Goal: Information Seeking & Learning: Learn about a topic

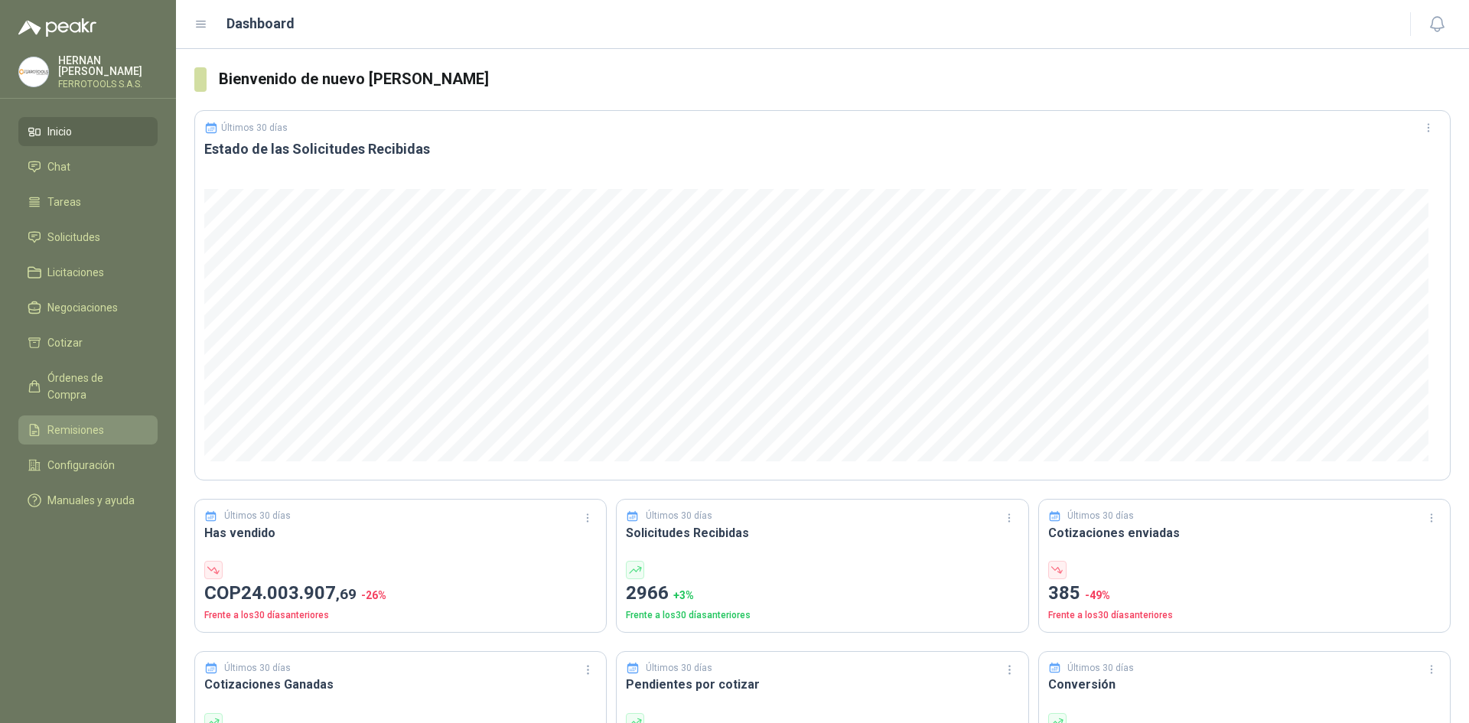
click at [96, 422] on span "Remisiones" at bounding box center [75, 430] width 57 height 17
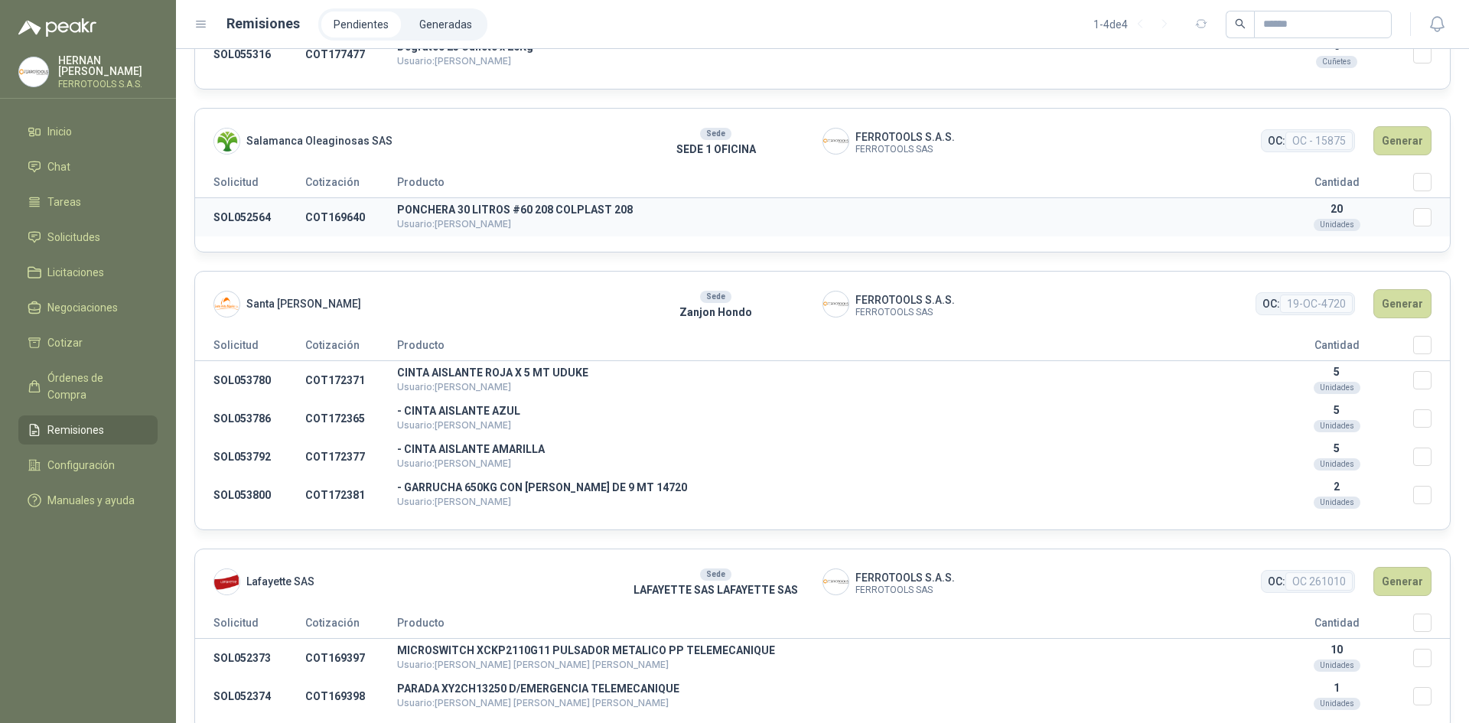
scroll to position [149, 0]
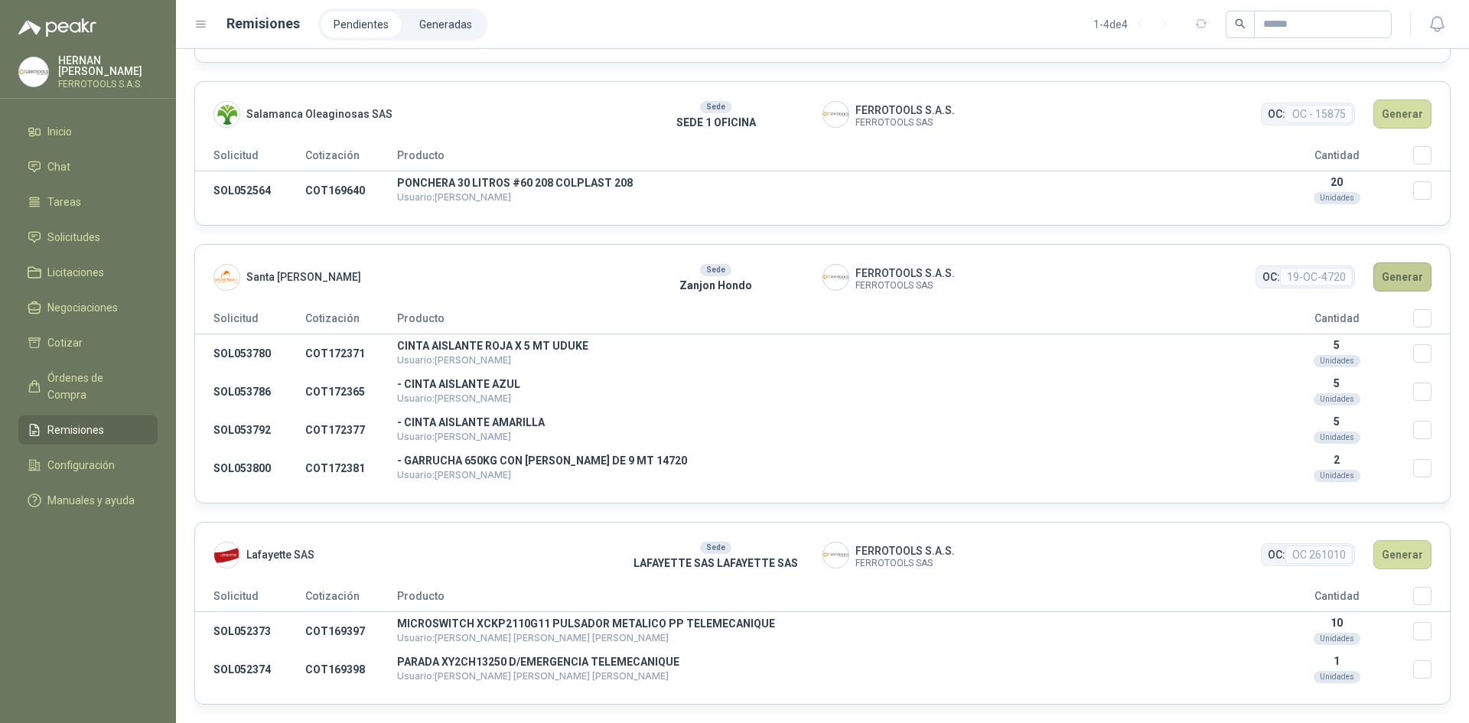
click at [1399, 282] on button "Generar" at bounding box center [1402, 276] width 58 height 29
click at [1406, 311] on div "Santa [PERSON_NAME] Sede Zanjon Hondo FERROTOOLS S.A.S. FERROTOOLS SAS OC: 19-O…" at bounding box center [822, 373] width 1256 height 259
click at [1391, 275] on button "Generar" at bounding box center [1402, 276] width 58 height 29
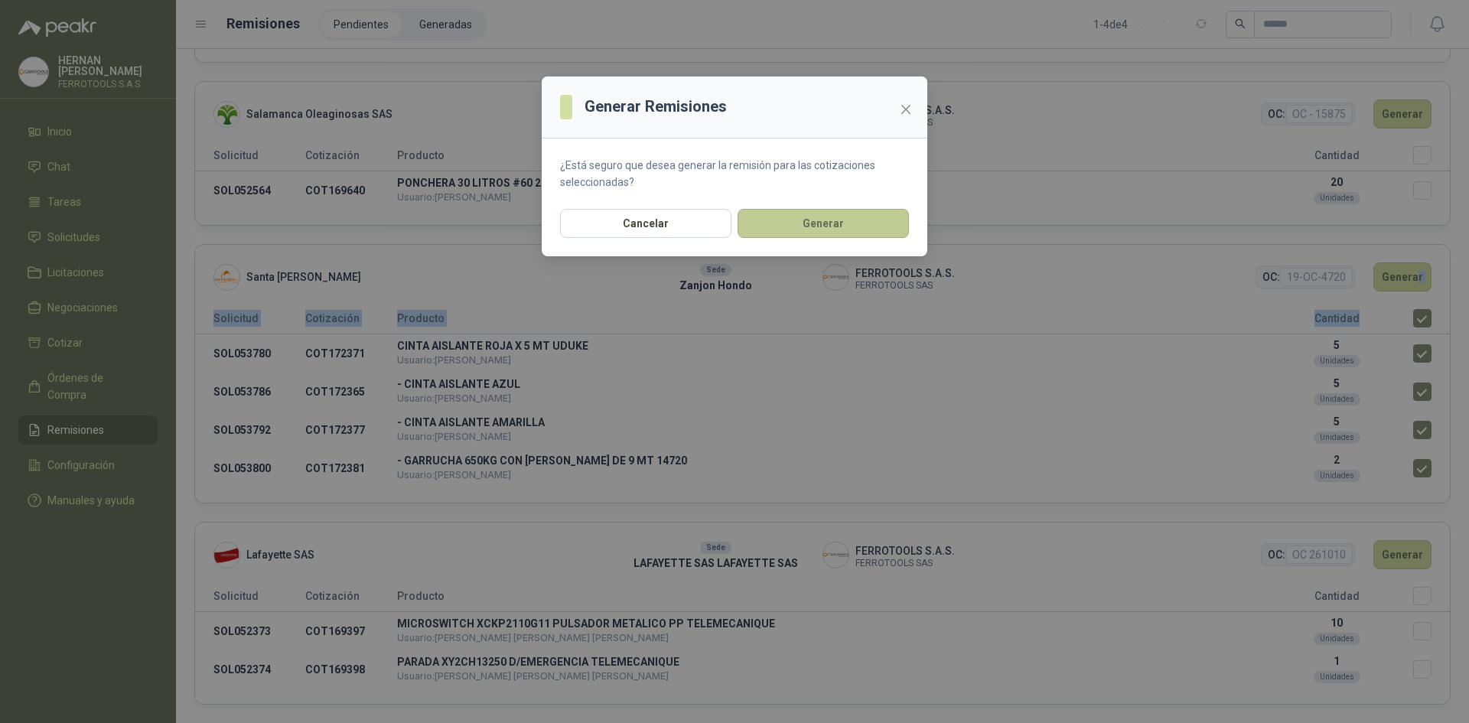
click at [900, 233] on button "Generar" at bounding box center [823, 223] width 171 height 29
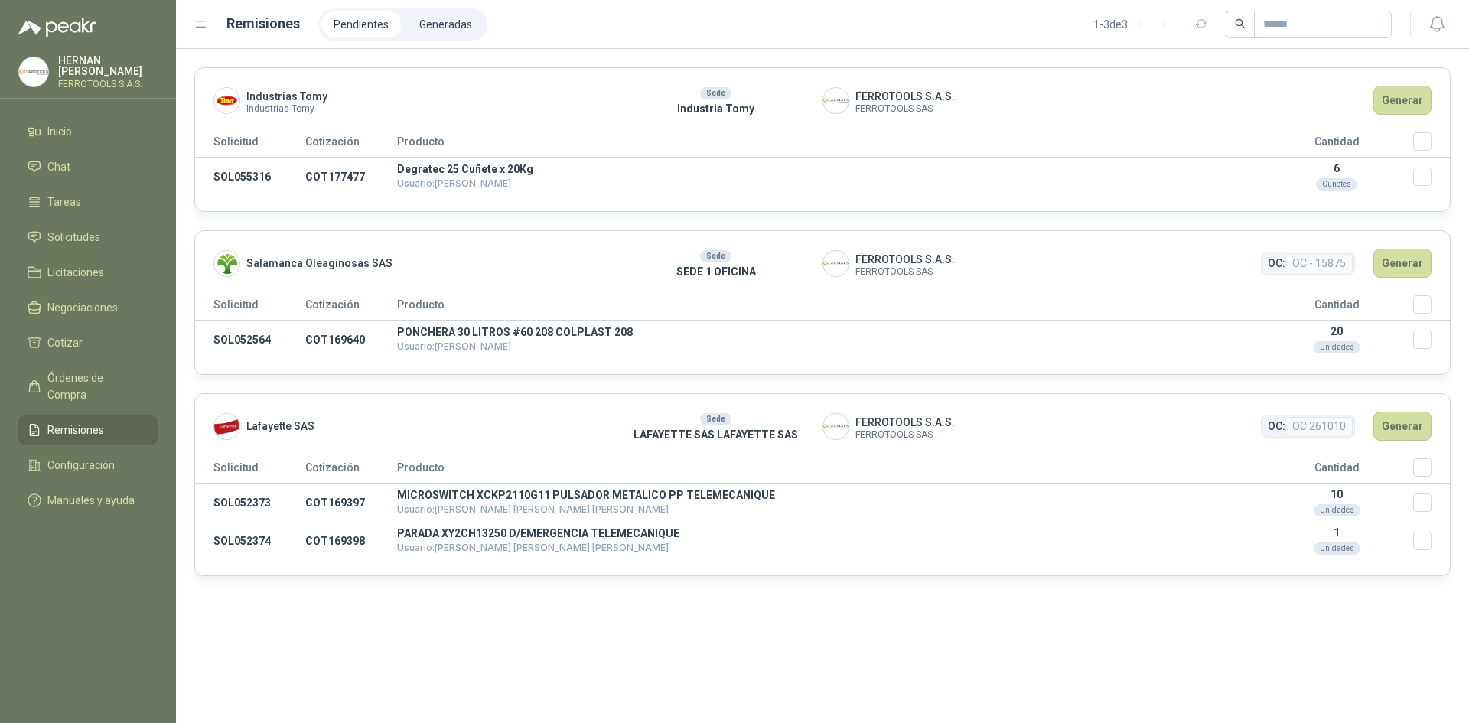
scroll to position [0, 0]
click at [455, 22] on li "Generadas" at bounding box center [445, 24] width 77 height 26
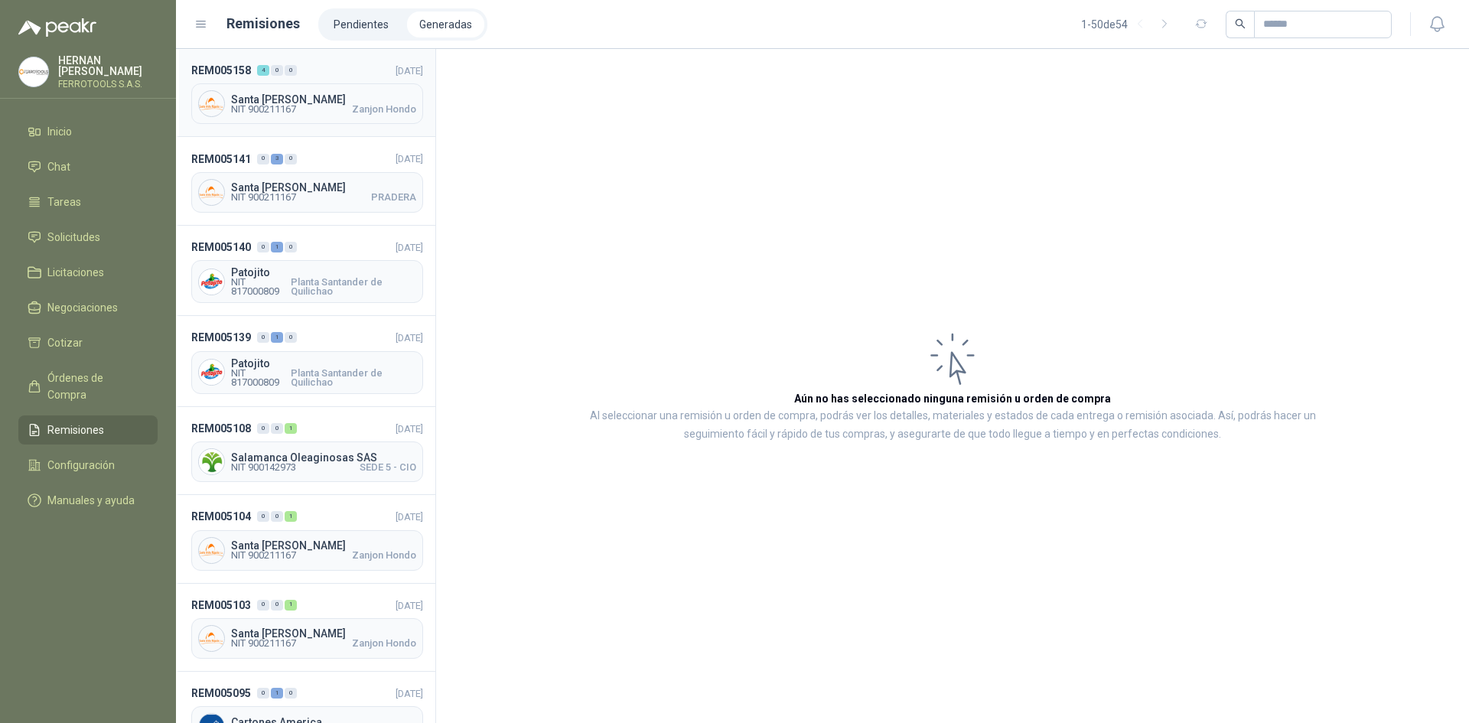
click at [334, 71] on header "REM005158 4 0 0 [DATE]" at bounding box center [307, 70] width 232 height 17
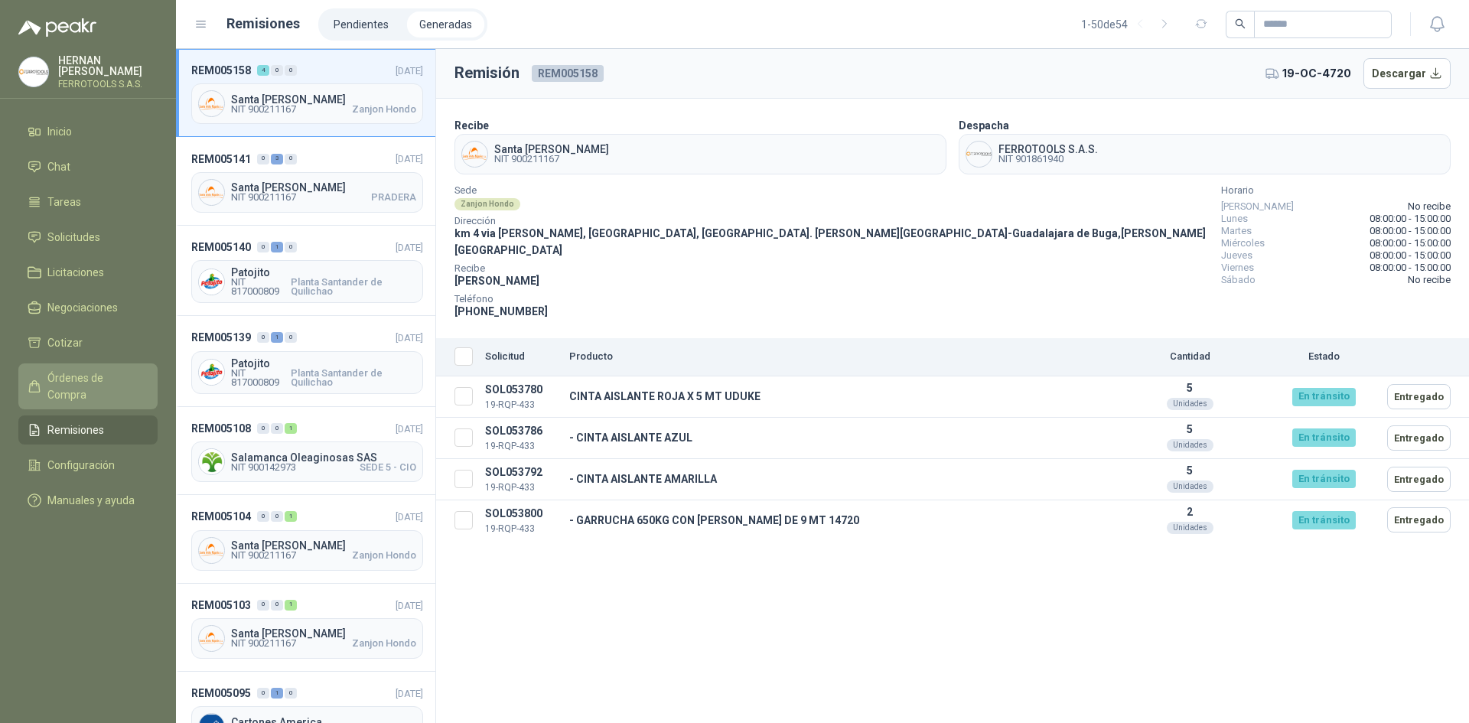
click at [148, 377] on li "Órdenes de Compra" at bounding box center [88, 387] width 121 height 34
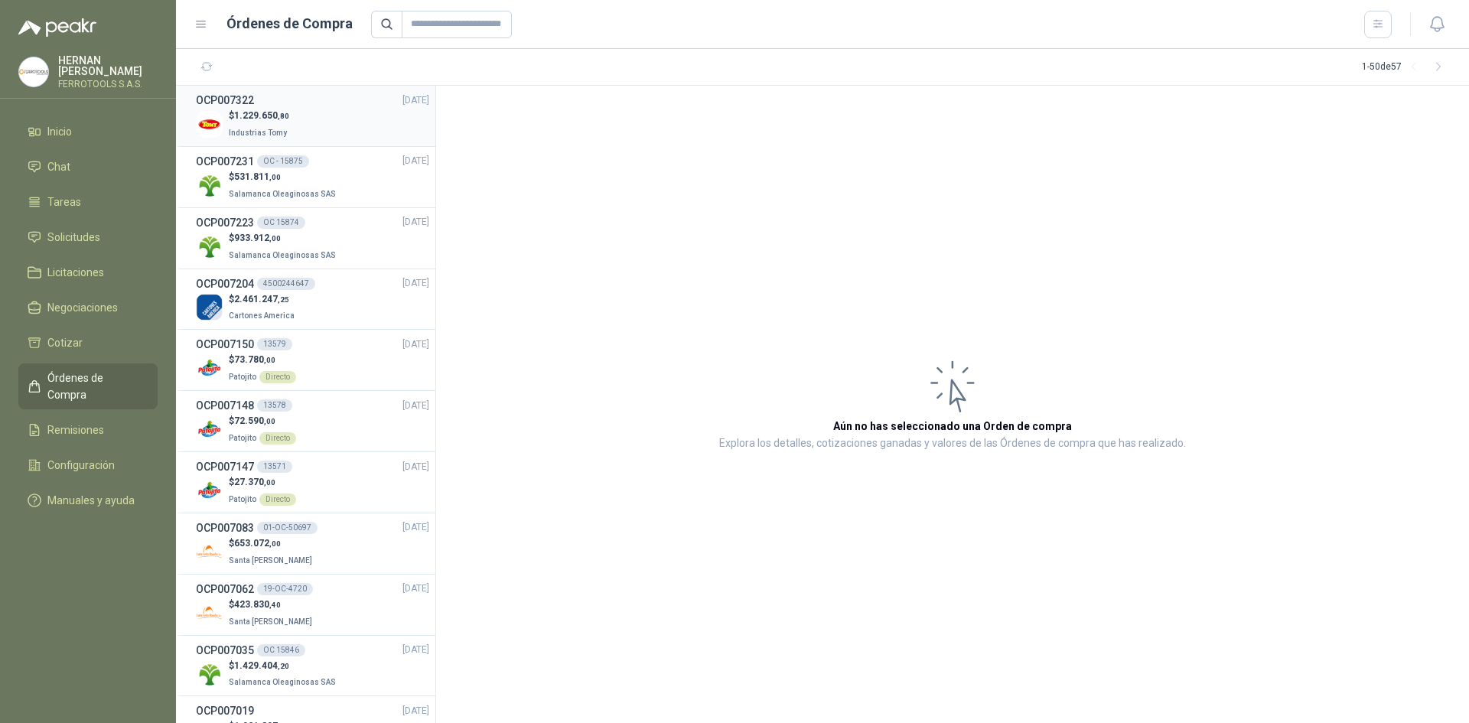
click at [319, 106] on div "OCP007322 [DATE]" at bounding box center [312, 100] width 233 height 17
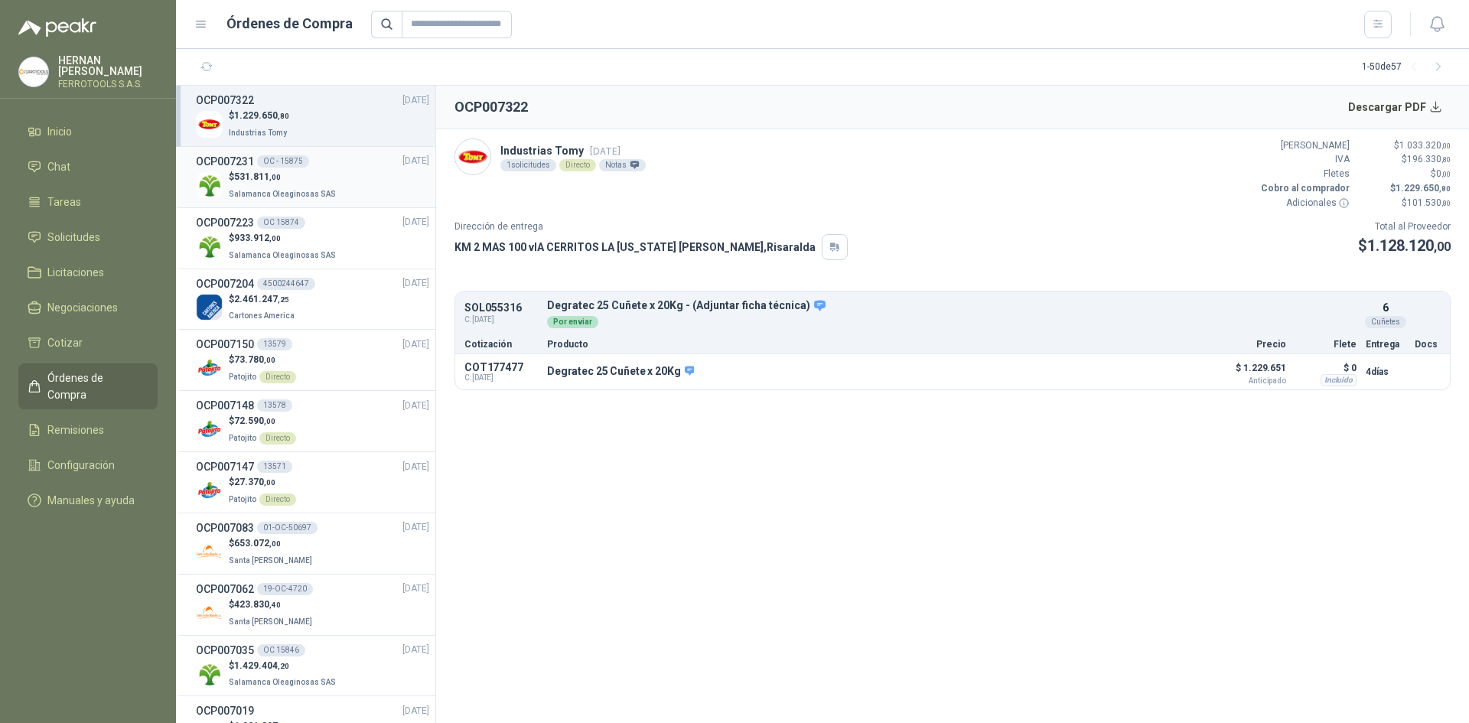
click at [325, 178] on p "$ 531.811 ,00" at bounding box center [284, 177] width 110 height 15
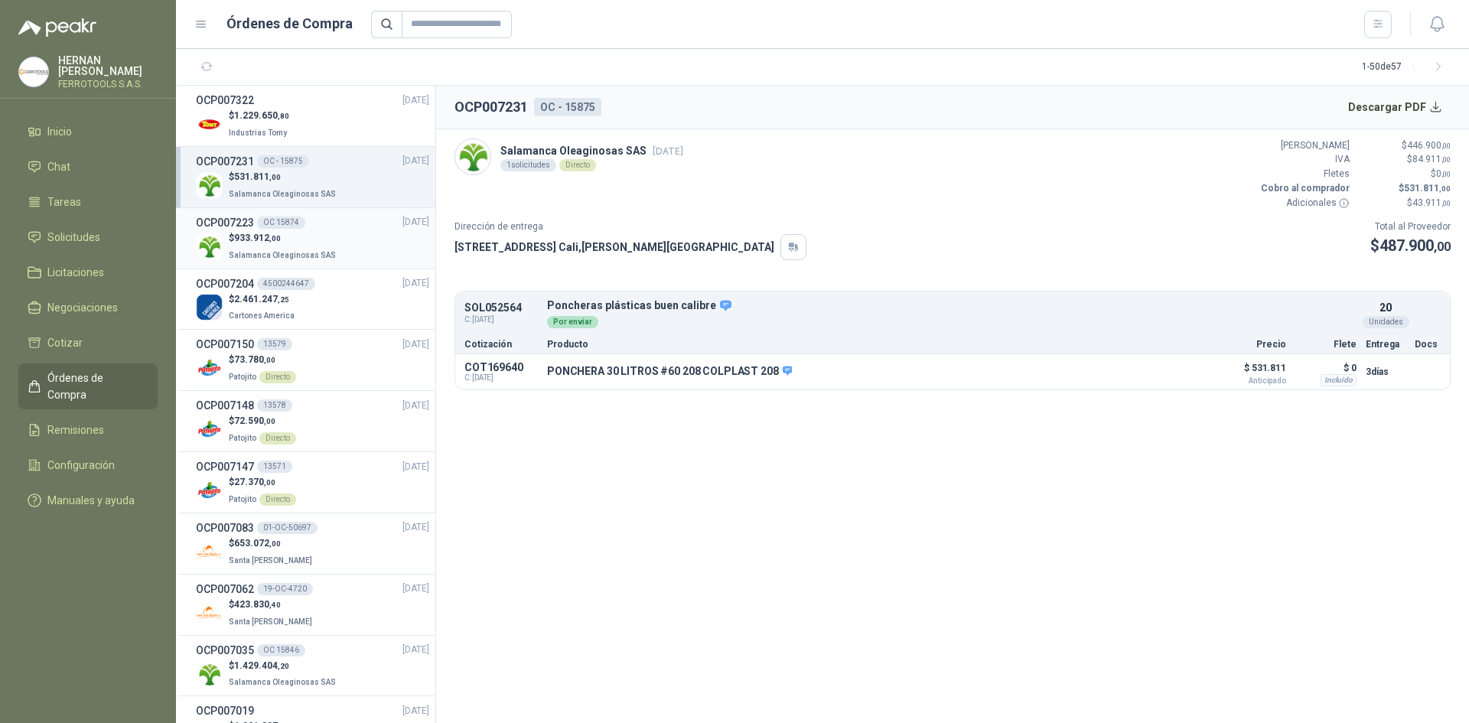
click at [338, 239] on div "$ 933.912 ,00 Salamanca Oleaginosas SAS" at bounding box center [312, 246] width 233 height 31
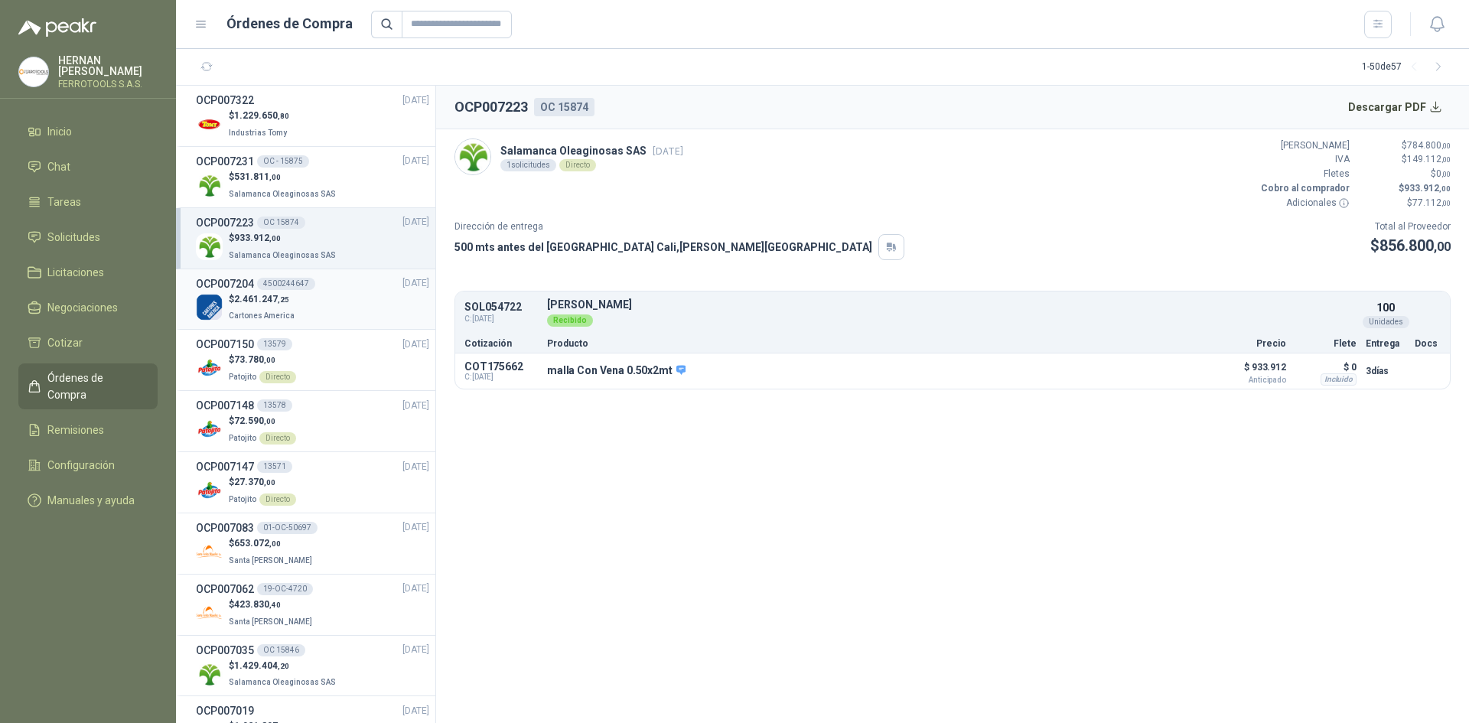
click at [312, 311] on div "$ 2.461.247 ,25 Cartones America" at bounding box center [312, 307] width 233 height 31
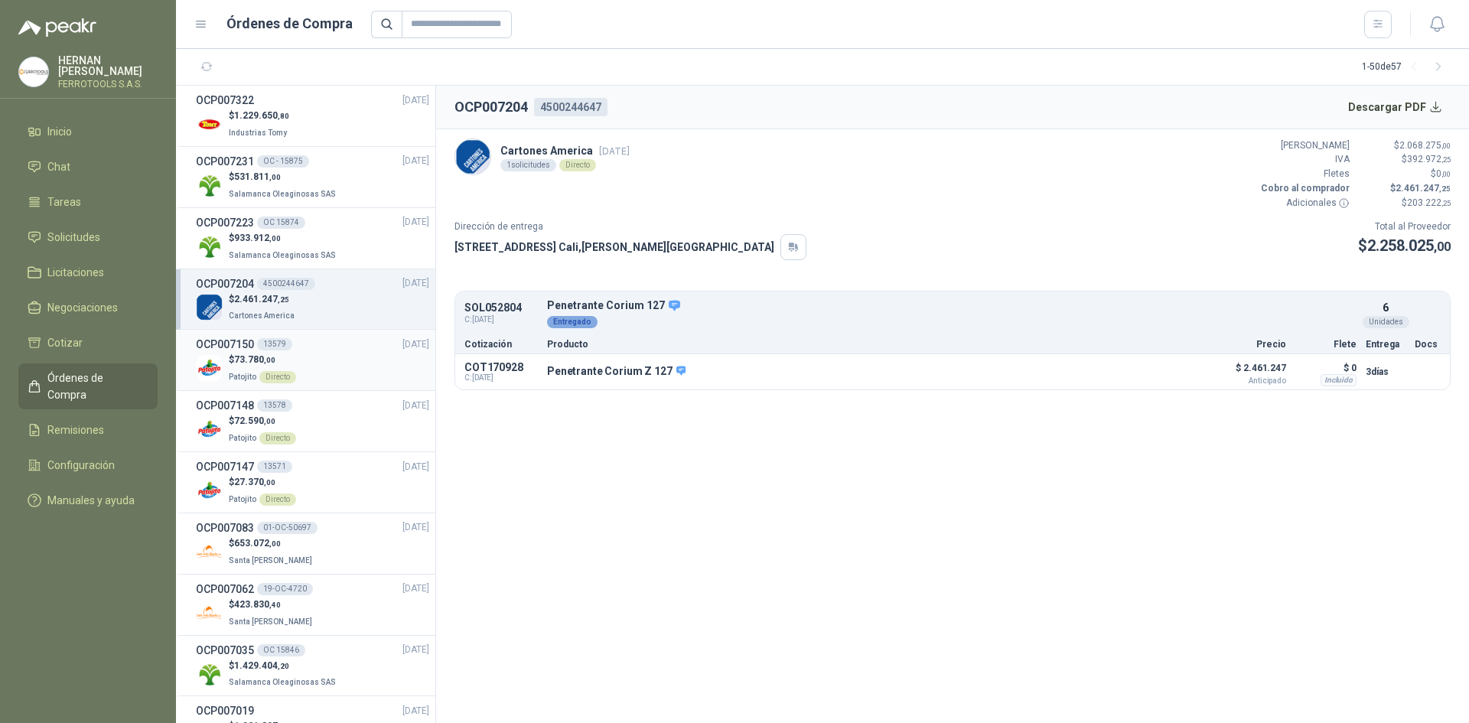
click at [324, 365] on div "$ 73.780 ,00 Patojito Directo" at bounding box center [312, 368] width 233 height 31
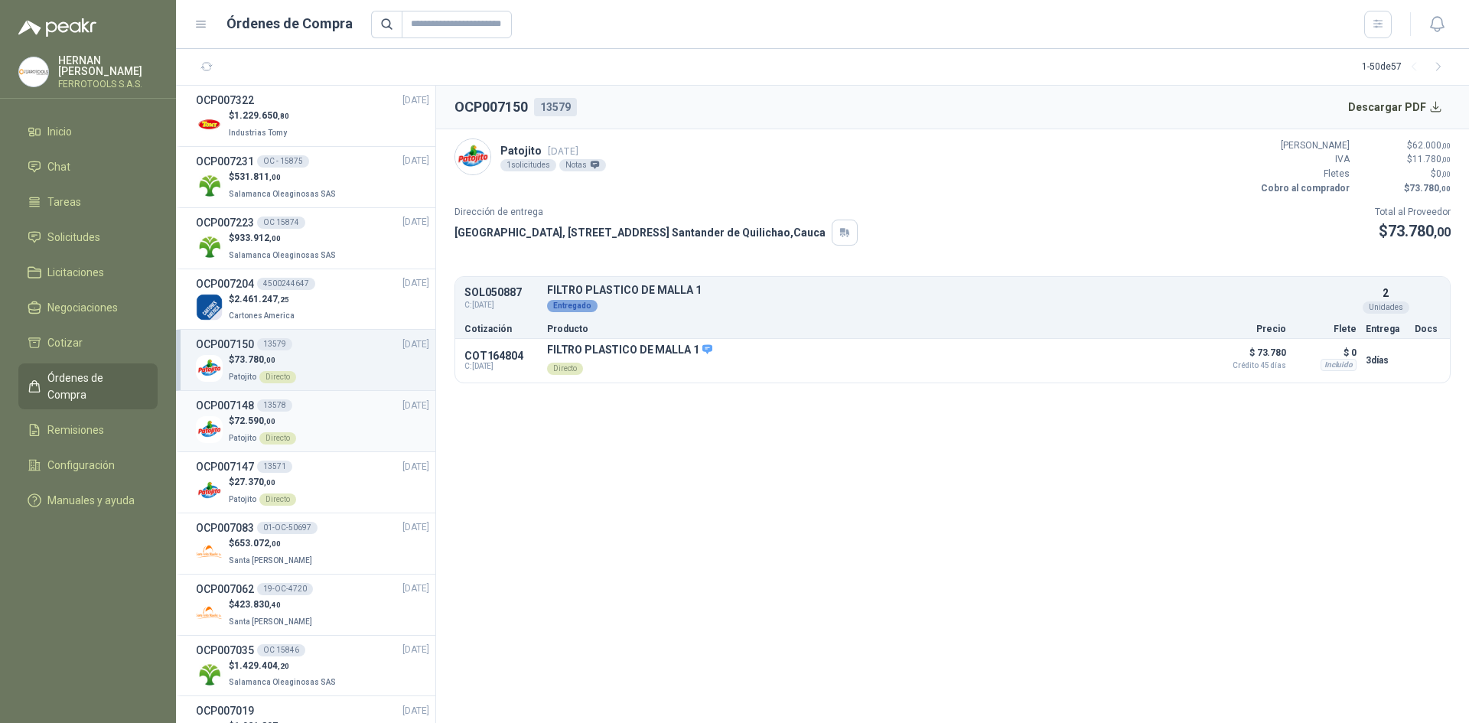
click at [323, 415] on div "$ 72.590 ,00 Patojito Directo" at bounding box center [312, 429] width 233 height 31
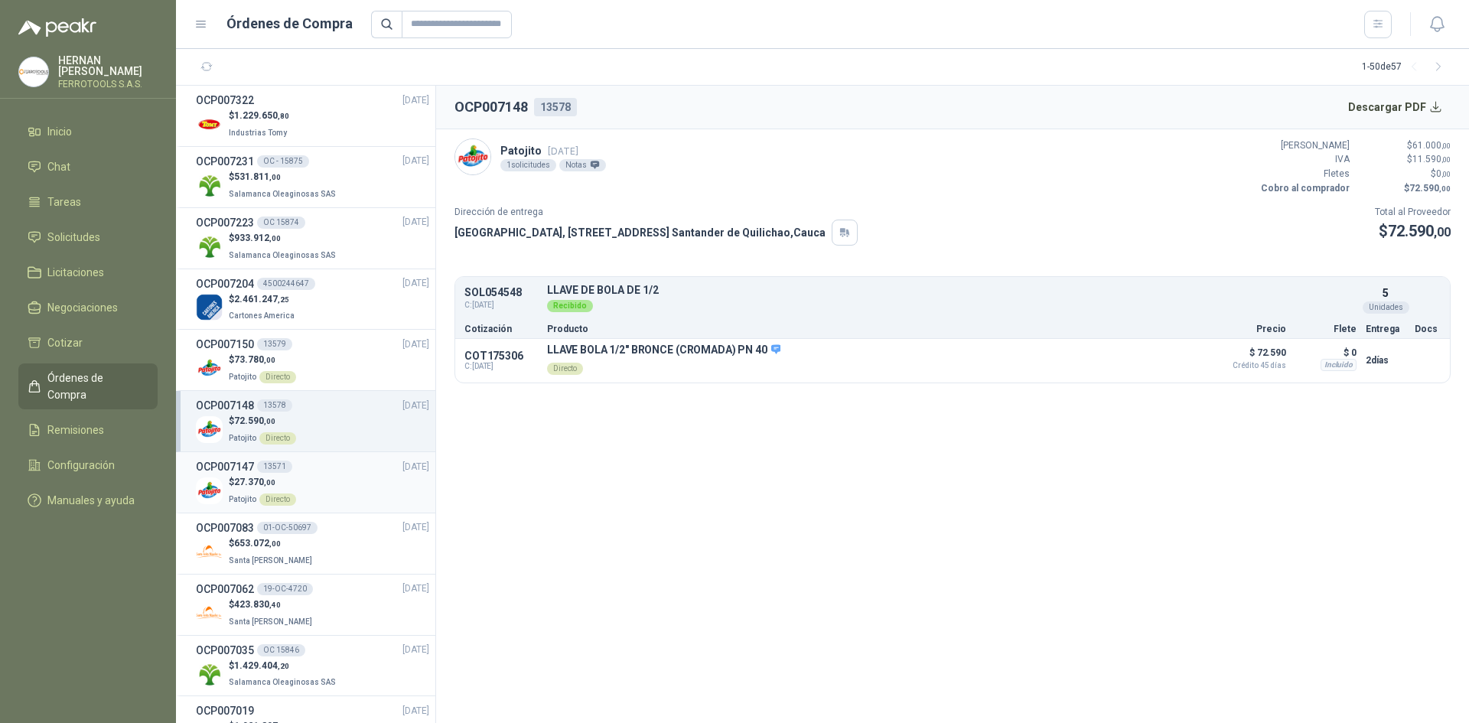
click at [296, 481] on div "$ 27.370 ,00 Patojito Directo" at bounding box center [312, 490] width 233 height 31
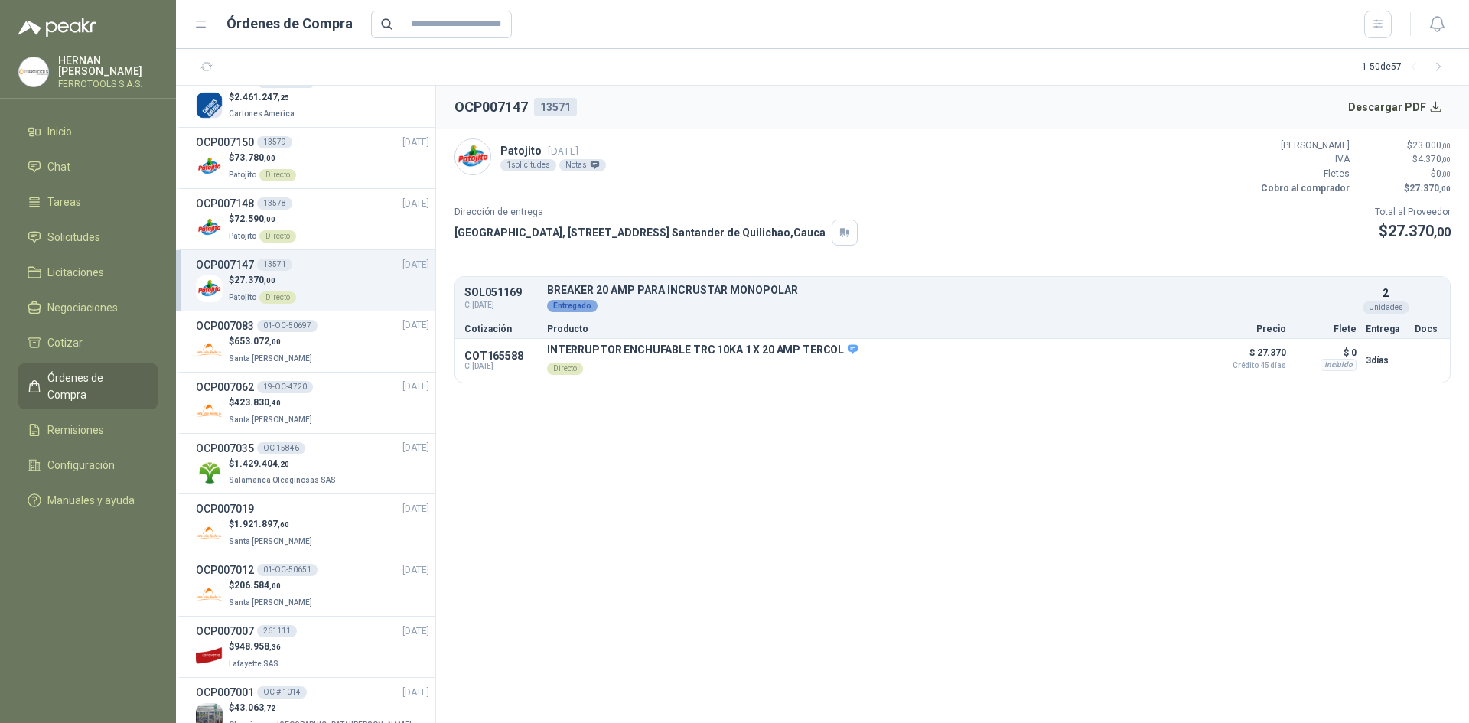
scroll to position [230, 0]
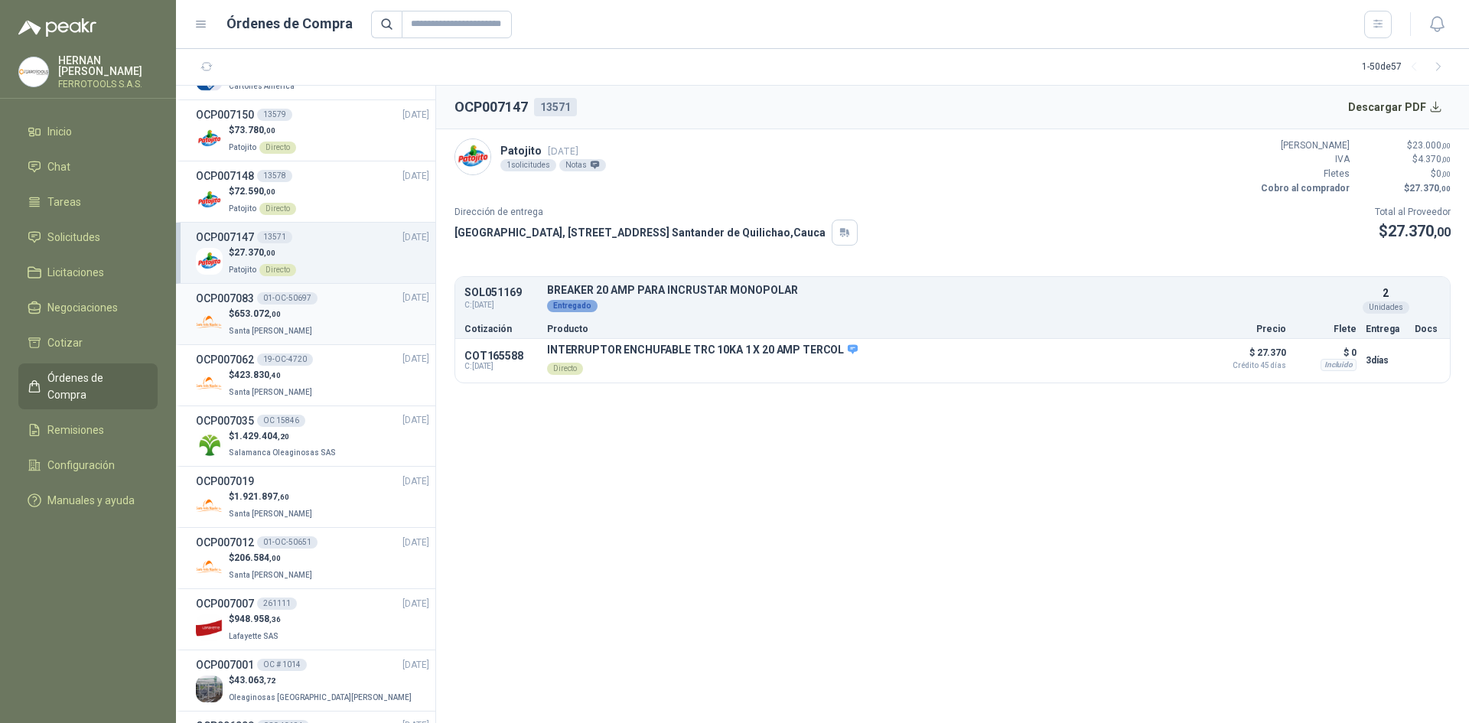
click at [335, 311] on div "$ 653.072 ,00 Santa [PERSON_NAME]" at bounding box center [312, 322] width 233 height 31
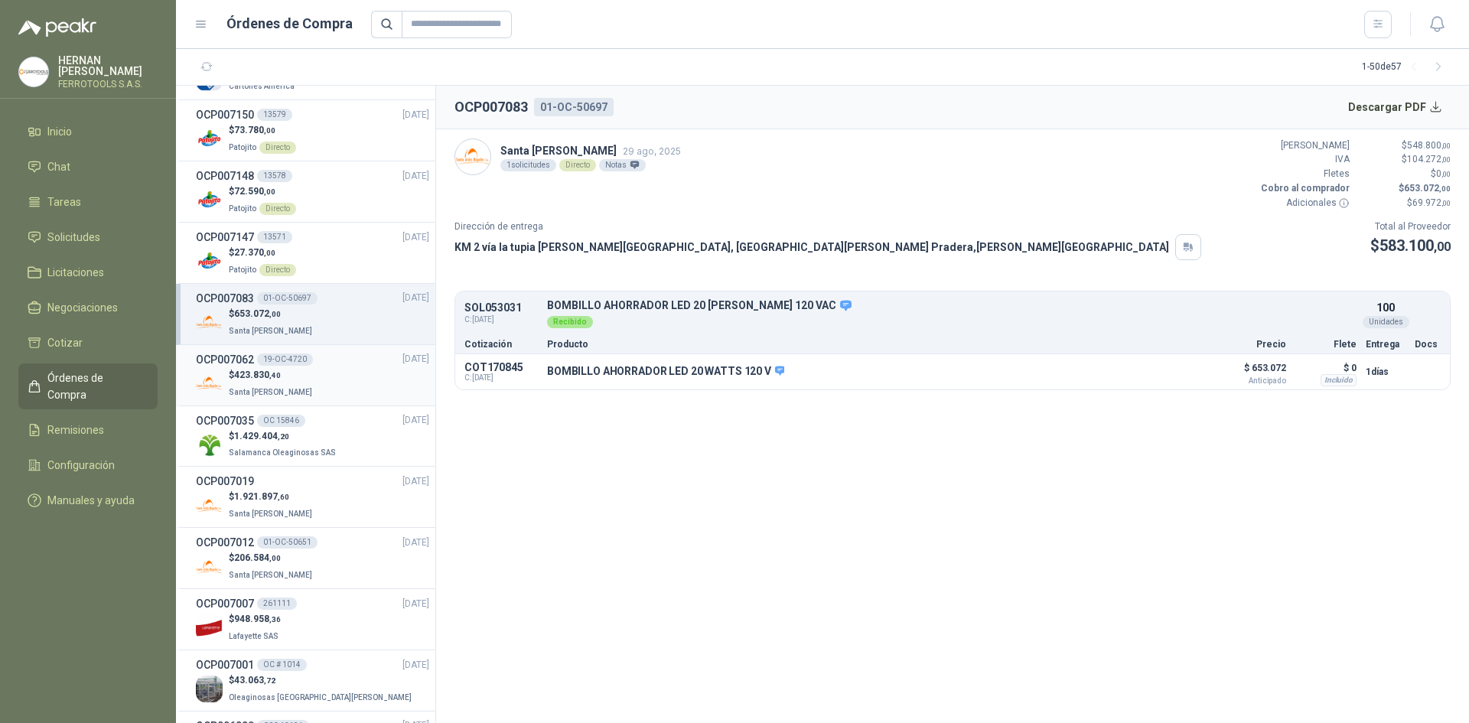
click at [355, 392] on div "$ 423.830 ,40 Santa [PERSON_NAME]" at bounding box center [312, 383] width 233 height 31
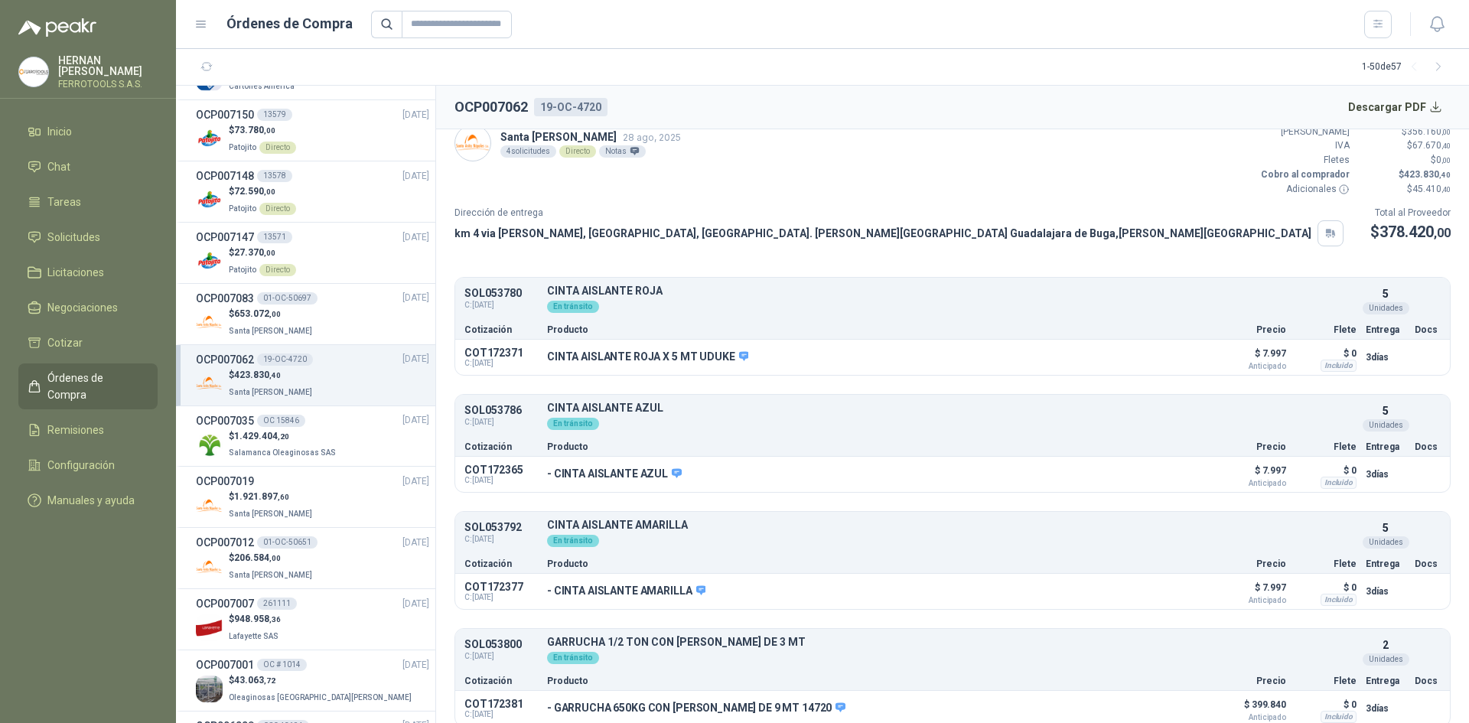
scroll to position [26, 0]
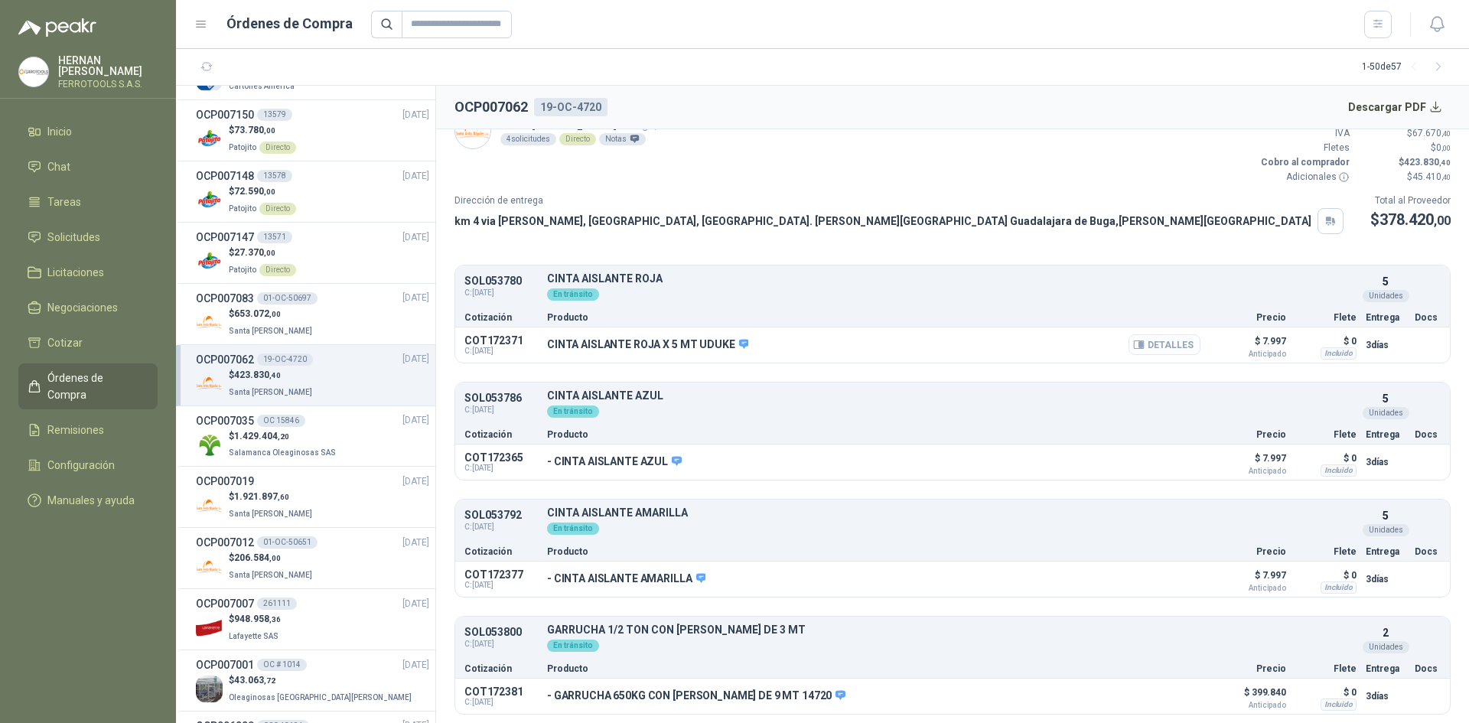
click at [1155, 349] on button "Detalles" at bounding box center [1165, 344] width 72 height 21
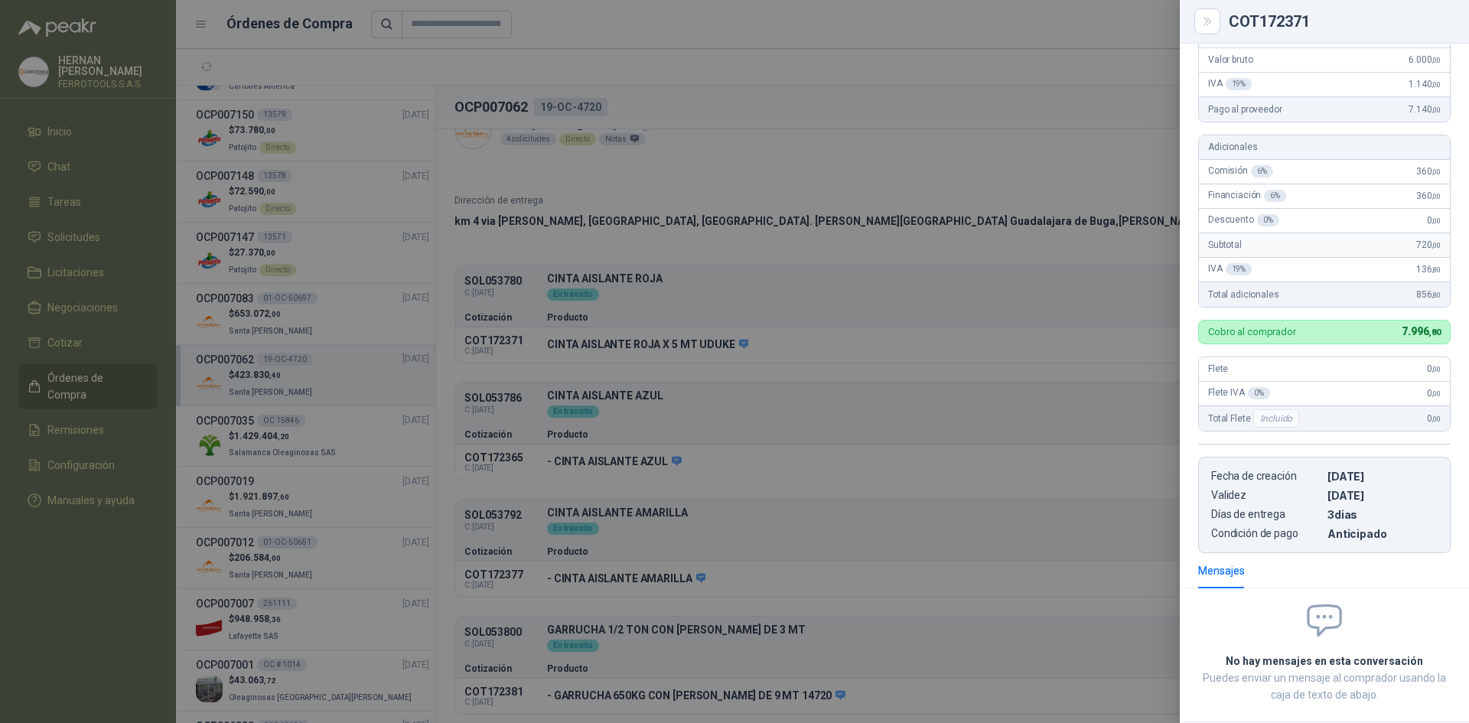
scroll to position [0, 0]
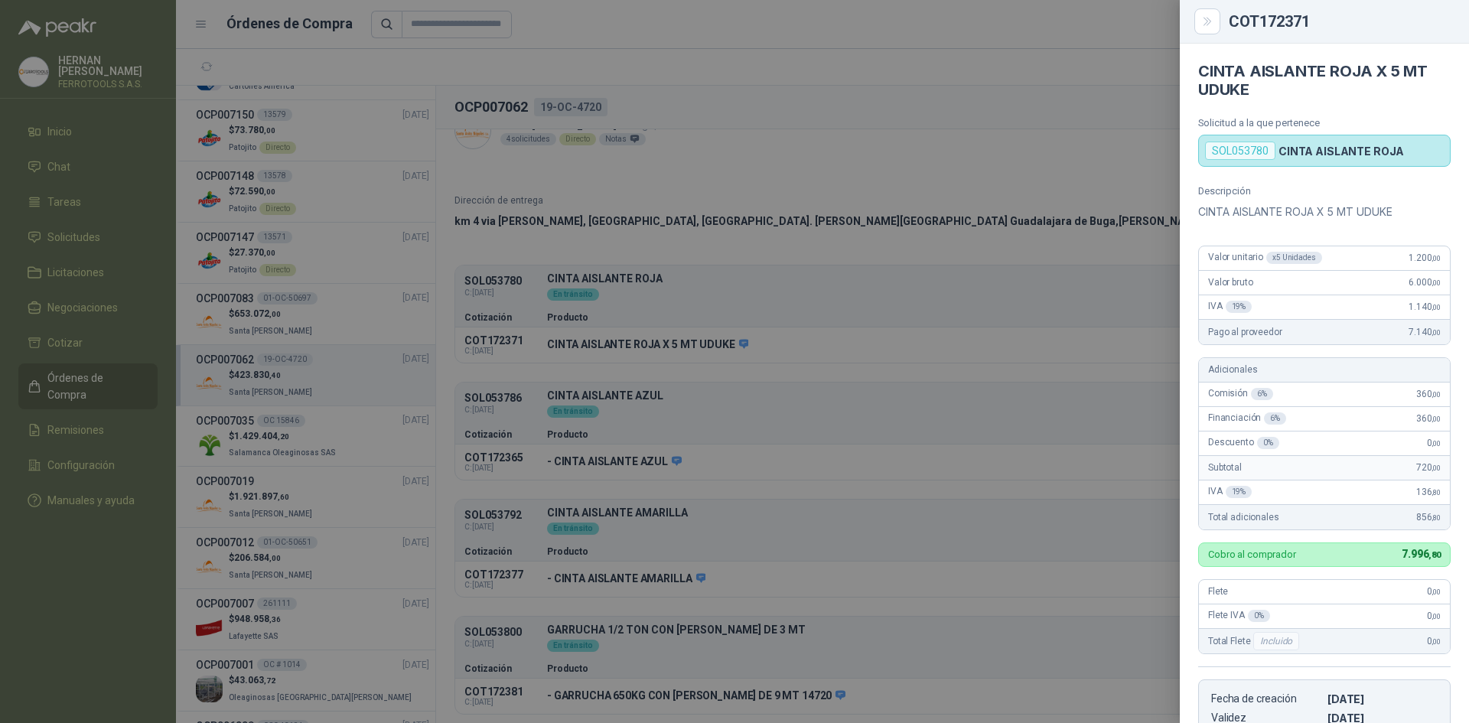
click at [936, 144] on div at bounding box center [734, 361] width 1469 height 723
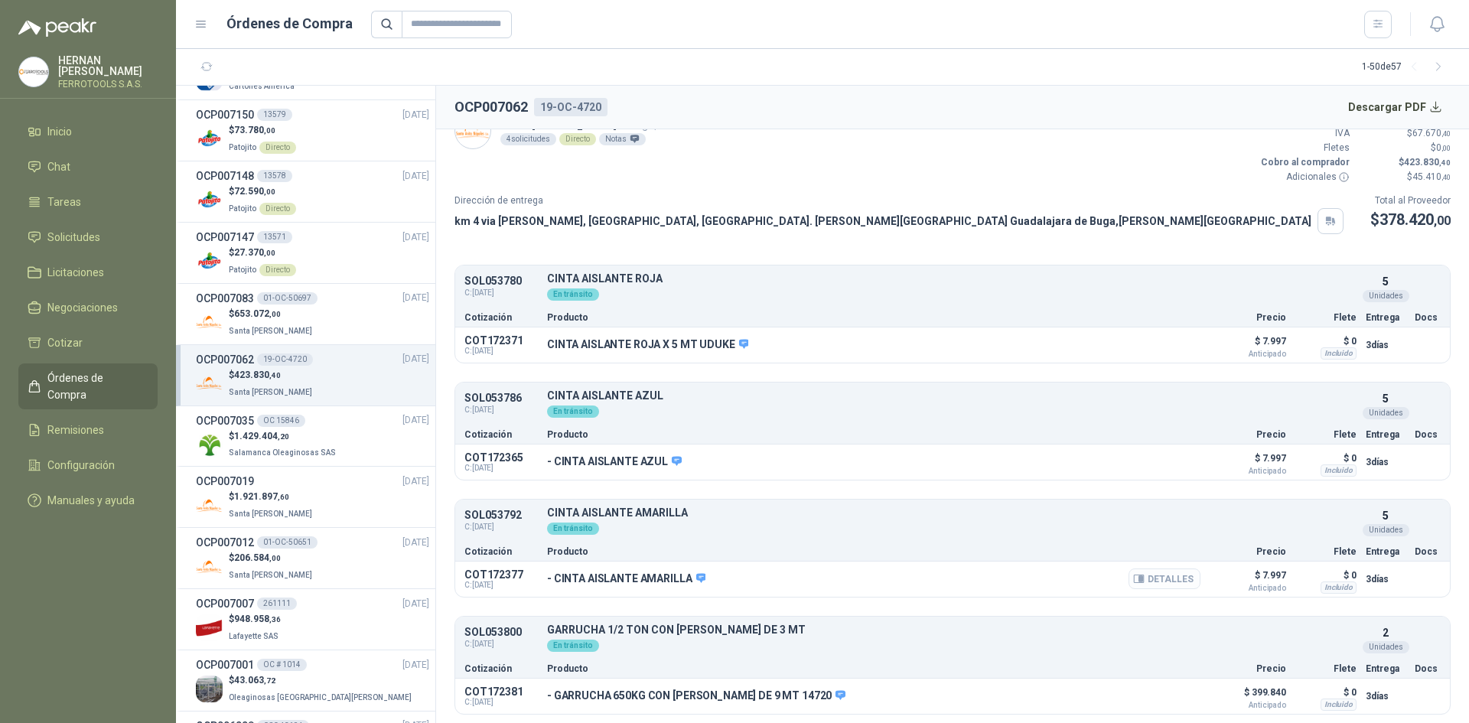
click at [1166, 577] on button "Detalles" at bounding box center [1165, 578] width 72 height 21
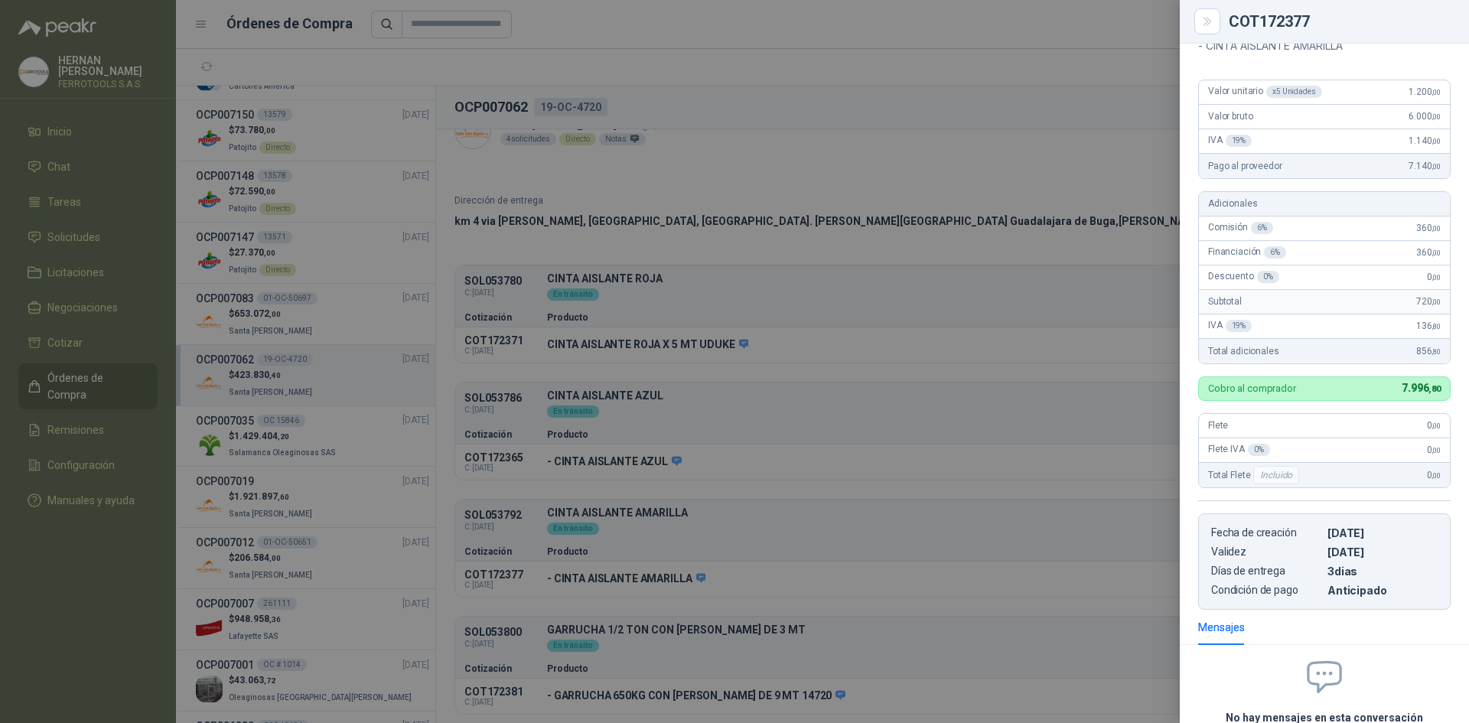
scroll to position [0, 0]
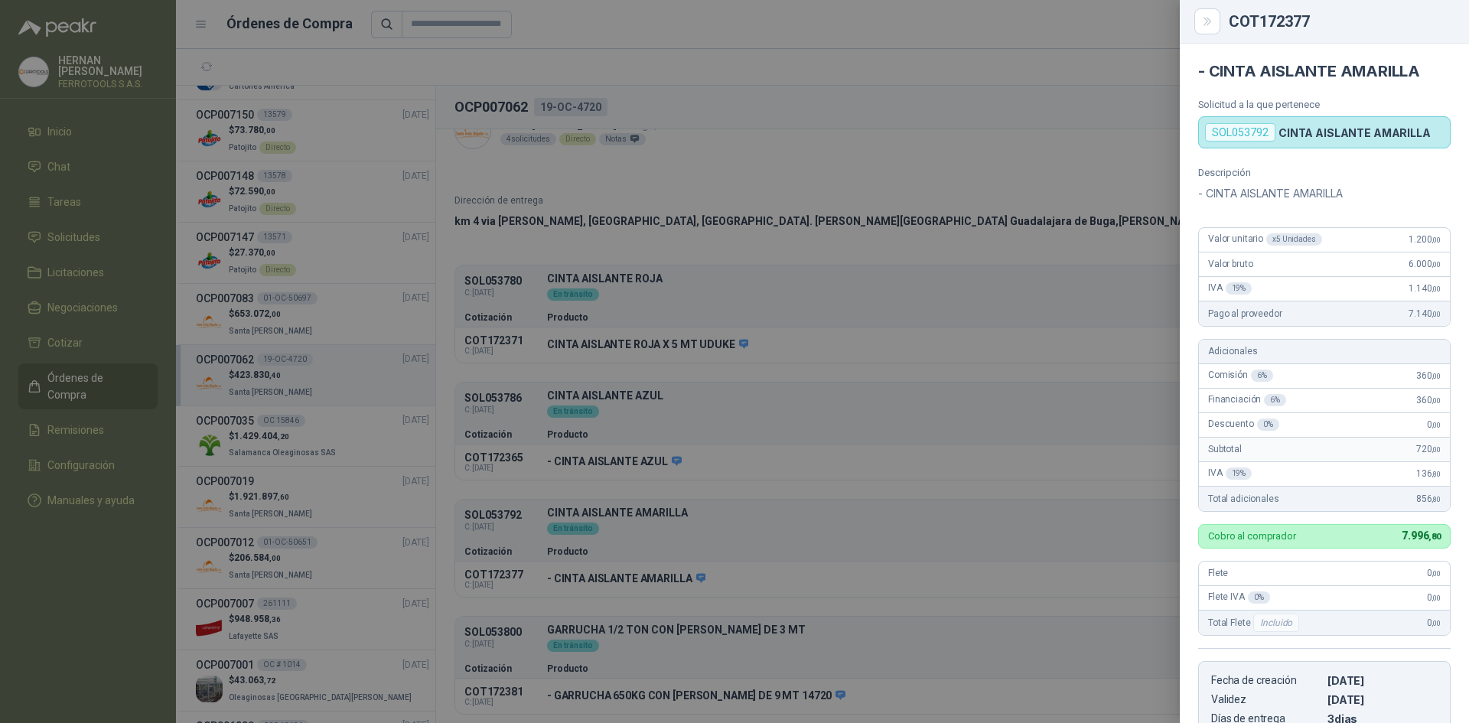
click at [1164, 277] on div at bounding box center [734, 361] width 1469 height 723
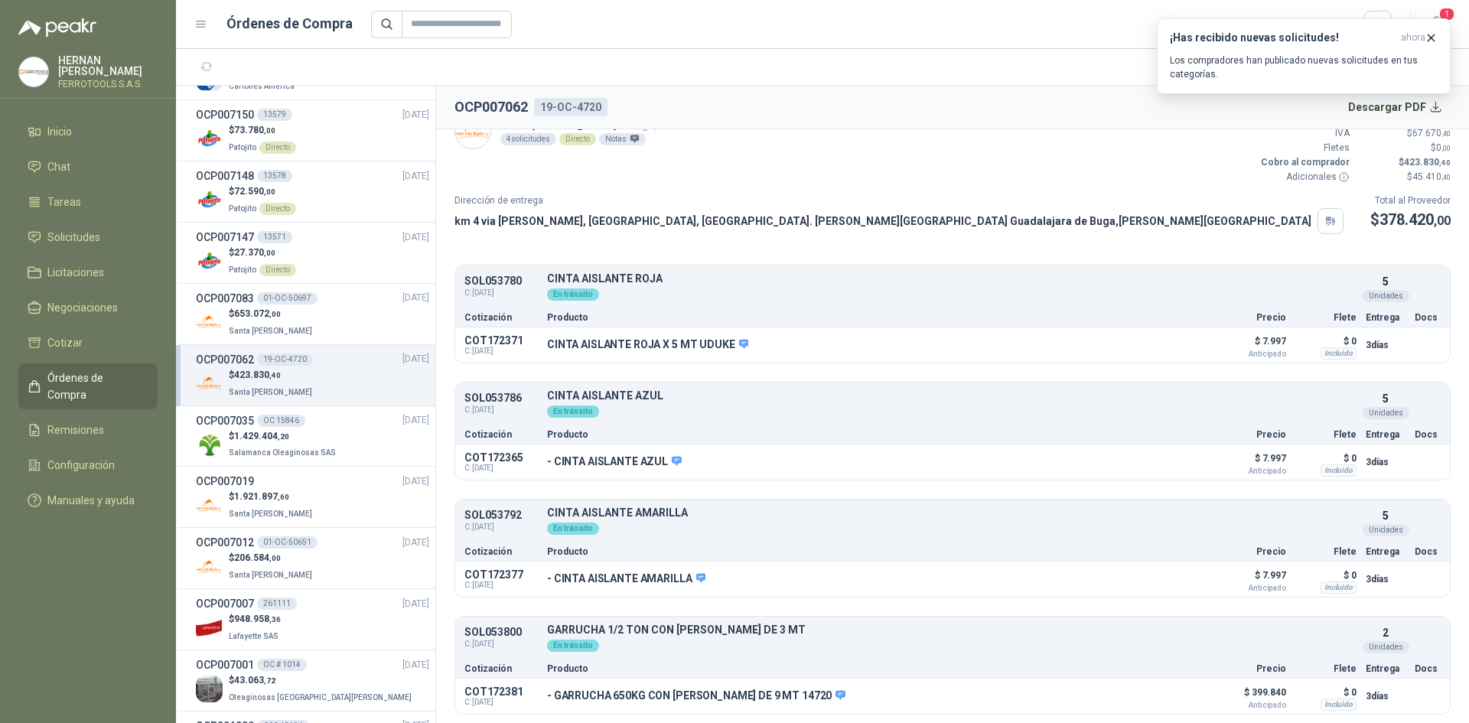
click at [1136, 214] on div "Dirección de entrega km 4 via [PERSON_NAME], [GEOGRAPHIC_DATA], [GEOGRAPHIC_DAT…" at bounding box center [952, 214] width 996 height 41
click at [1426, 37] on icon "button" at bounding box center [1431, 37] width 13 height 13
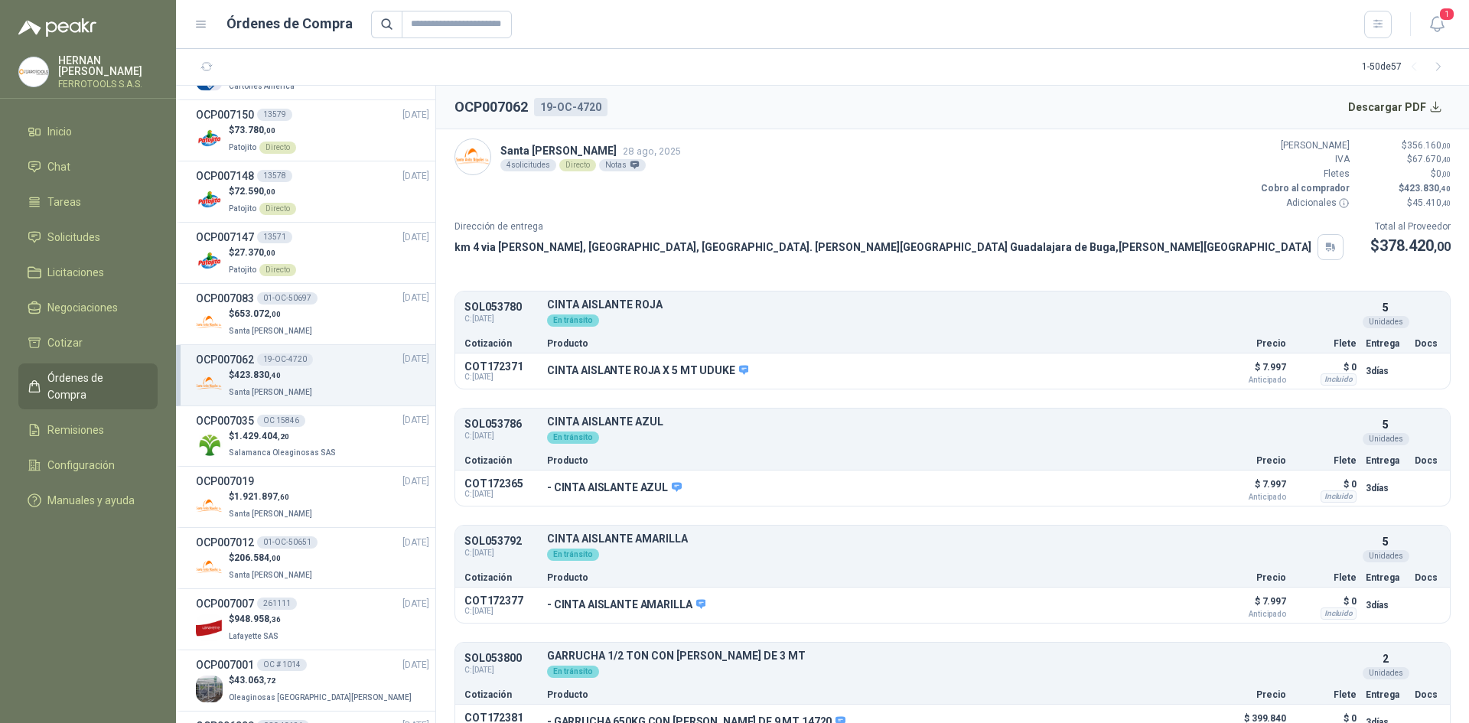
scroll to position [26, 0]
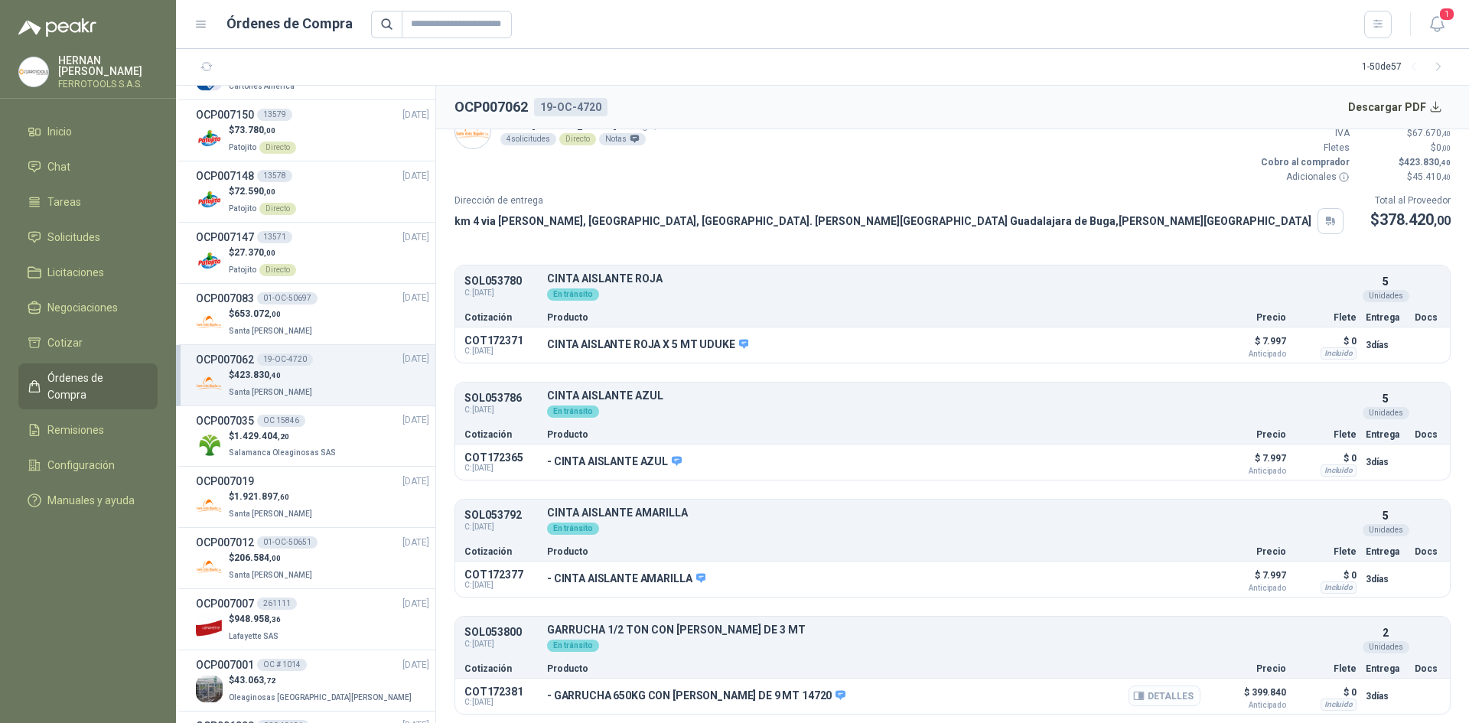
click at [1145, 696] on button "Detalles" at bounding box center [1165, 696] width 72 height 21
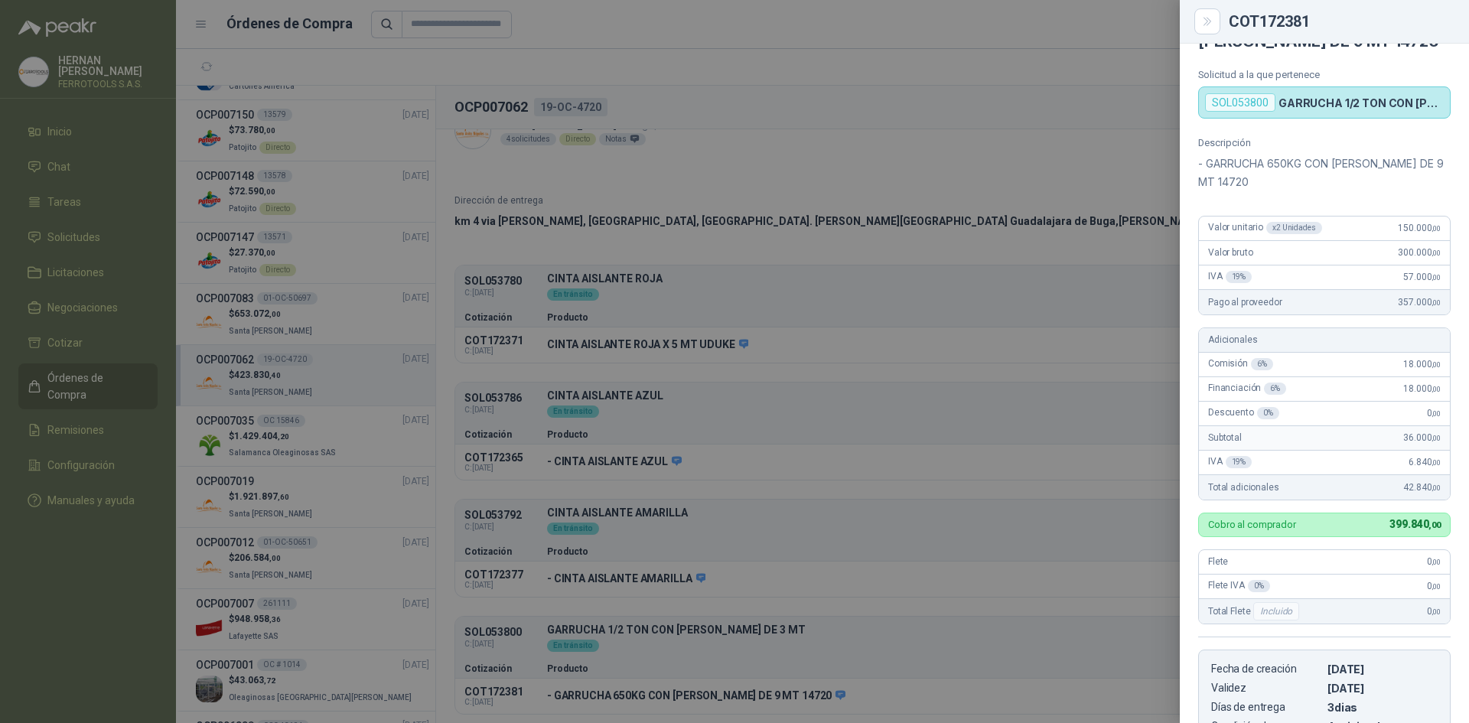
scroll to position [0, 0]
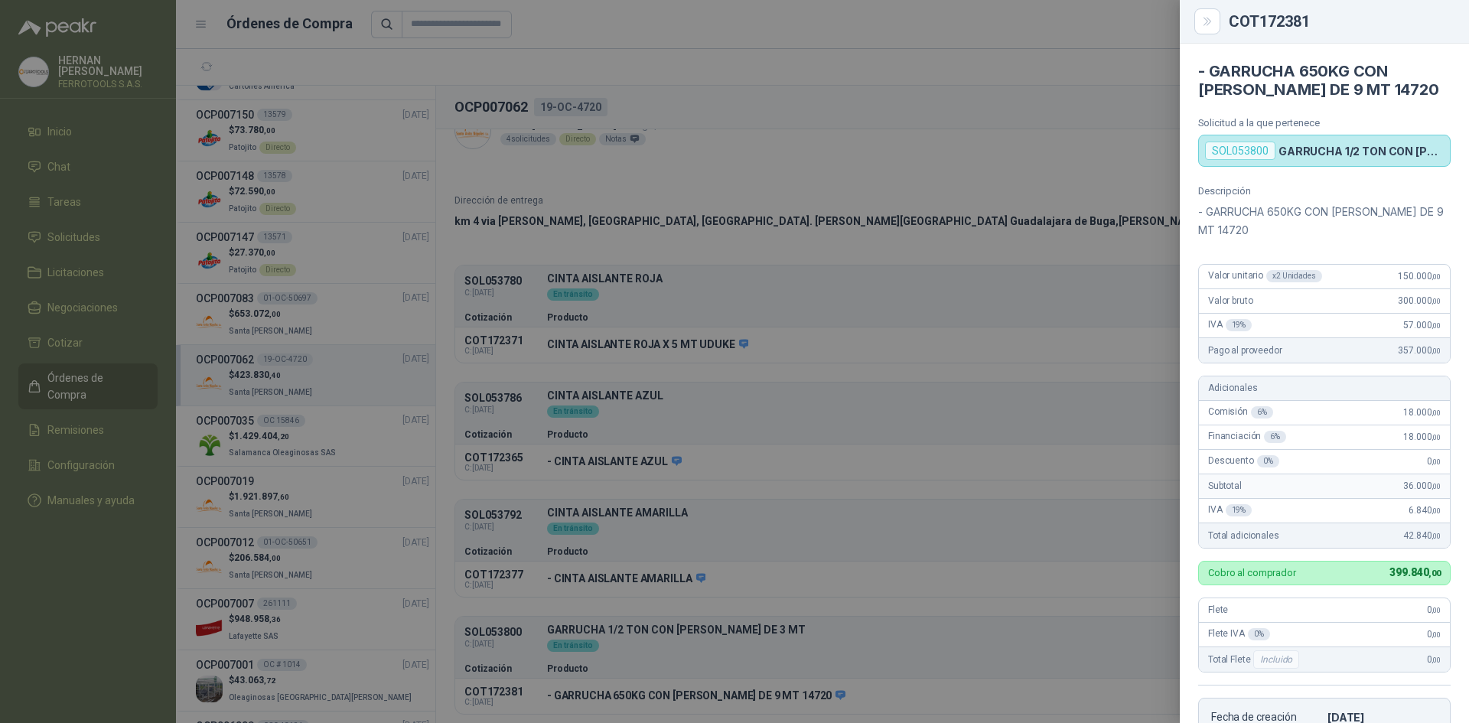
click at [1007, 286] on div at bounding box center [734, 361] width 1469 height 723
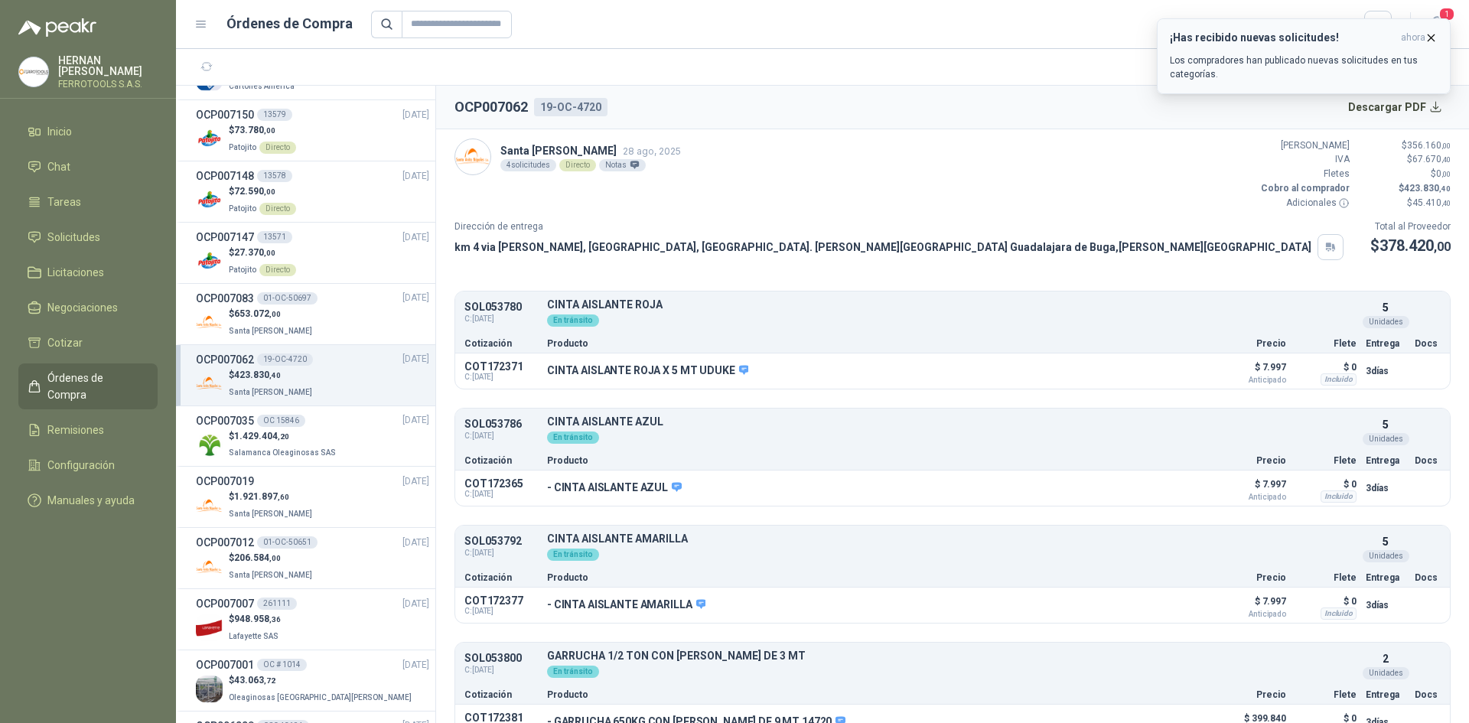
click at [1431, 31] on button "¡Has recibido nuevas solicitudes! ahora Los compradores han publicado nuevas so…" at bounding box center [1304, 56] width 294 height 76
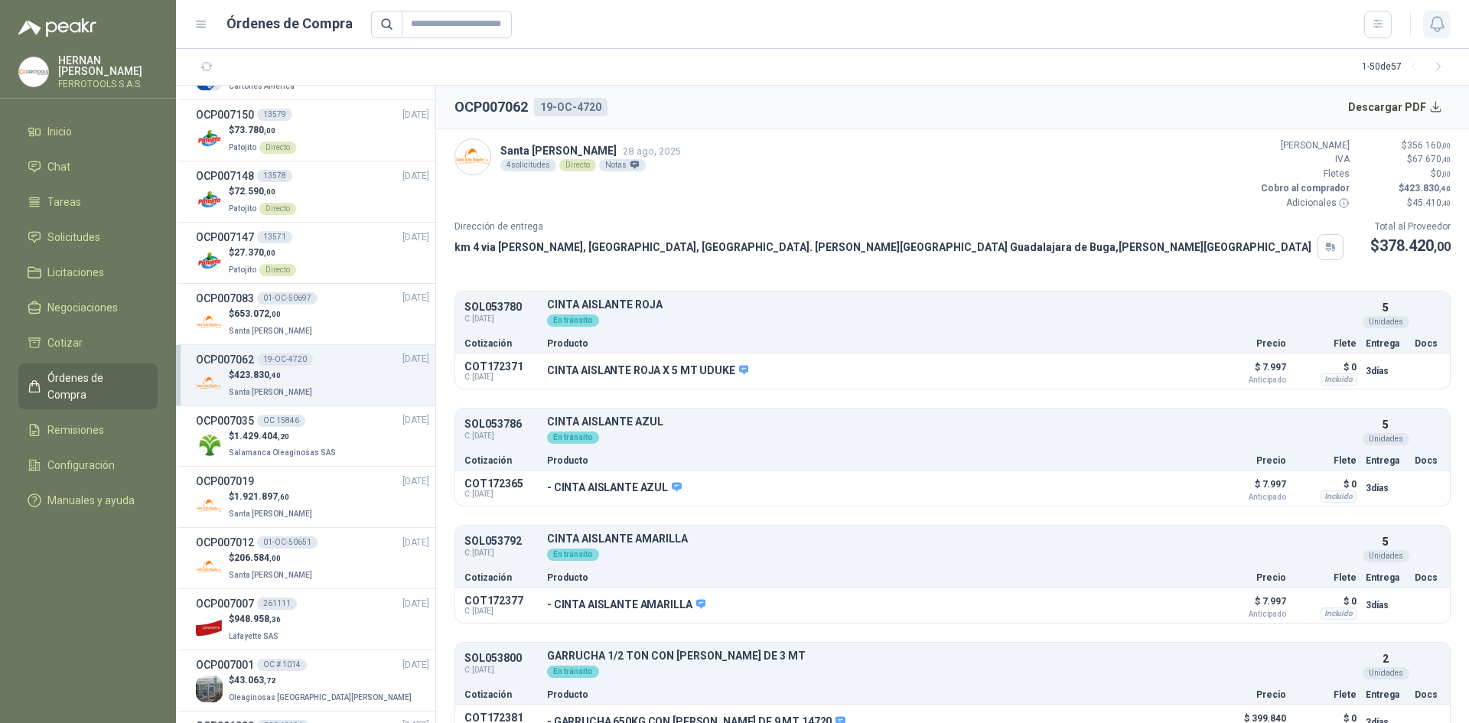
click at [1432, 18] on icon "button" at bounding box center [1437, 24] width 19 height 19
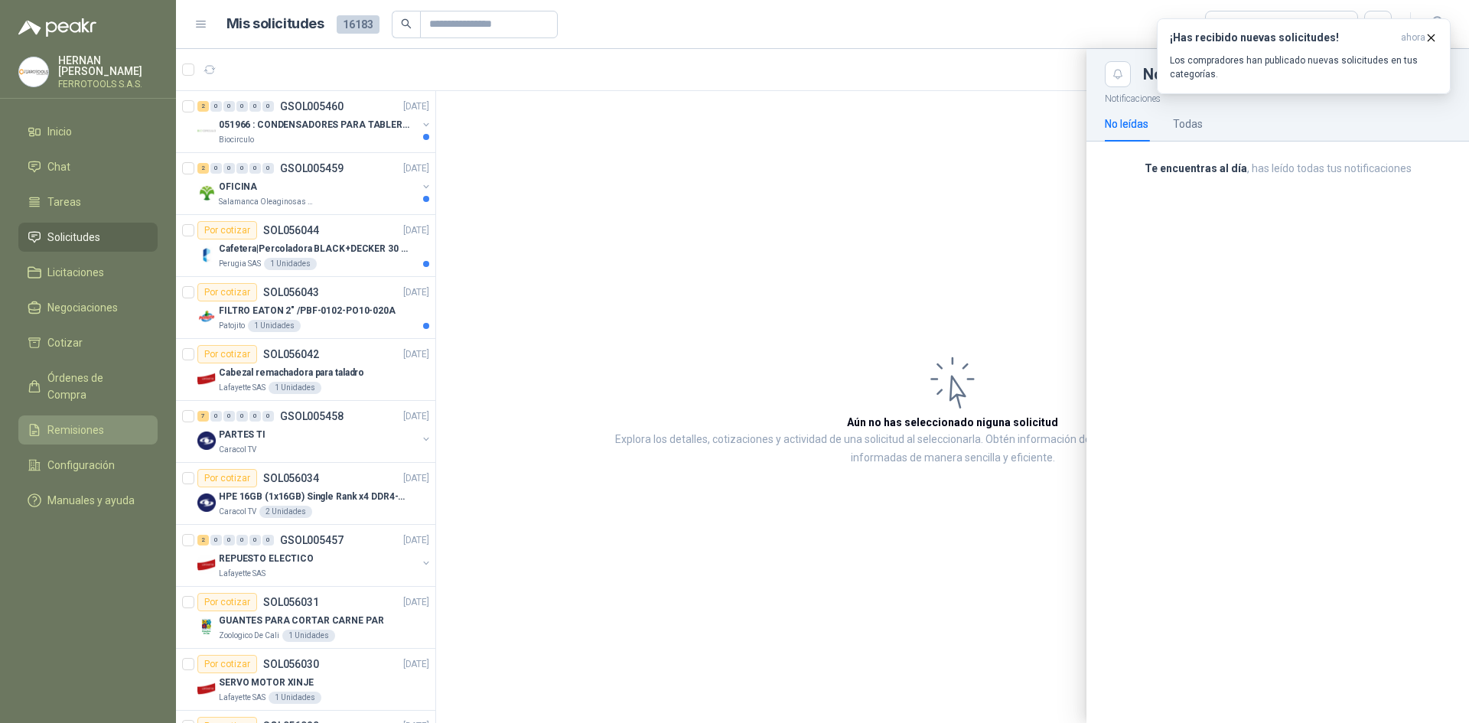
click at [112, 422] on li "Remisiones" at bounding box center [88, 430] width 121 height 17
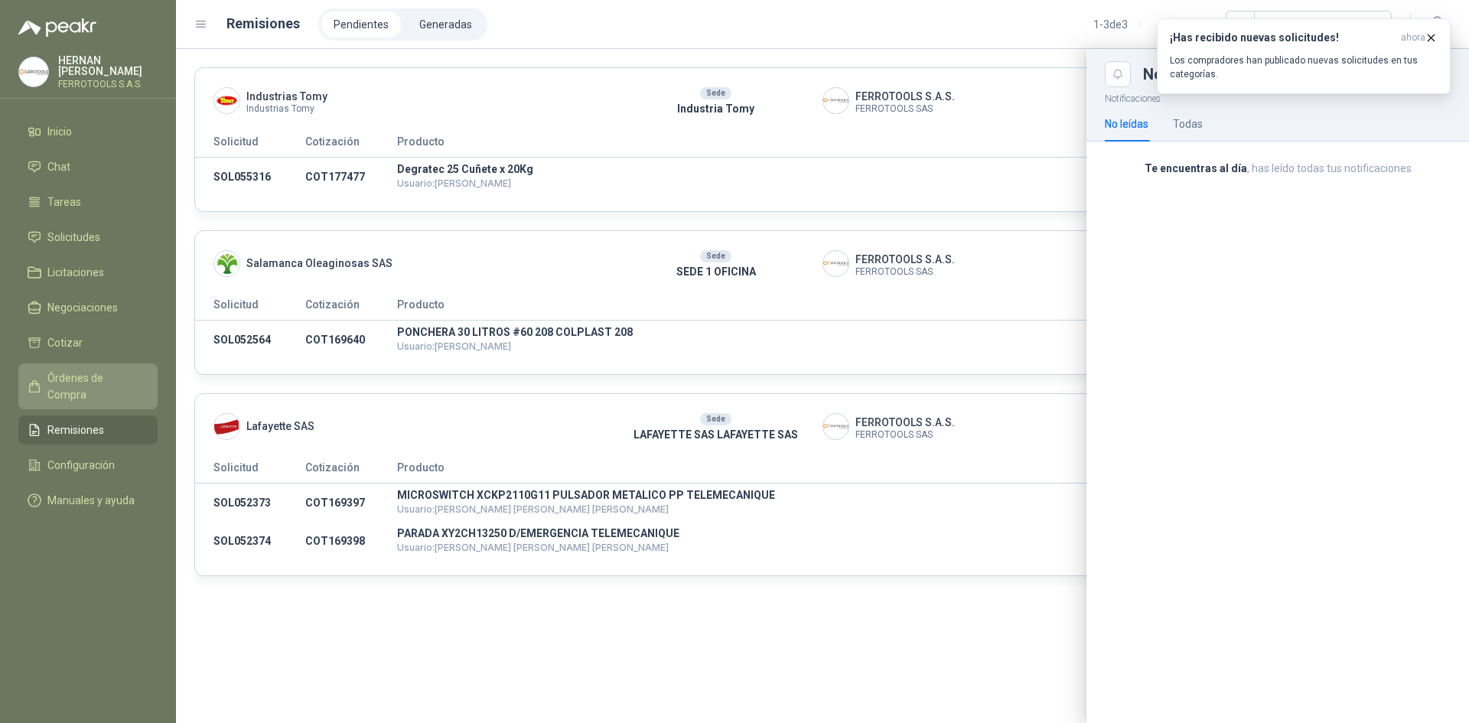
click at [139, 376] on span "Órdenes de Compra" at bounding box center [95, 387] width 96 height 34
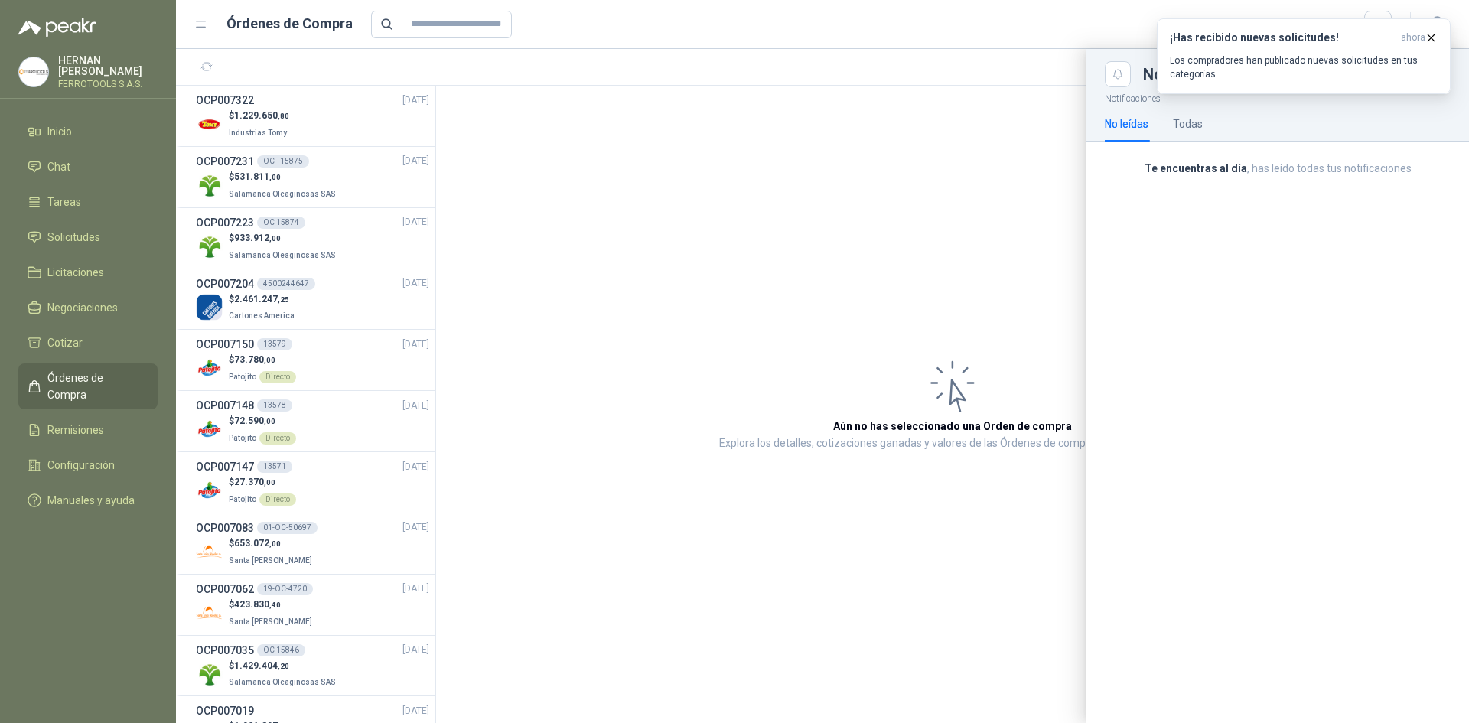
click at [330, 549] on div at bounding box center [822, 386] width 1293 height 674
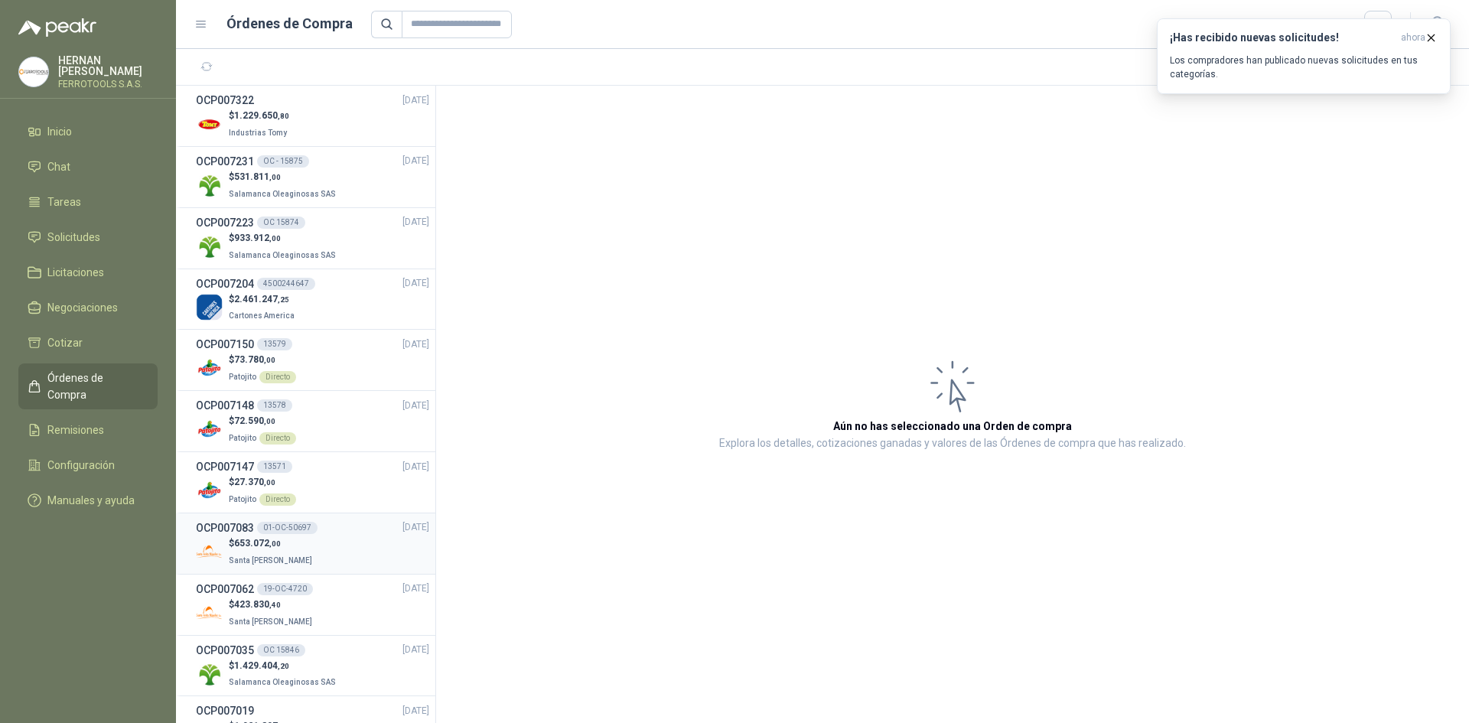
click at [337, 557] on div "$ 653.072 ,00 Santa [PERSON_NAME]" at bounding box center [312, 551] width 233 height 31
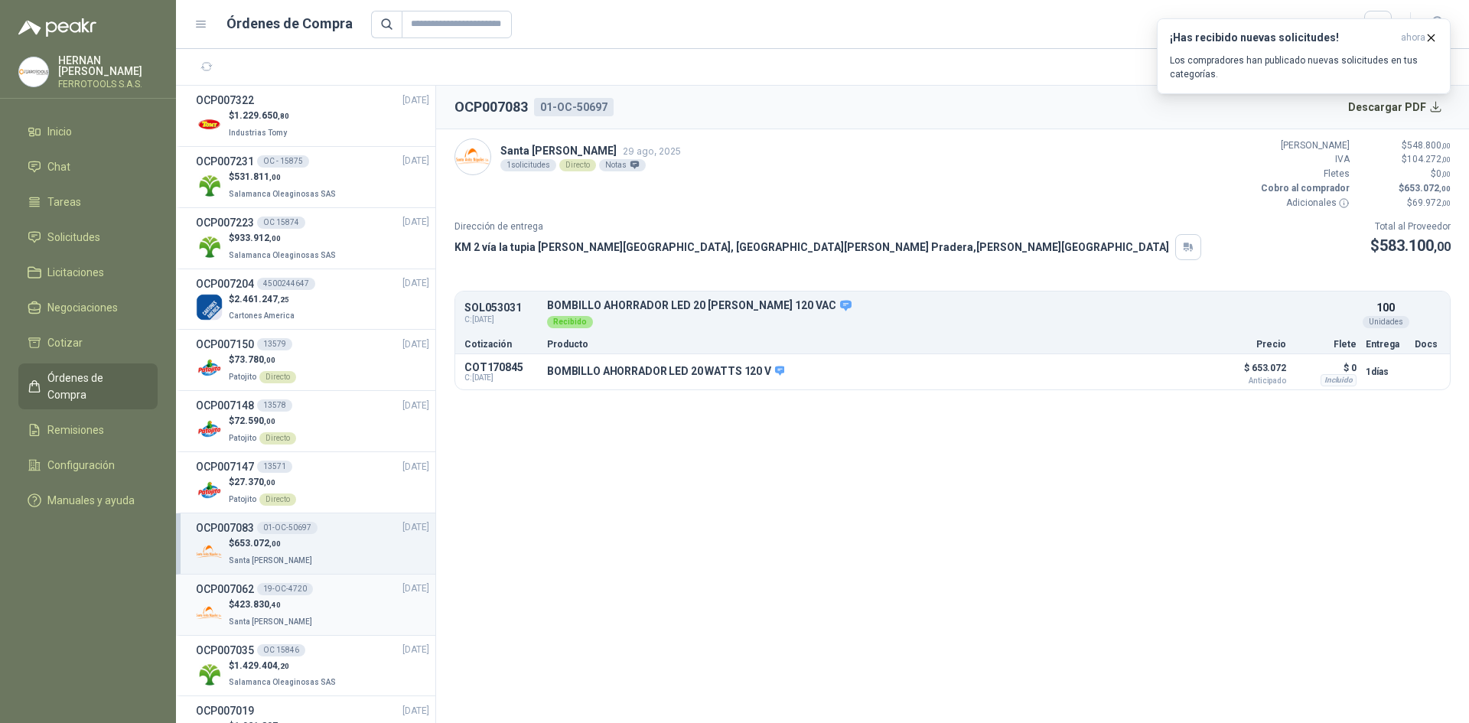
click at [334, 605] on div "$ 423.830 ,40 Santa [PERSON_NAME]" at bounding box center [312, 613] width 233 height 31
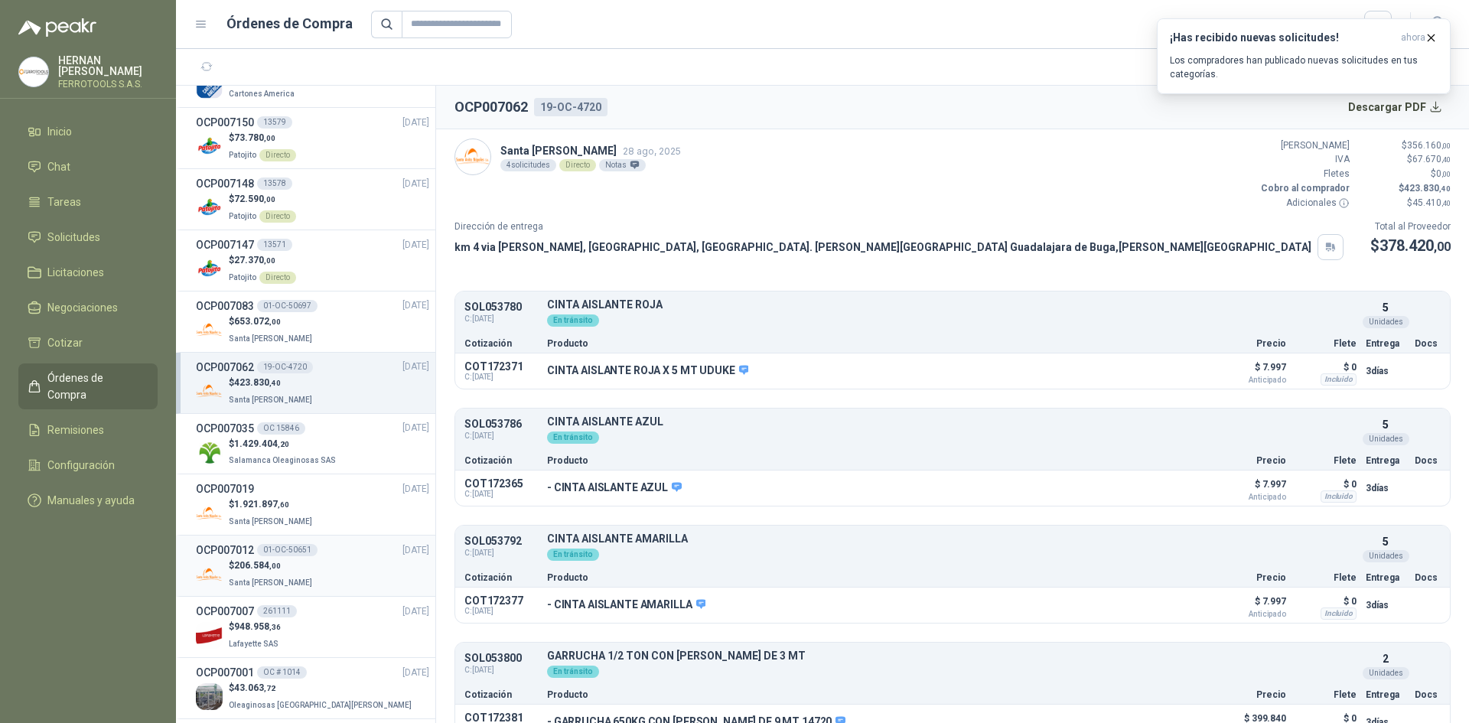
scroll to position [230, 0]
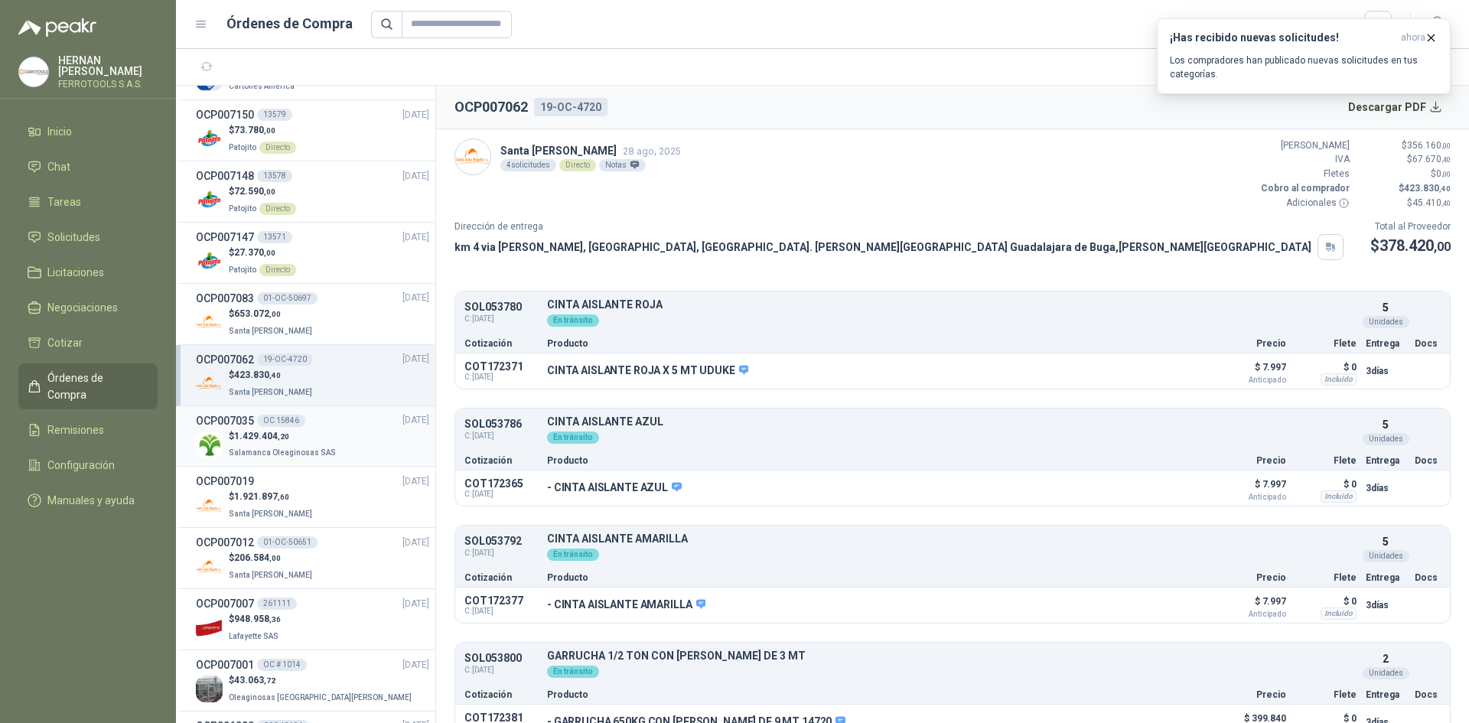
click at [336, 441] on div "$ 1.429.404 ,20 Salamanca Oleaginosas SAS" at bounding box center [312, 444] width 233 height 31
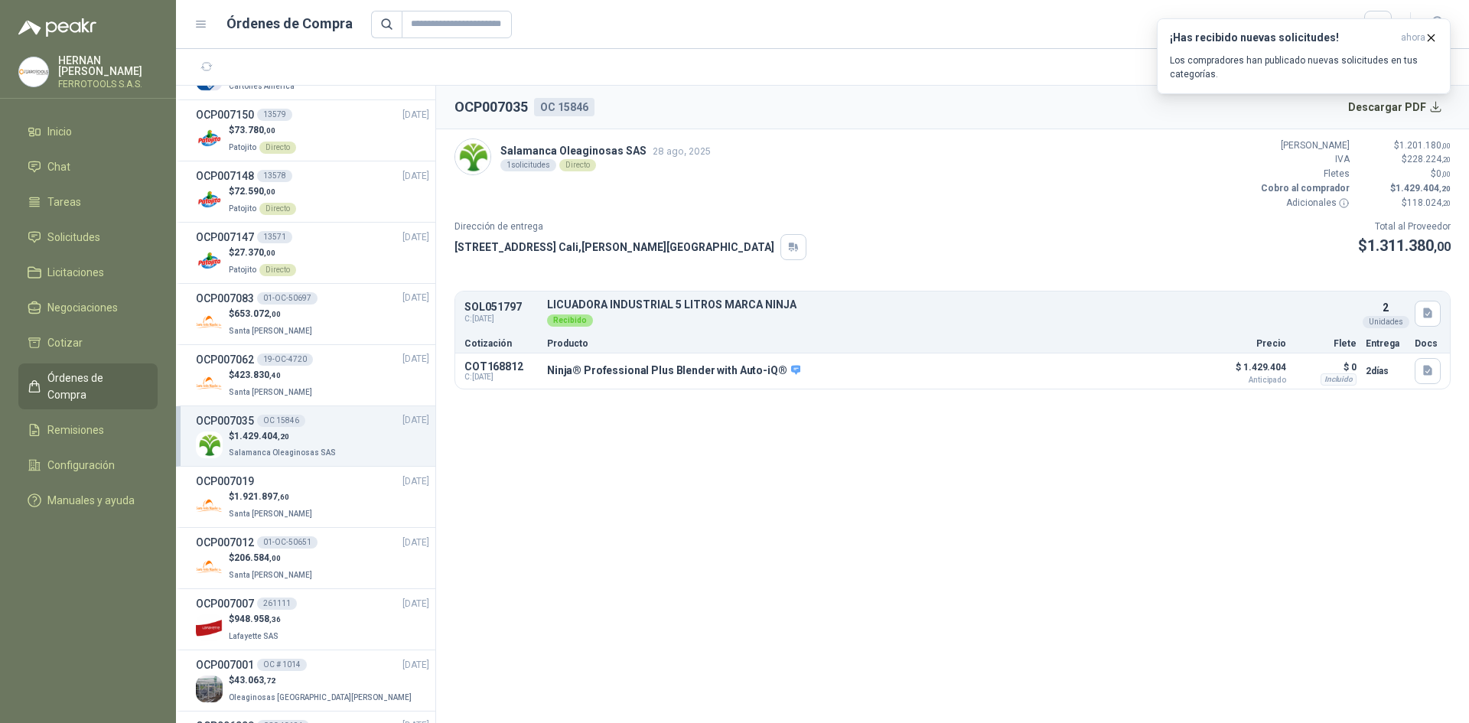
scroll to position [306, 0]
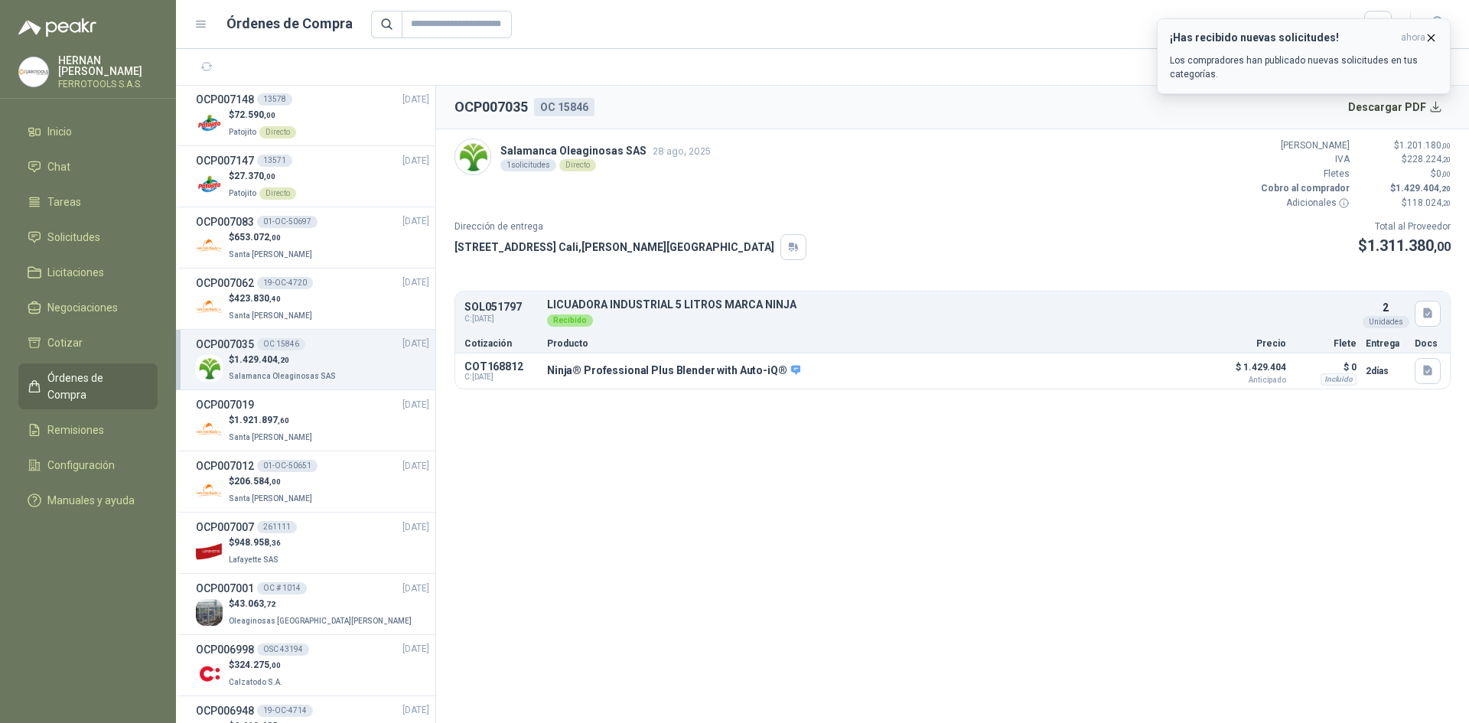
click at [1431, 41] on icon "button" at bounding box center [1431, 37] width 13 height 13
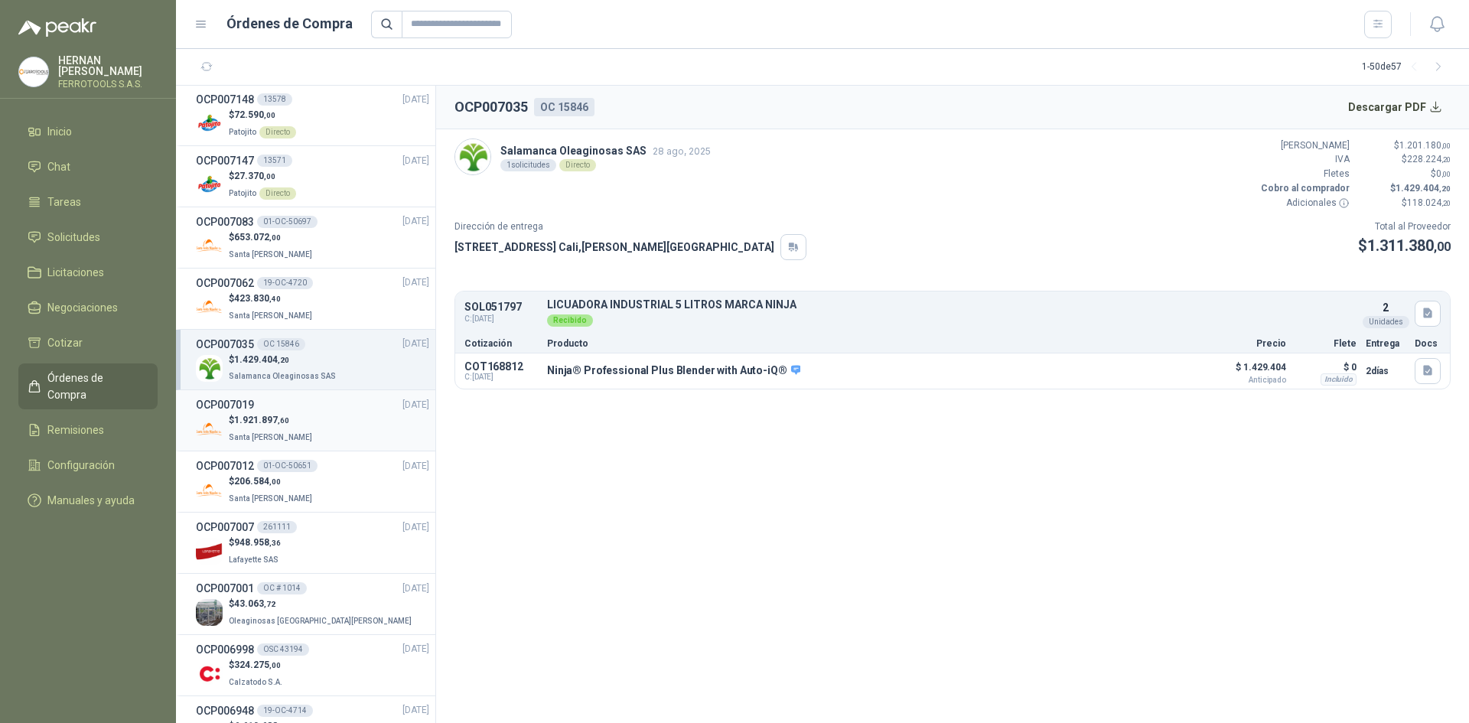
click at [359, 419] on div "$ 1.921.897 ,60 Santa [PERSON_NAME]" at bounding box center [312, 428] width 233 height 31
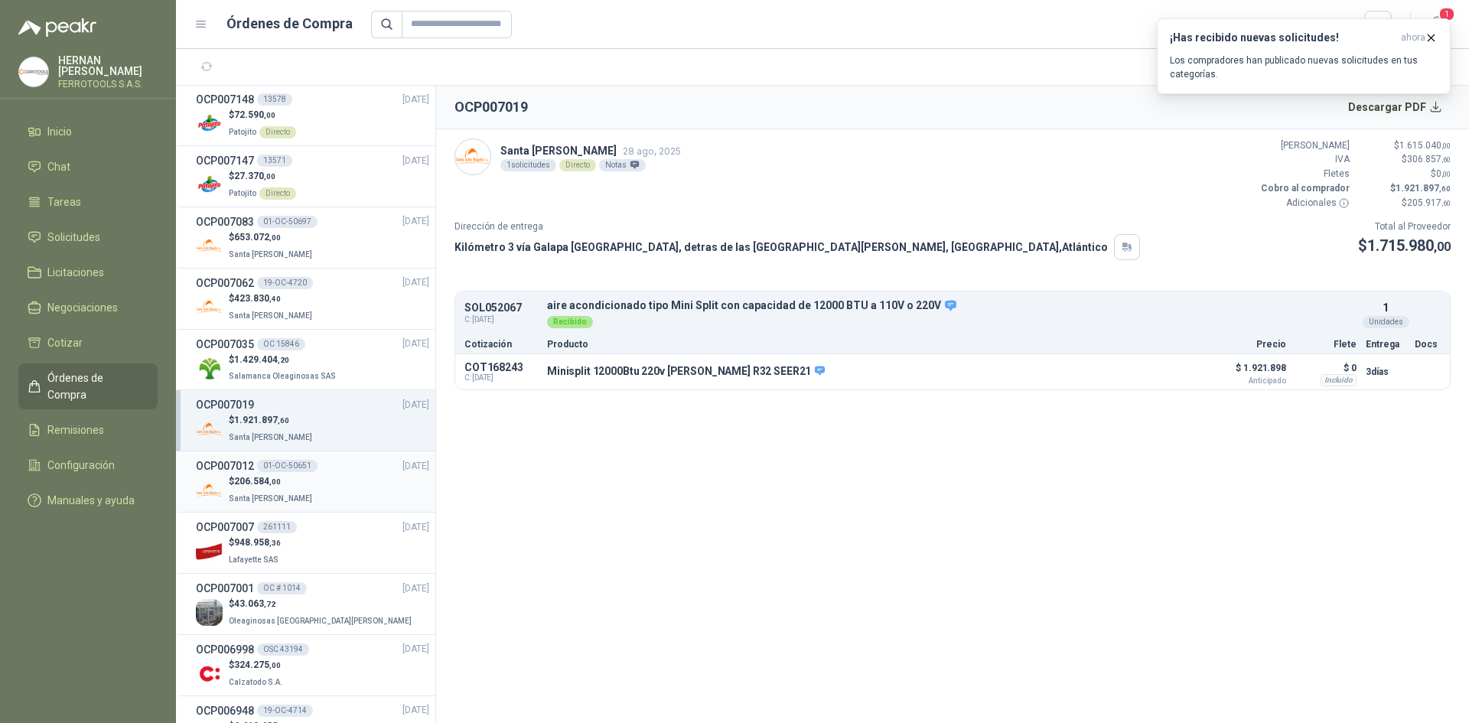
click at [393, 483] on div "$ 206.584 ,00 Santa [PERSON_NAME]" at bounding box center [312, 489] width 233 height 31
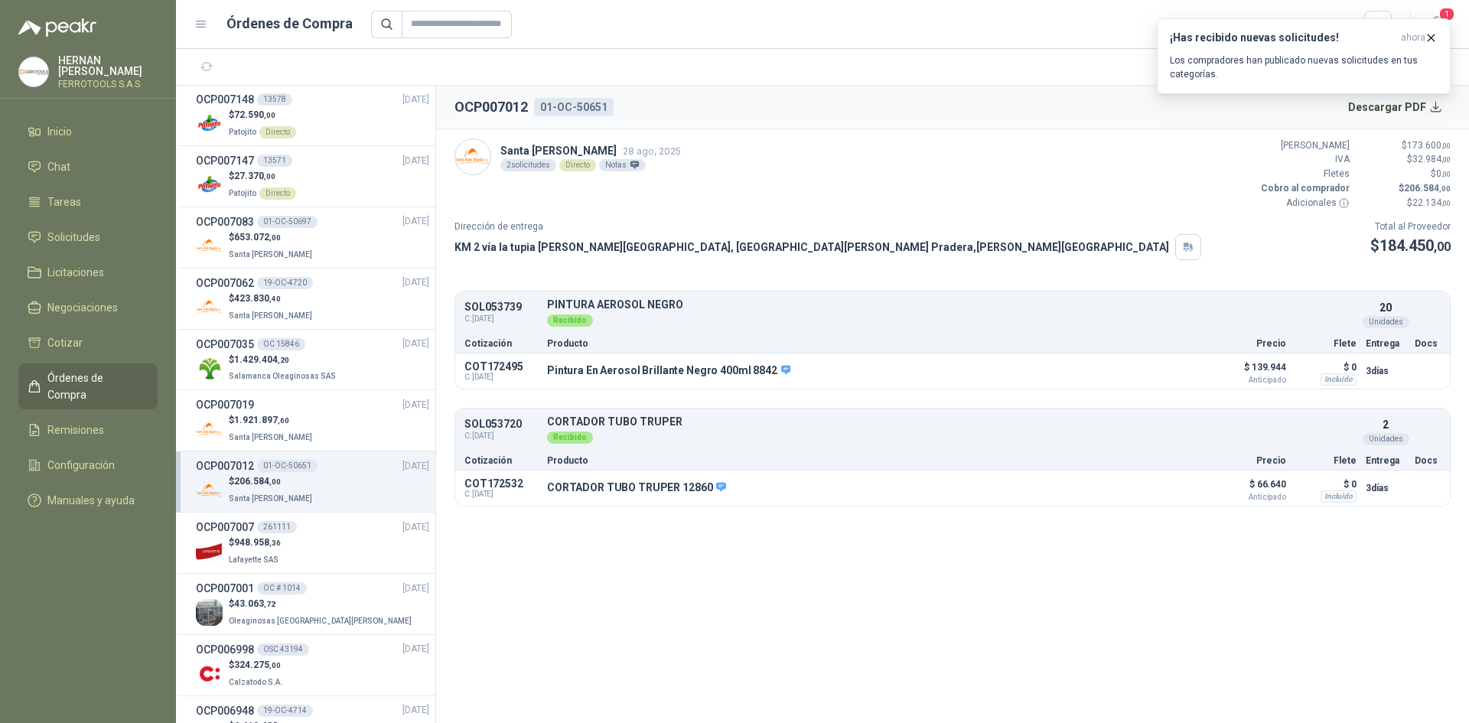
scroll to position [383, 0]
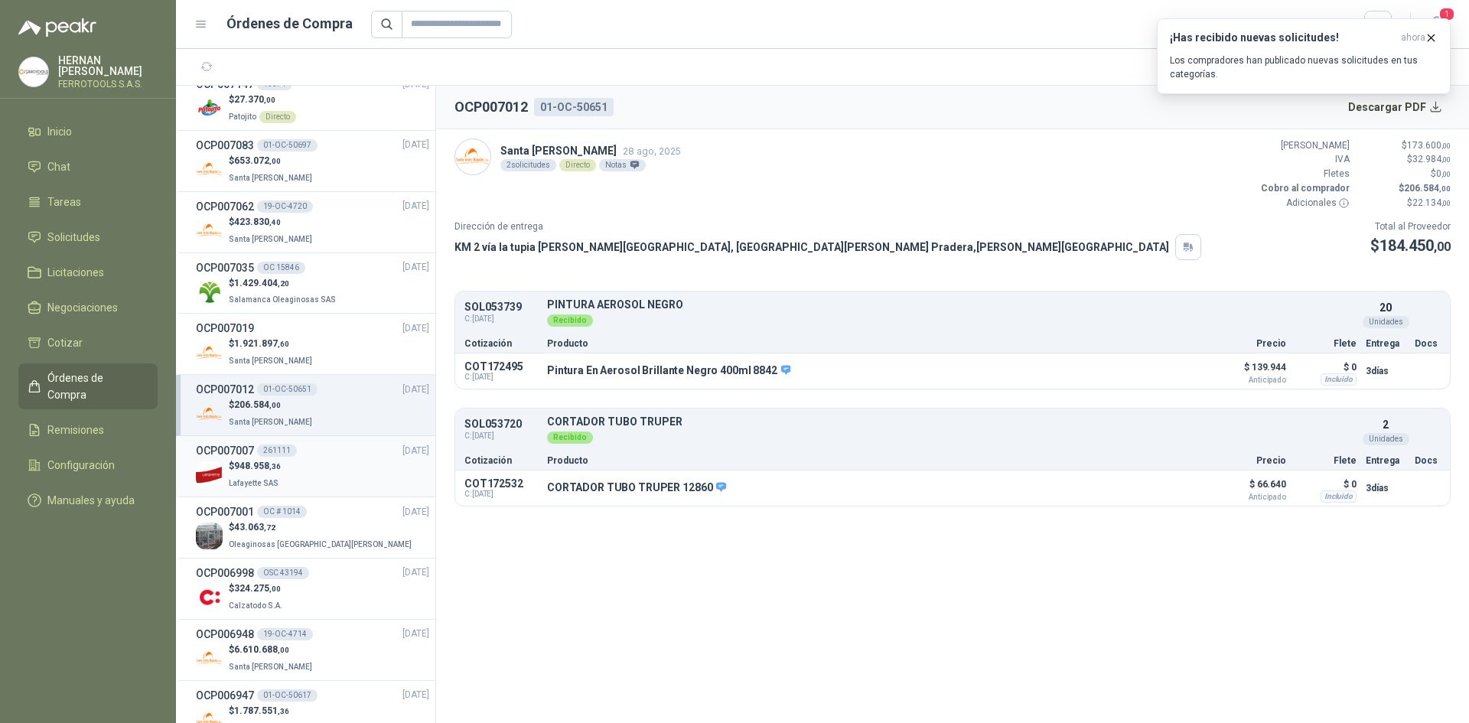
click at [336, 476] on div "$ 948.958 ,36 [GEOGRAPHIC_DATA]" at bounding box center [312, 474] width 233 height 31
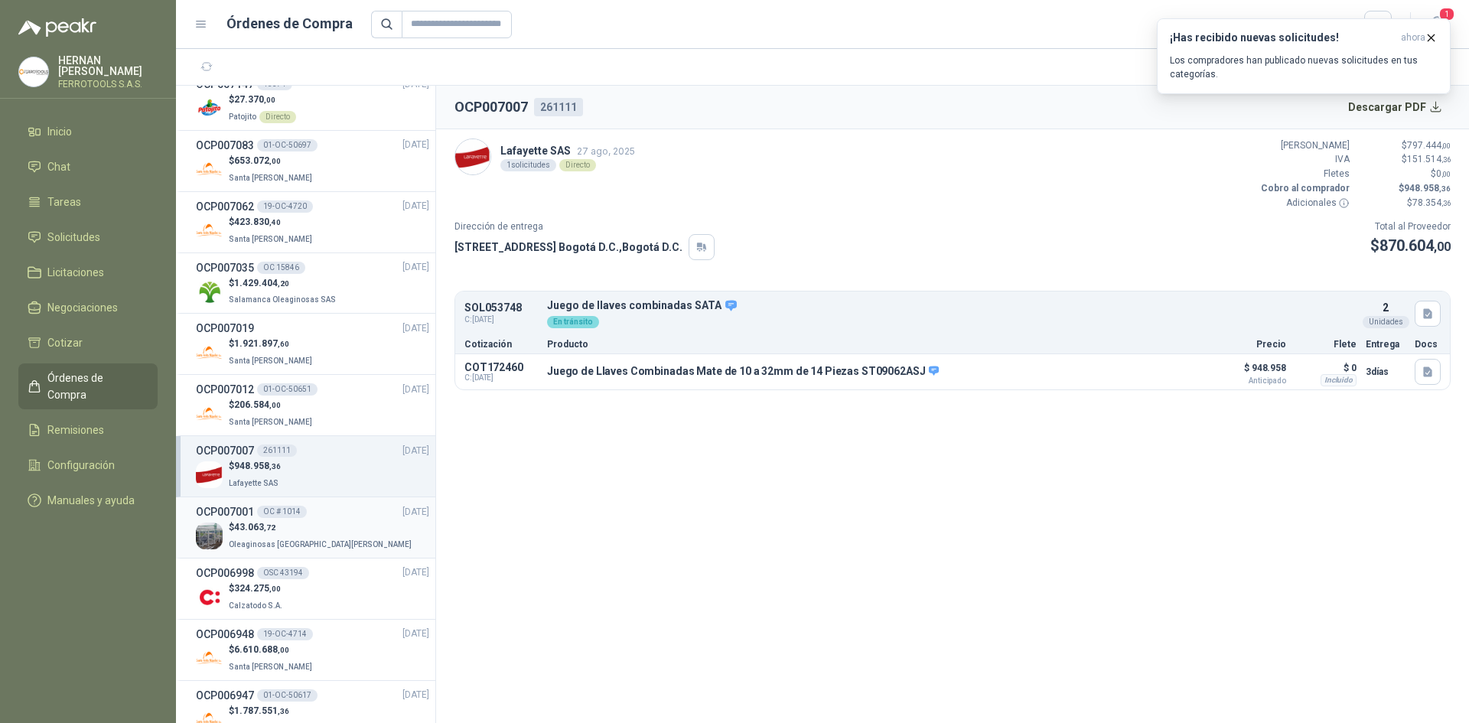
click at [334, 533] on div "$ 43.063 ,72 Oleaginosas [GEOGRAPHIC_DATA][PERSON_NAME]" at bounding box center [312, 535] width 233 height 31
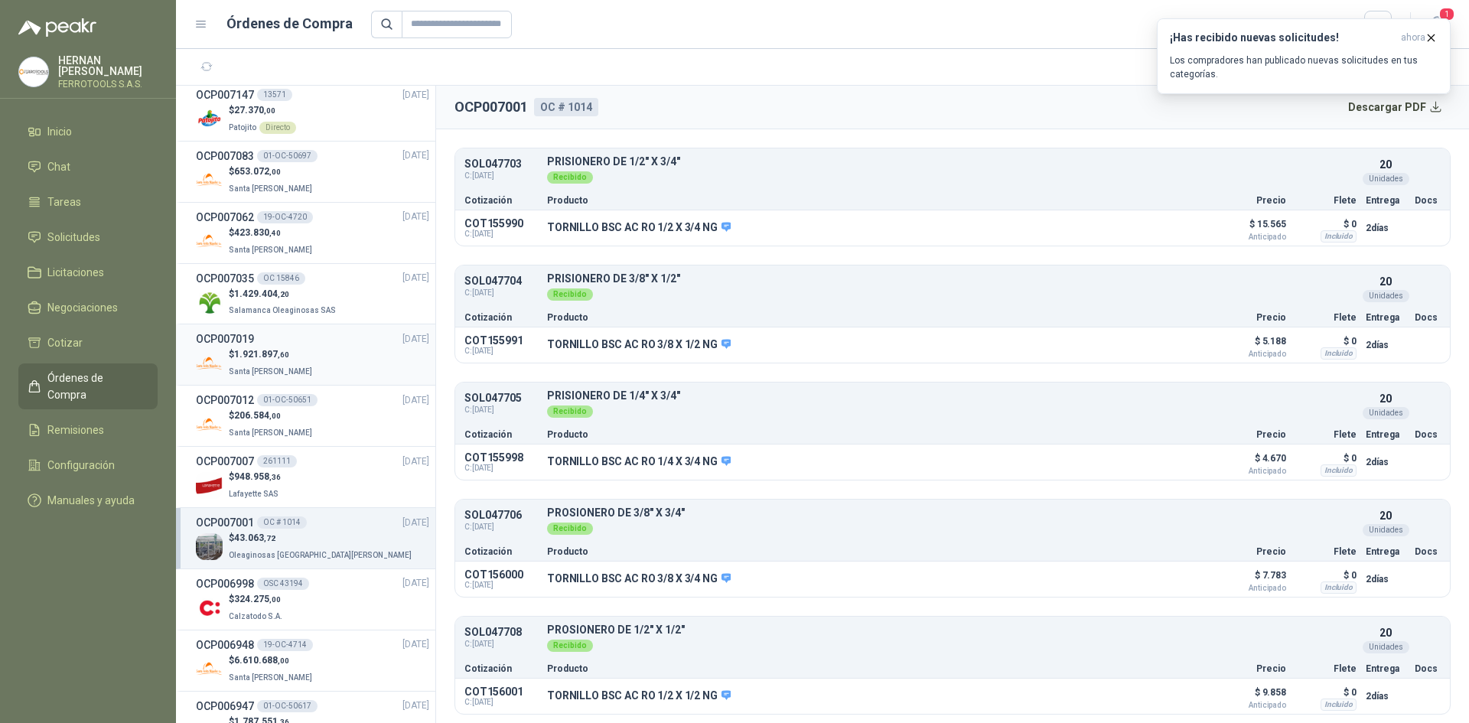
scroll to position [383, 0]
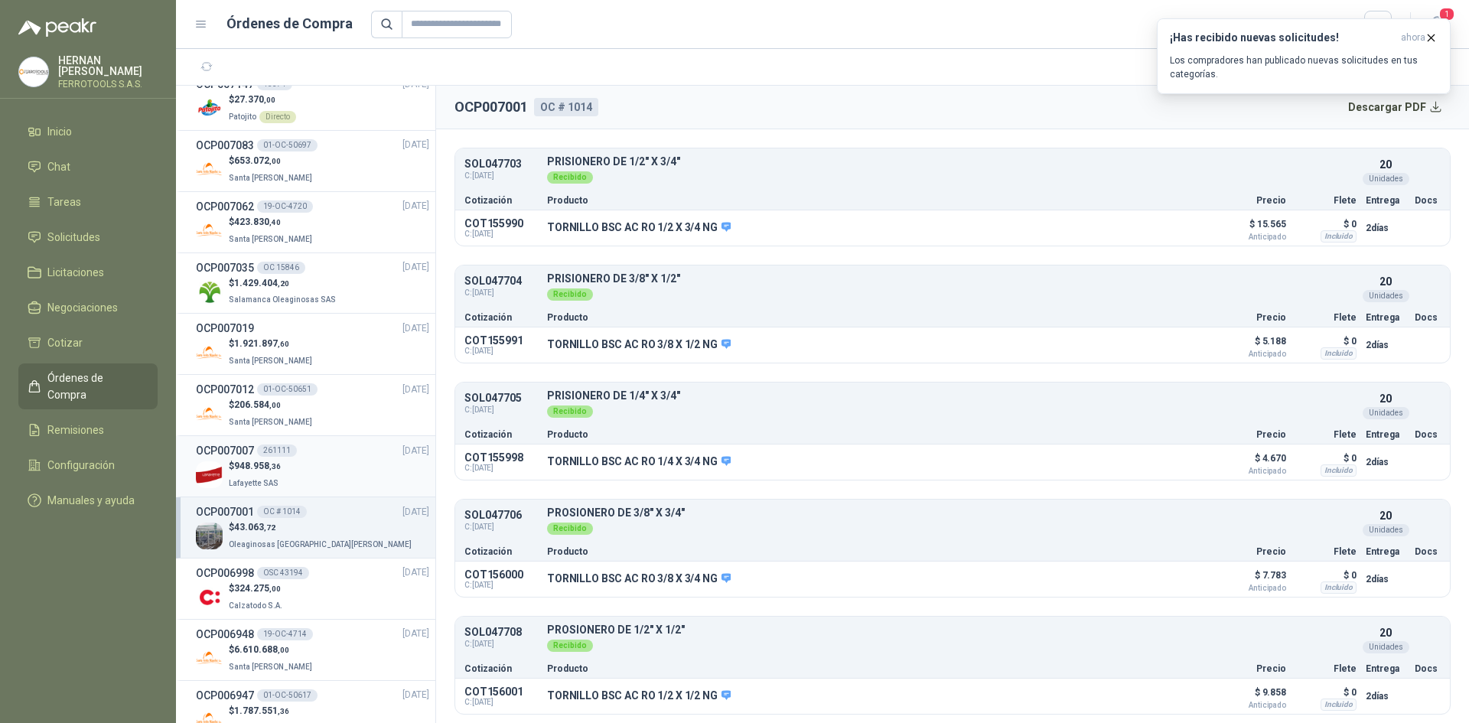
click at [326, 471] on div "$ 948.958 ,36 [GEOGRAPHIC_DATA]" at bounding box center [312, 474] width 233 height 31
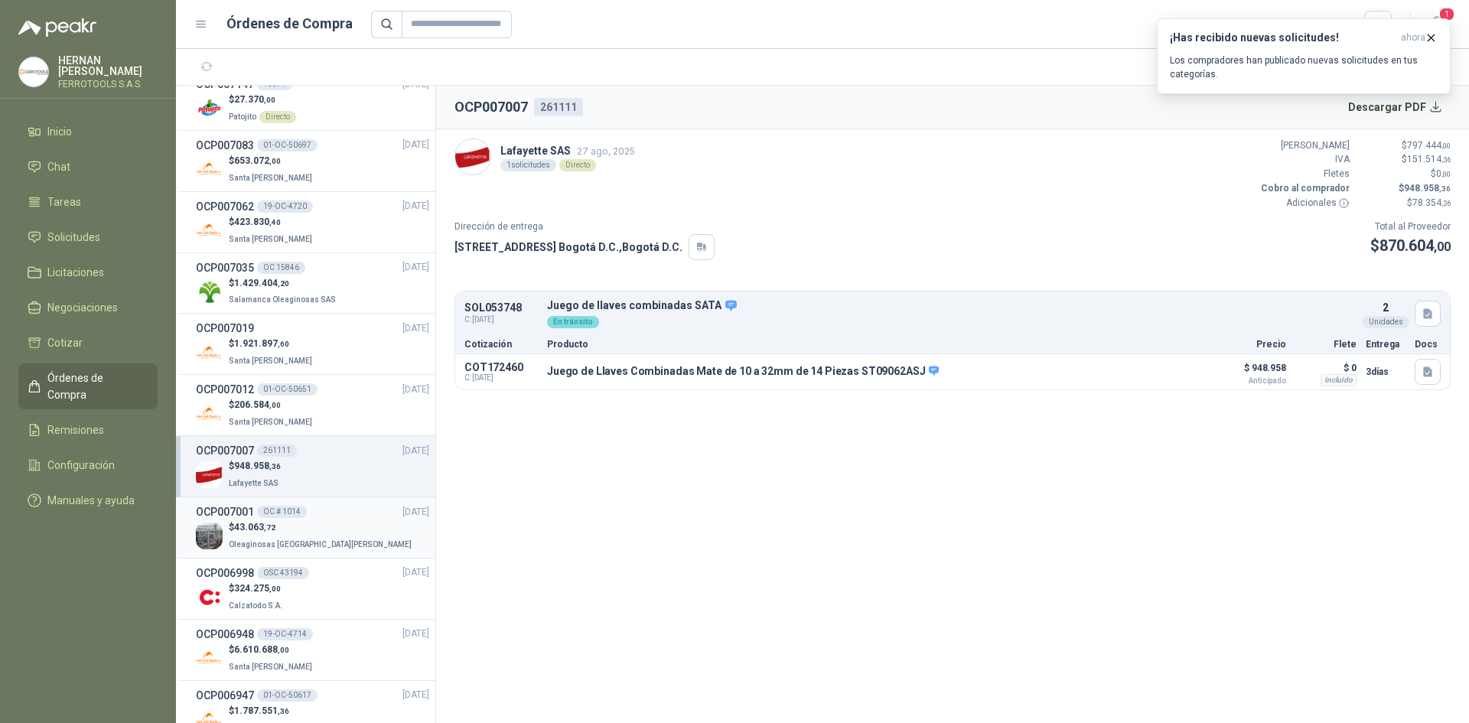
click at [331, 519] on div "OCP007001 OC # 1014 [DATE]" at bounding box center [312, 511] width 233 height 17
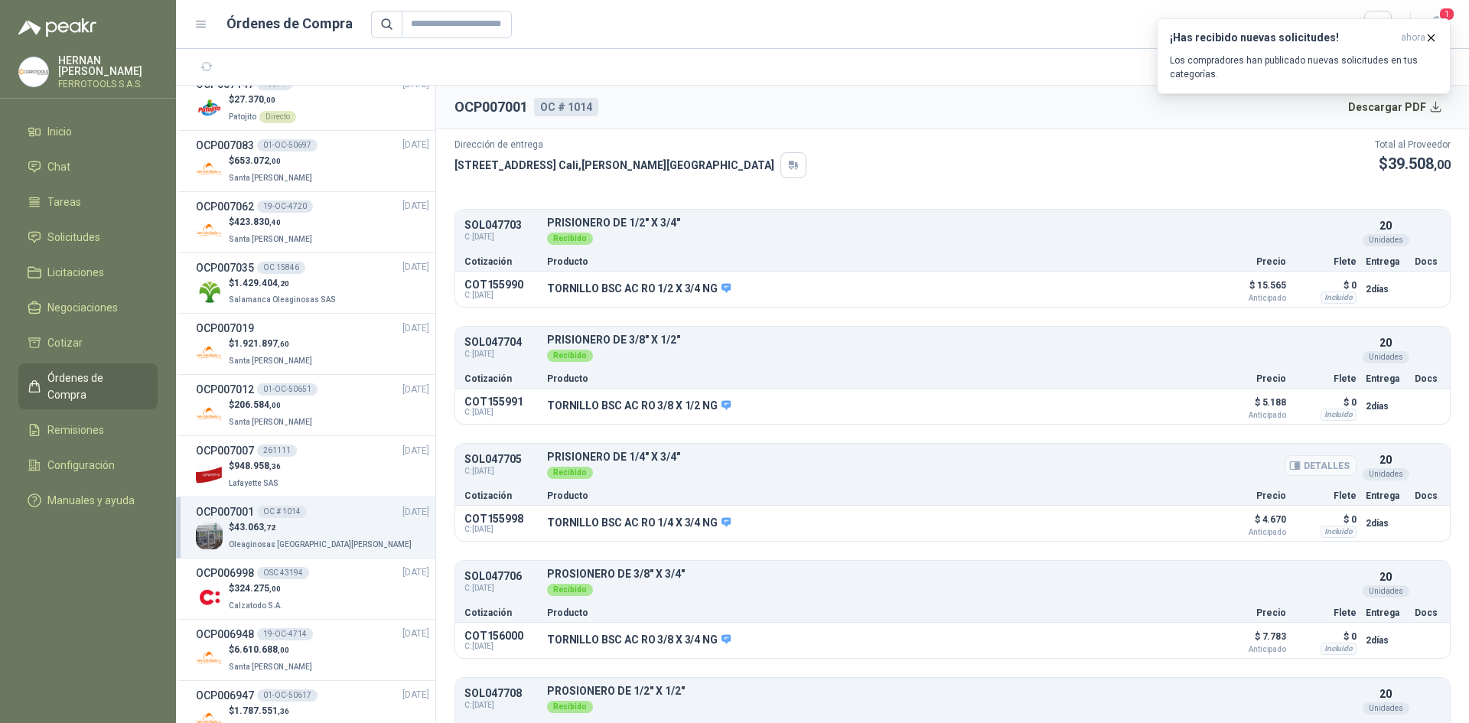
scroll to position [143, 0]
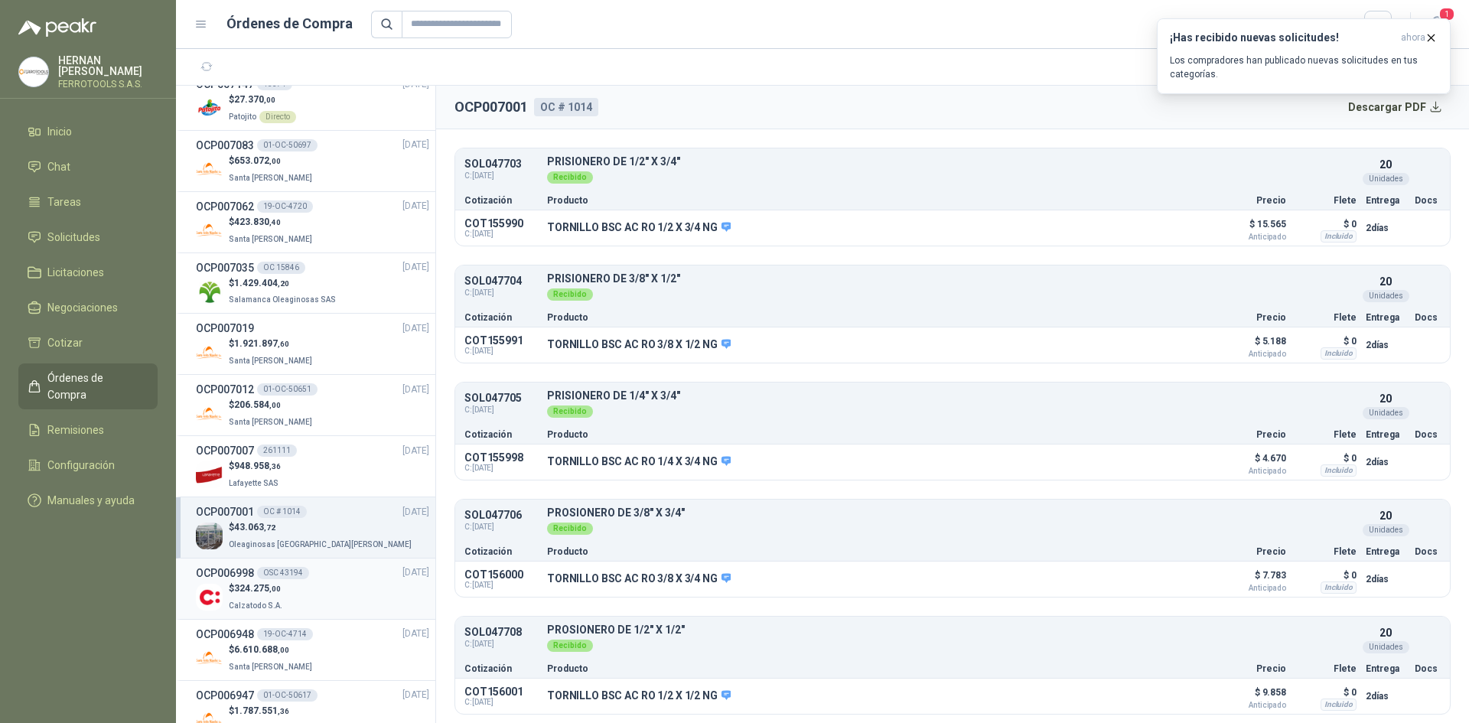
click at [365, 585] on div "$ 324.275 ,00 Calzatodo S.A." at bounding box center [312, 596] width 233 height 31
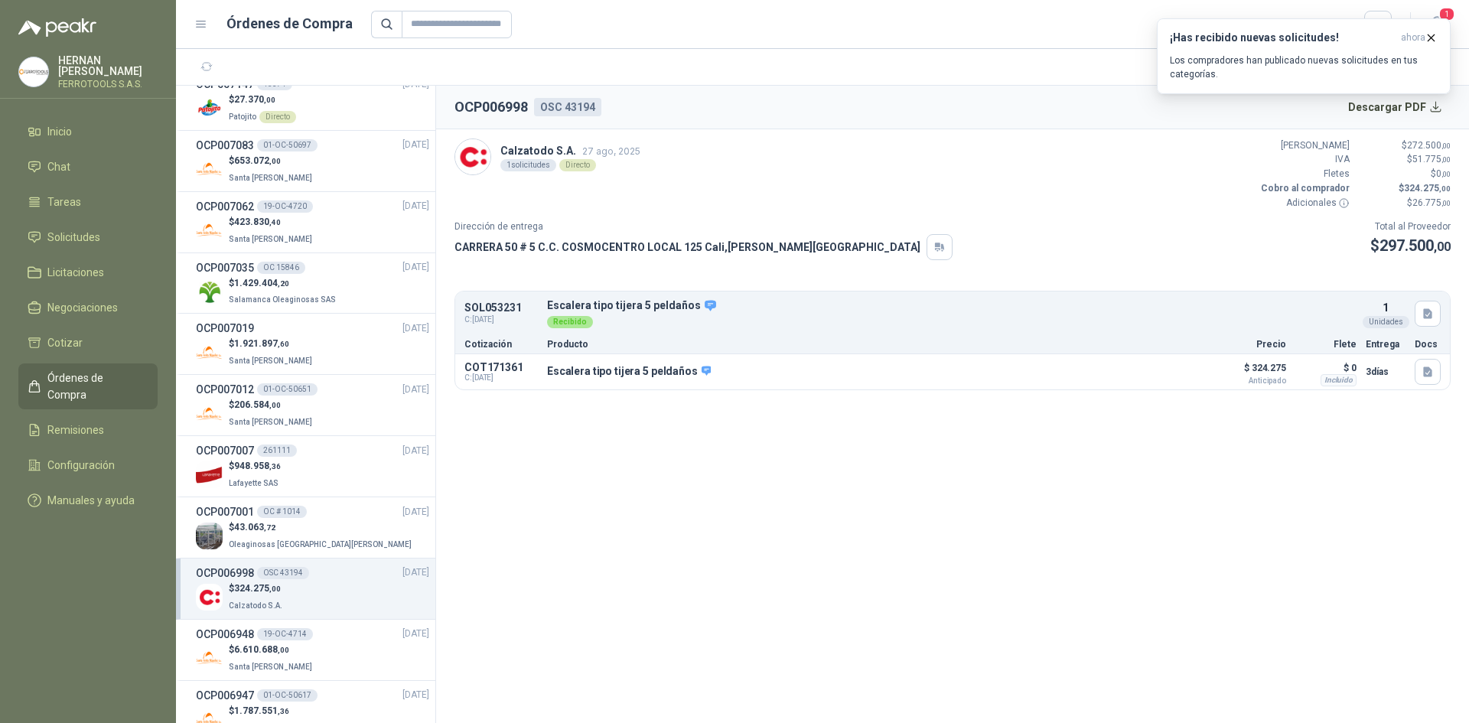
scroll to position [459, 0]
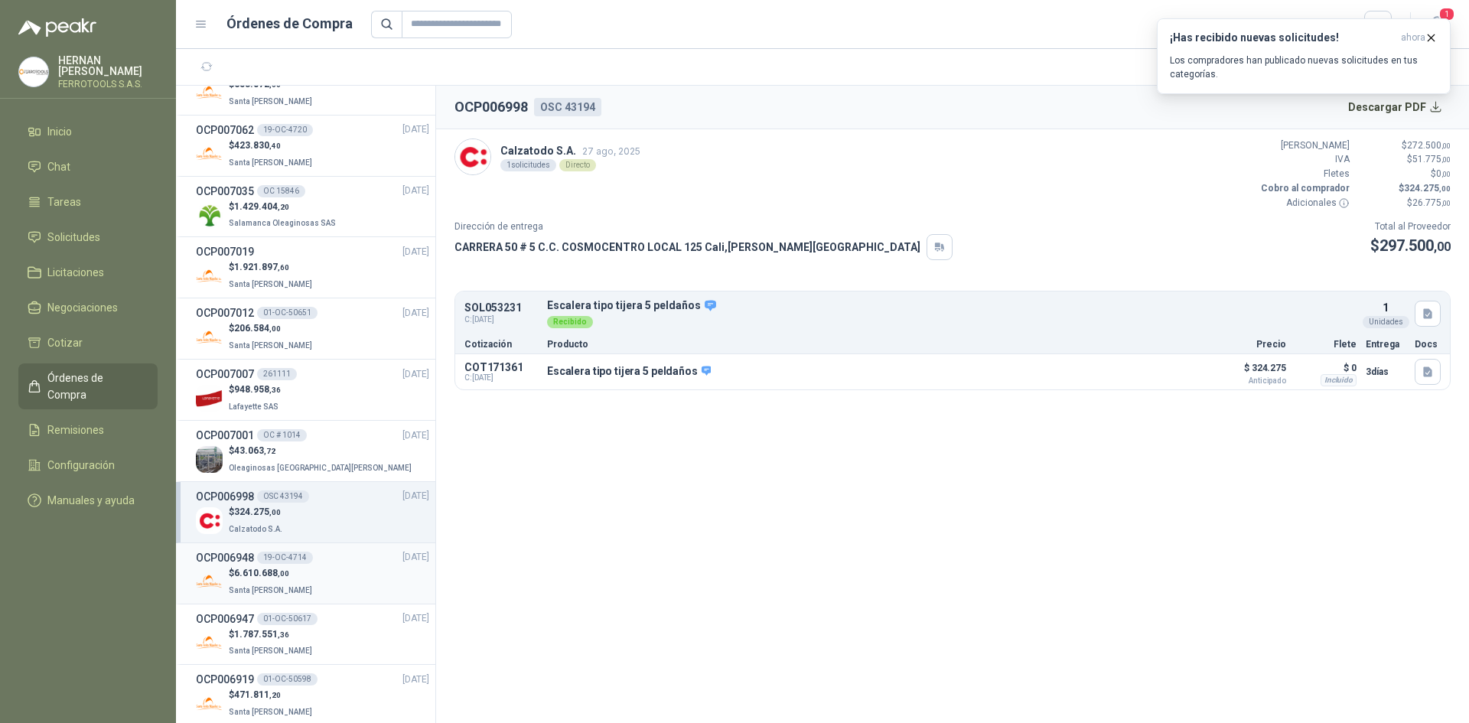
click at [300, 581] on p "Santa [PERSON_NAME]" at bounding box center [272, 589] width 86 height 17
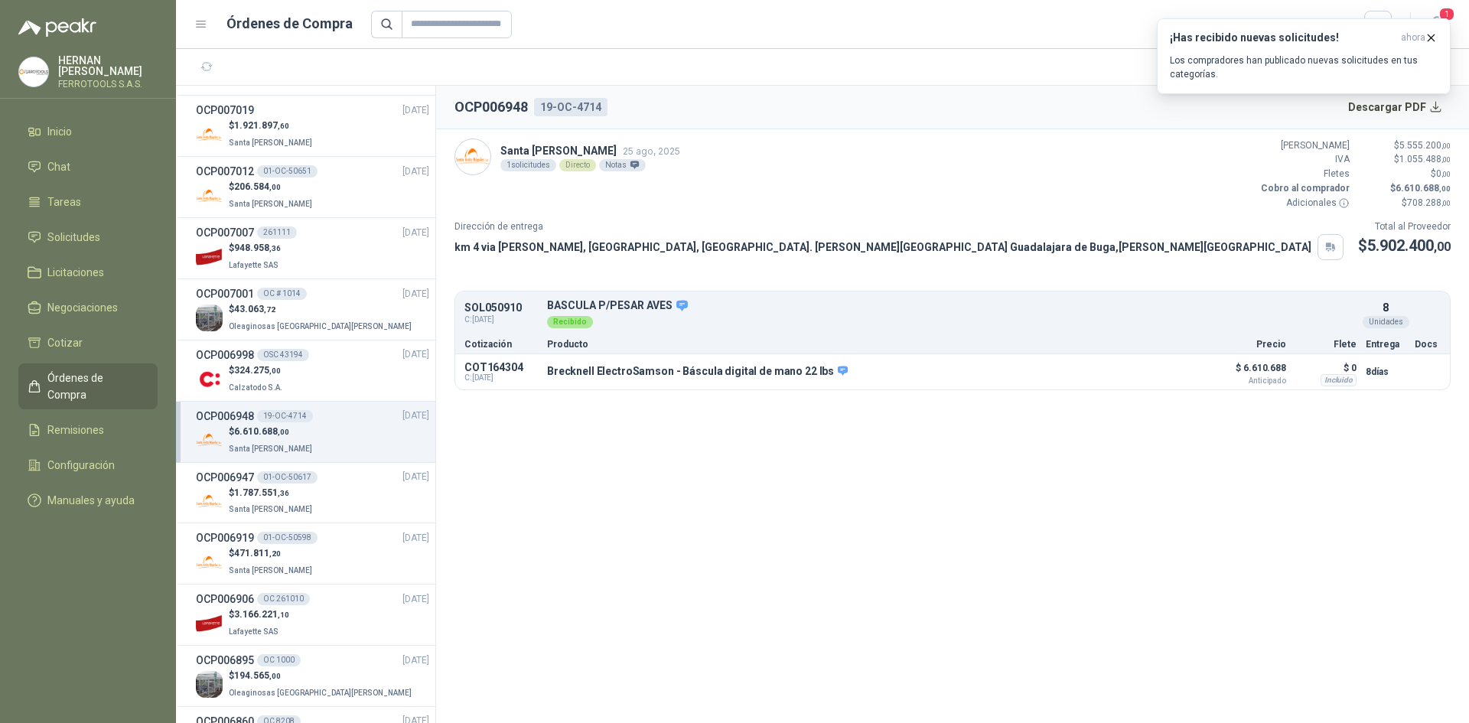
scroll to position [612, 0]
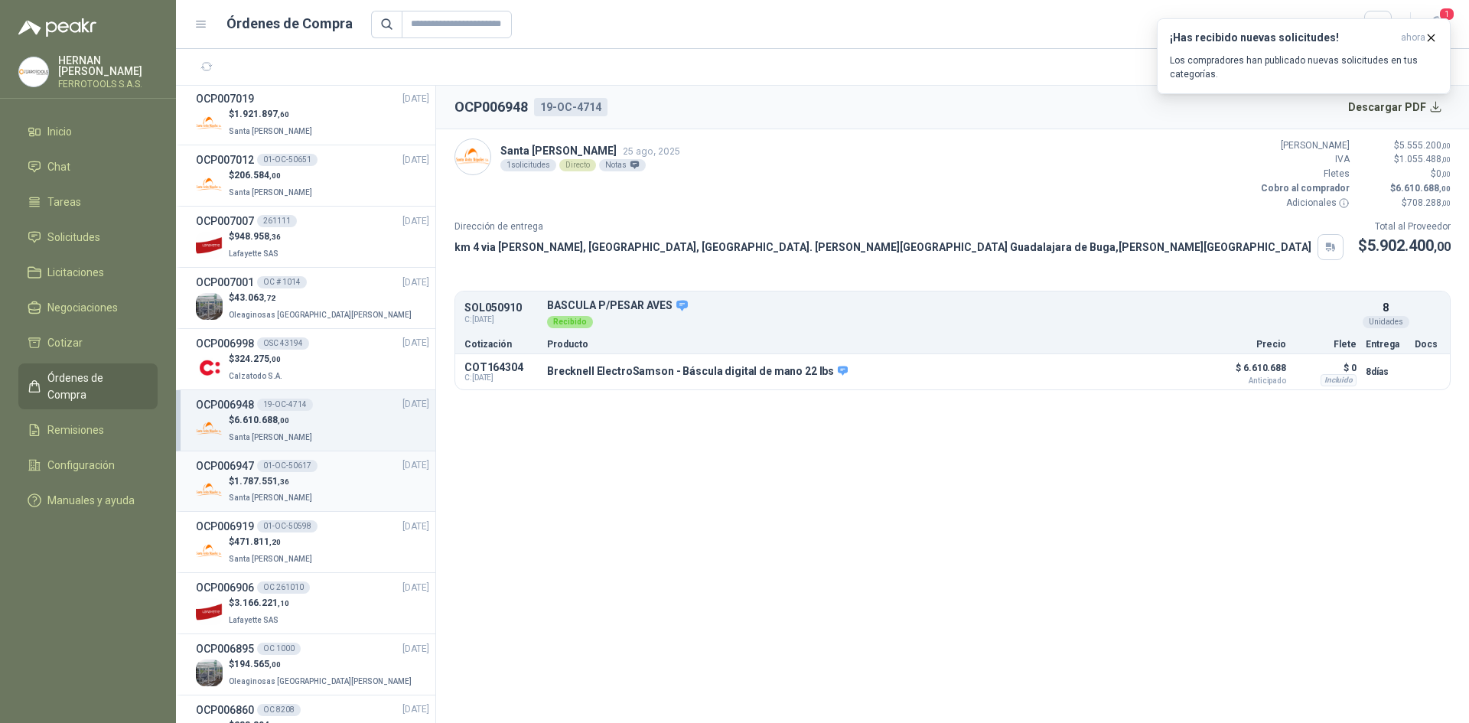
click at [339, 505] on div "$ 1.787.551 ,36 [GEOGRAPHIC_DATA][PERSON_NAME]" at bounding box center [312, 489] width 233 height 31
click at [345, 438] on div "$ 6.610.688 ,00 Santa [PERSON_NAME]" at bounding box center [312, 428] width 233 height 31
click at [328, 497] on div "$ 1.787.551 ,36 [GEOGRAPHIC_DATA][PERSON_NAME]" at bounding box center [312, 489] width 233 height 31
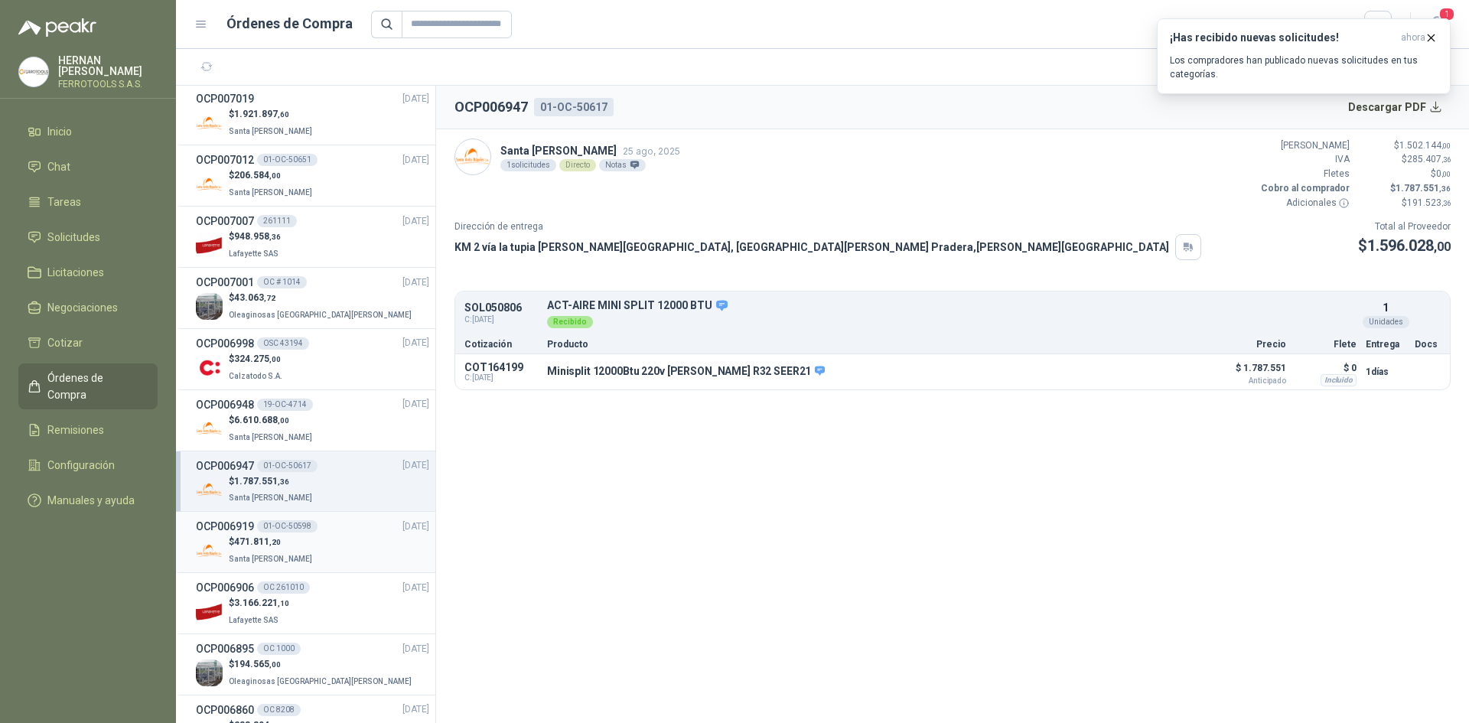
click at [310, 559] on div "$ 471.811 ,20 Santa [PERSON_NAME]" at bounding box center [312, 550] width 233 height 31
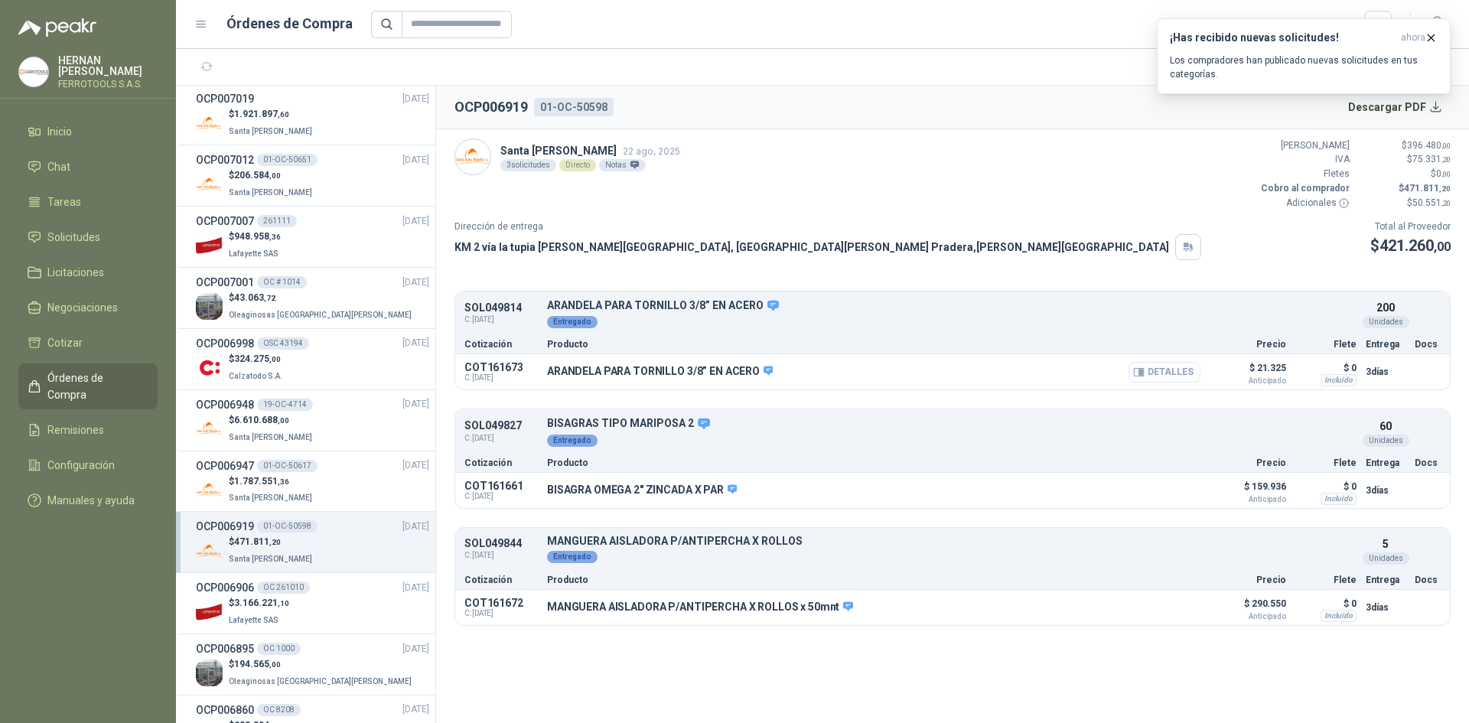
click at [1174, 369] on button "Detalles" at bounding box center [1165, 372] width 72 height 21
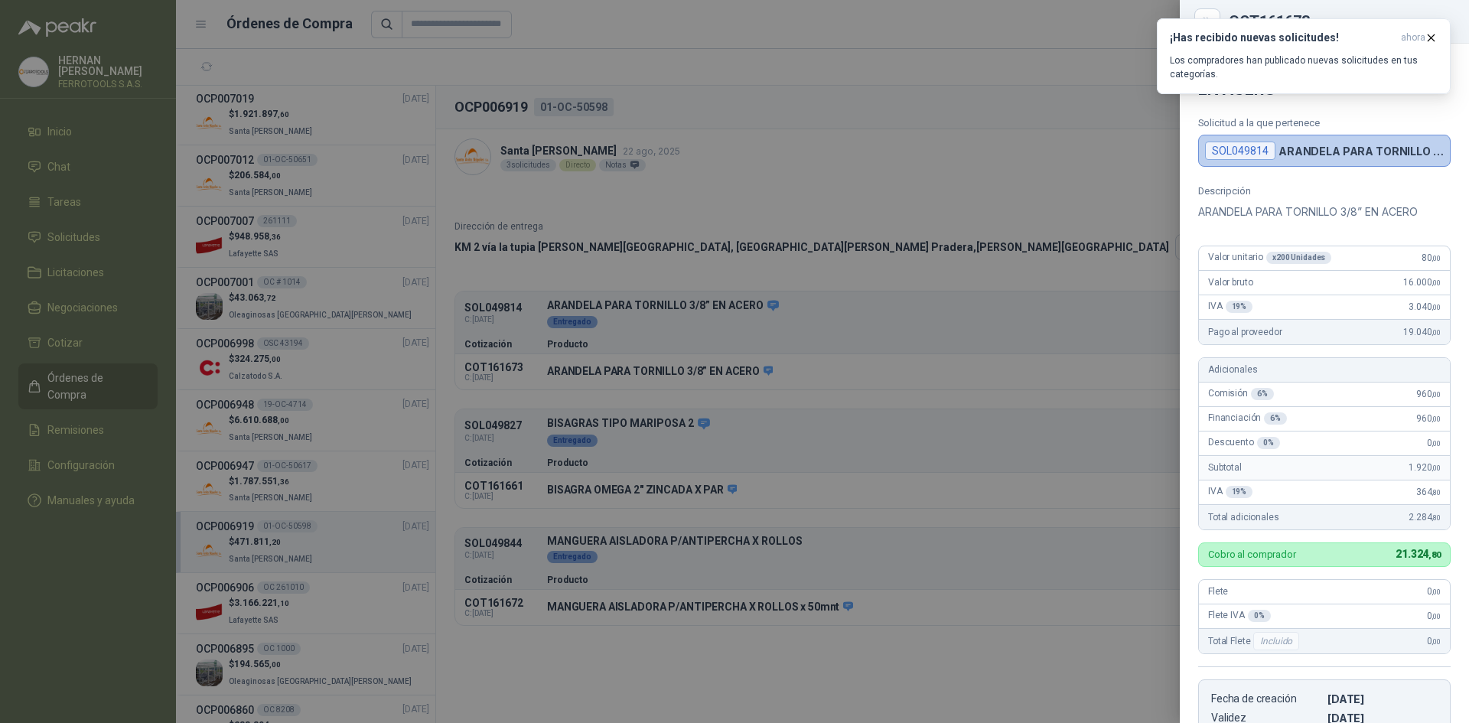
click at [1184, 318] on div "Descripción ARANDELA PARA TORNILLO 3/8” EN ACERO Valor unitario x 200 Unidades …" at bounding box center [1324, 480] width 289 height 591
click at [1431, 41] on icon "button" at bounding box center [1431, 37] width 13 height 13
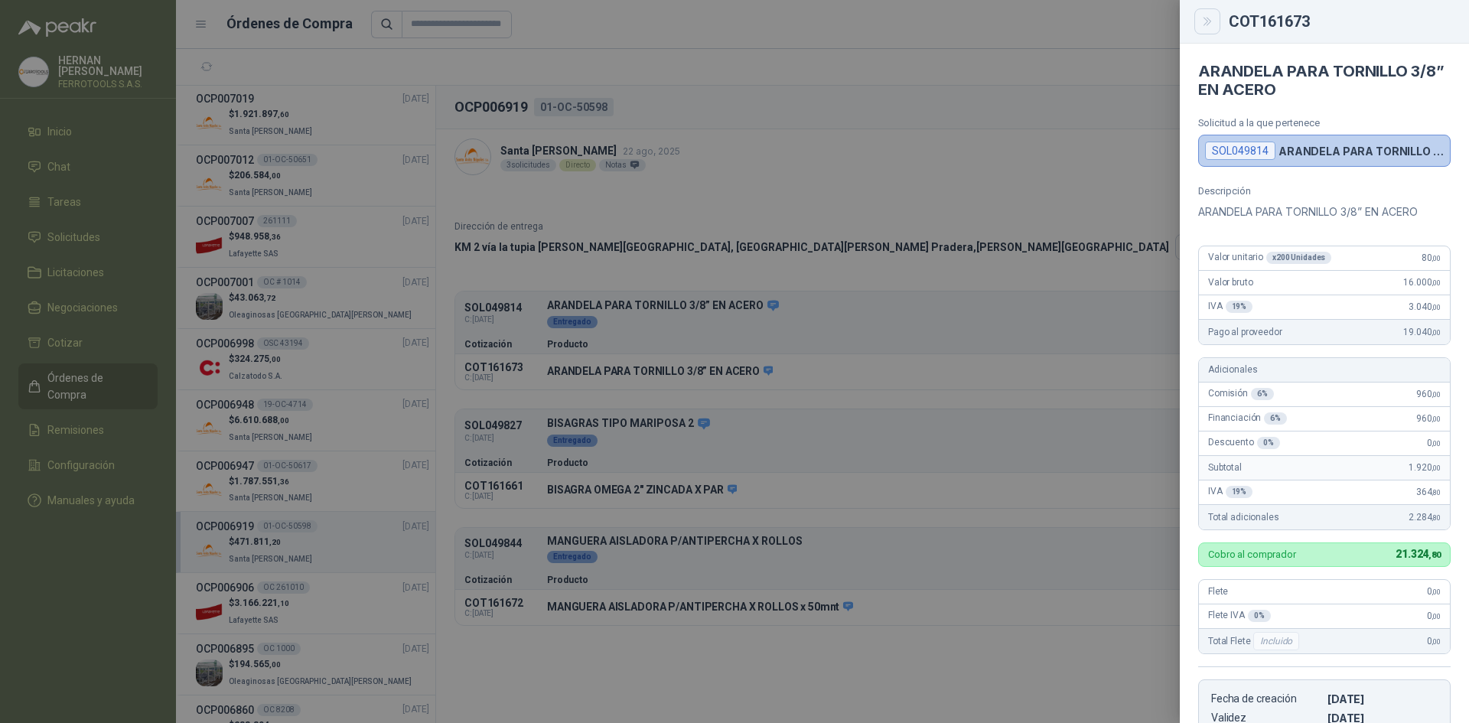
click at [1204, 28] on button "Close" at bounding box center [1207, 21] width 26 height 26
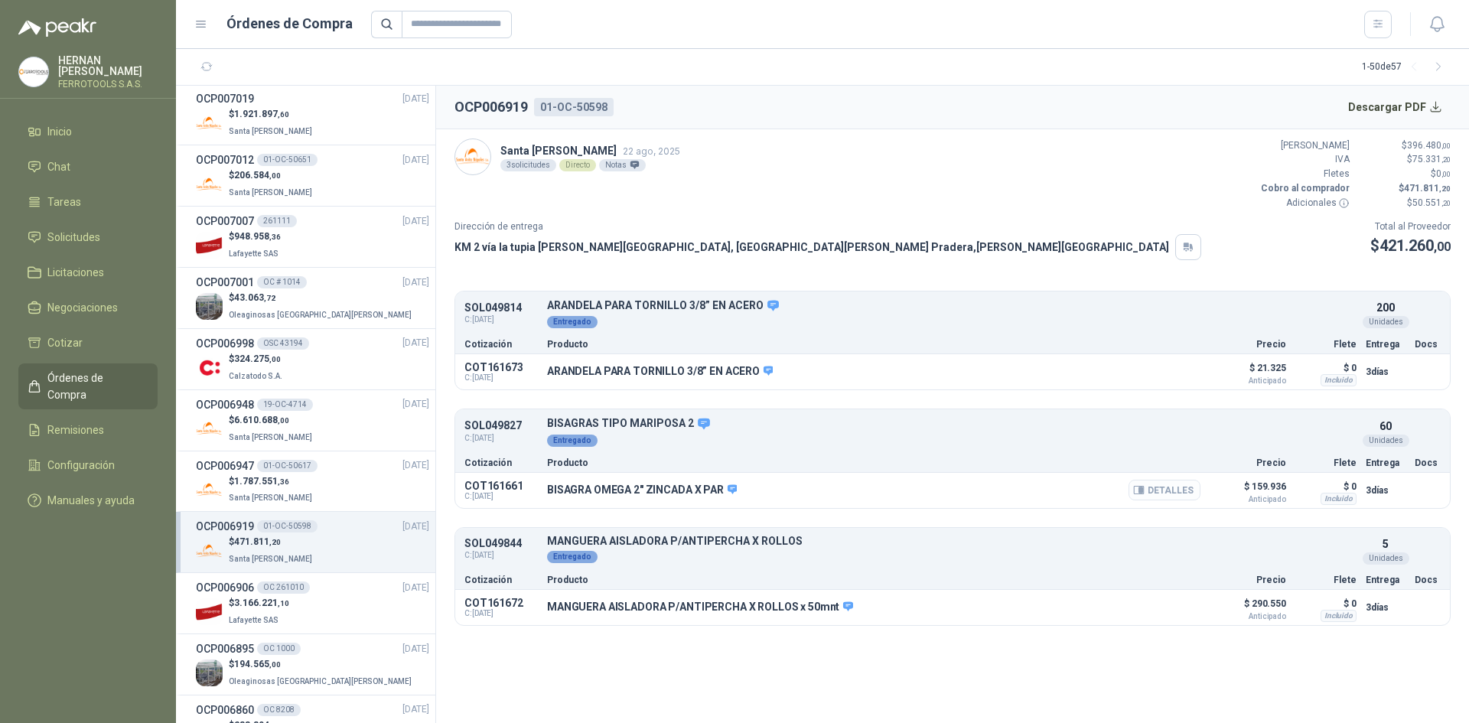
click at [1163, 490] on button "Detalles" at bounding box center [1165, 490] width 72 height 21
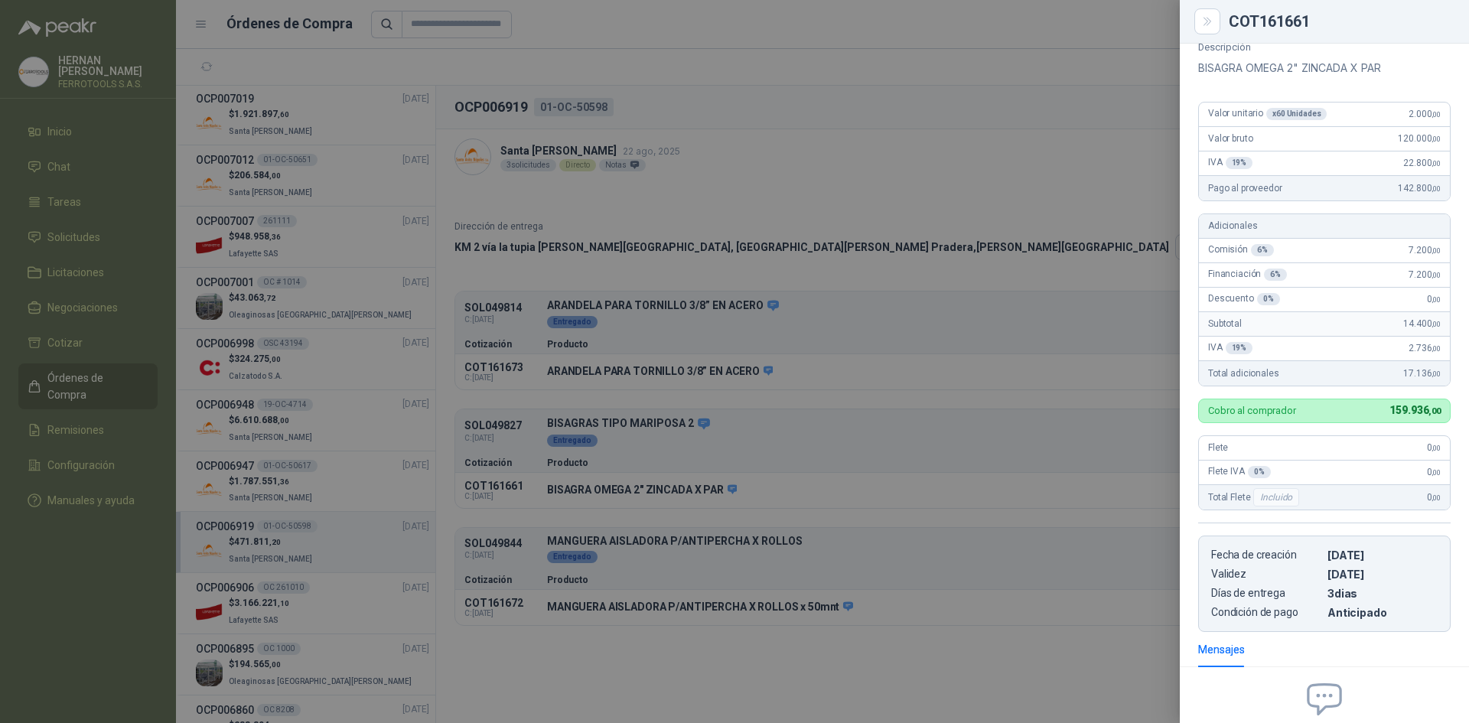
scroll to position [0, 0]
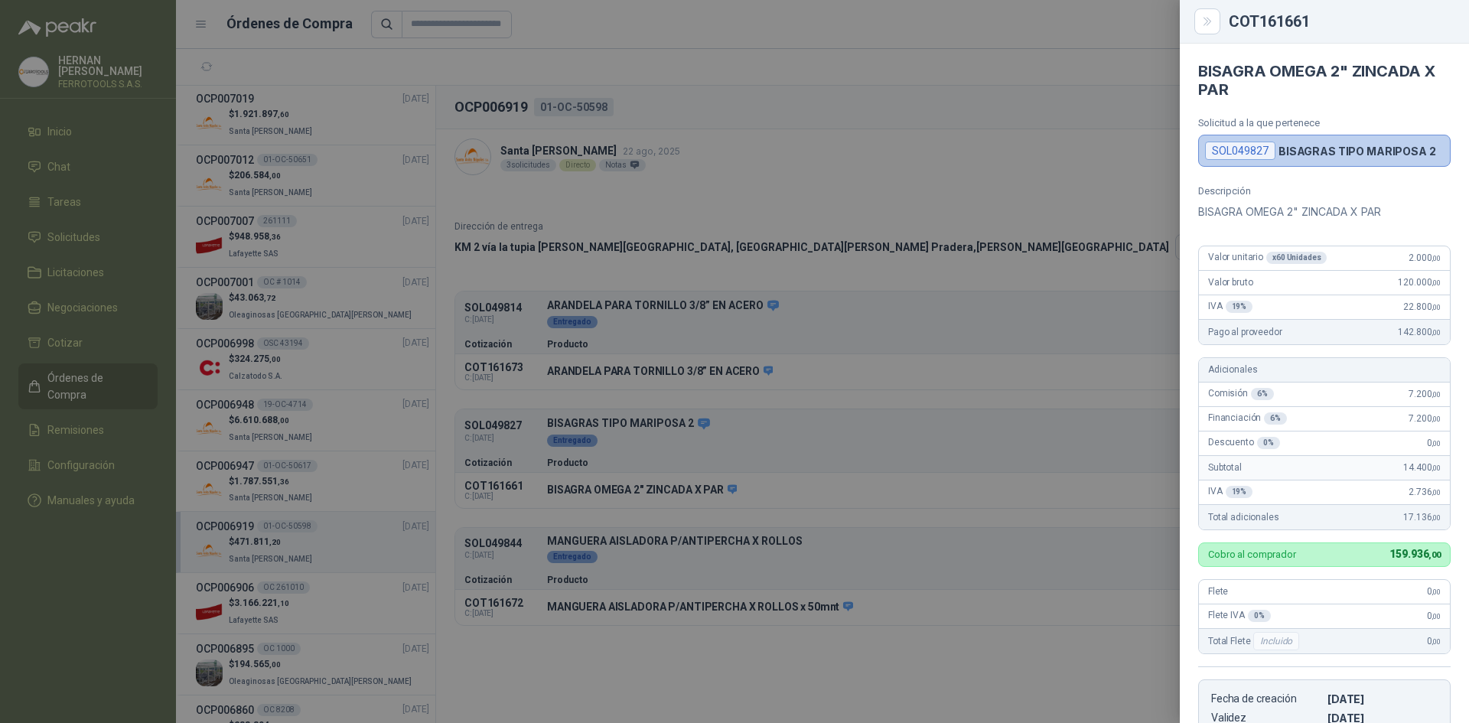
click at [766, 656] on div at bounding box center [734, 361] width 1469 height 723
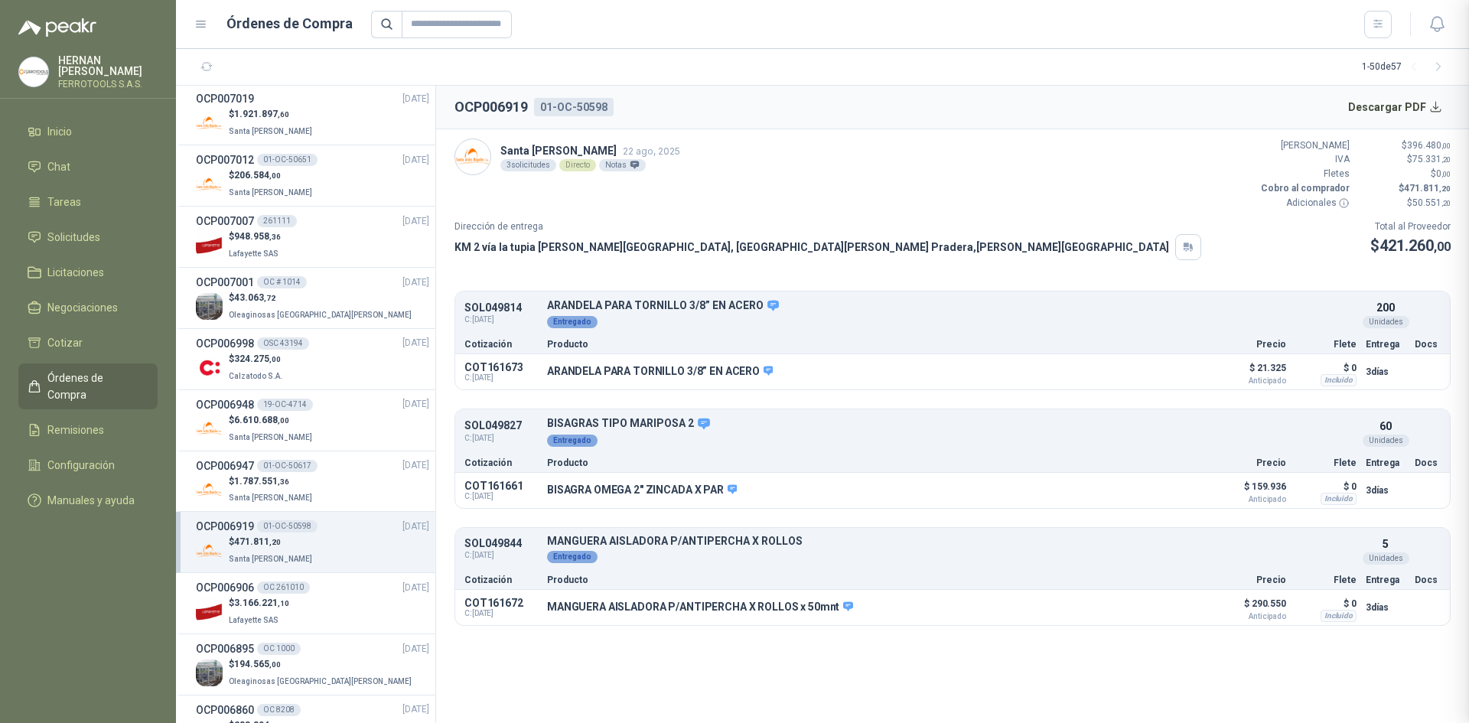
scroll to position [307, 0]
click at [1157, 614] on button "Detalles" at bounding box center [1165, 607] width 72 height 21
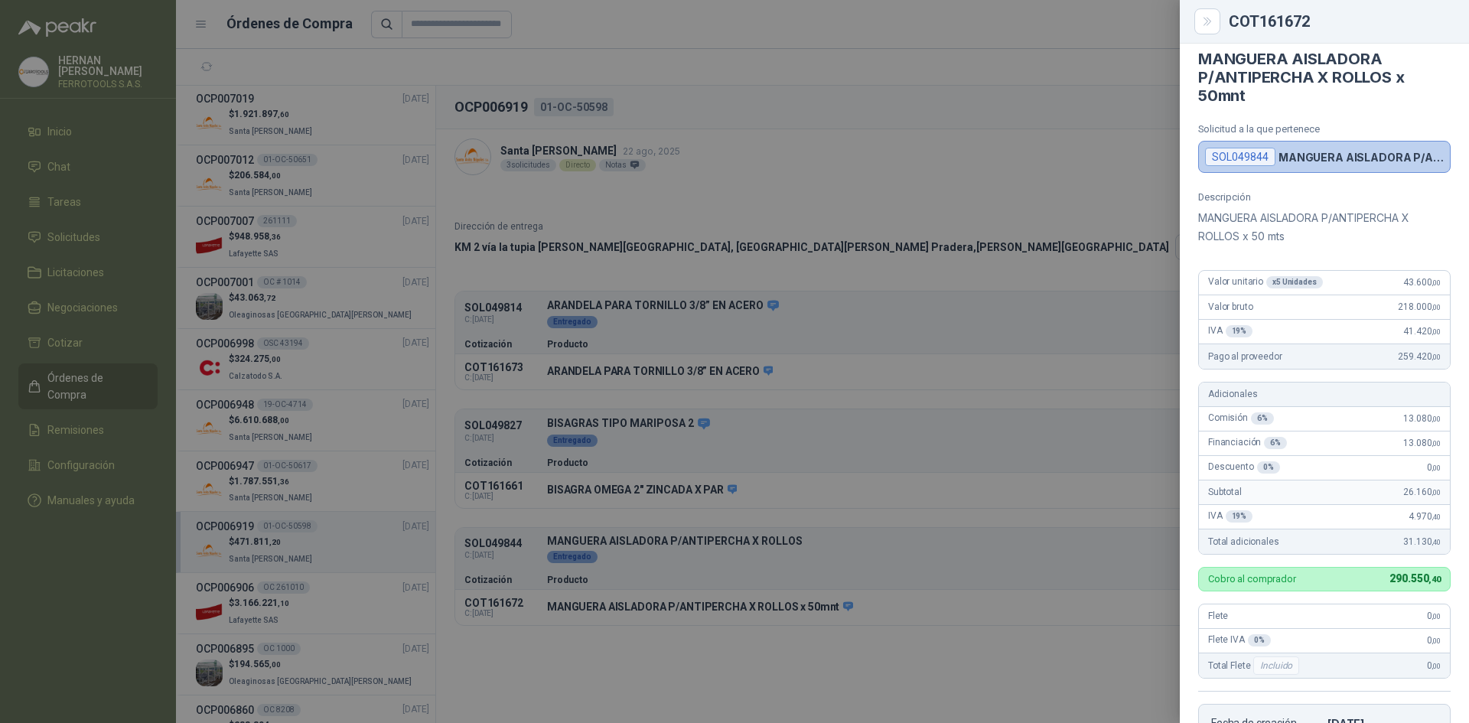
scroll to position [0, 0]
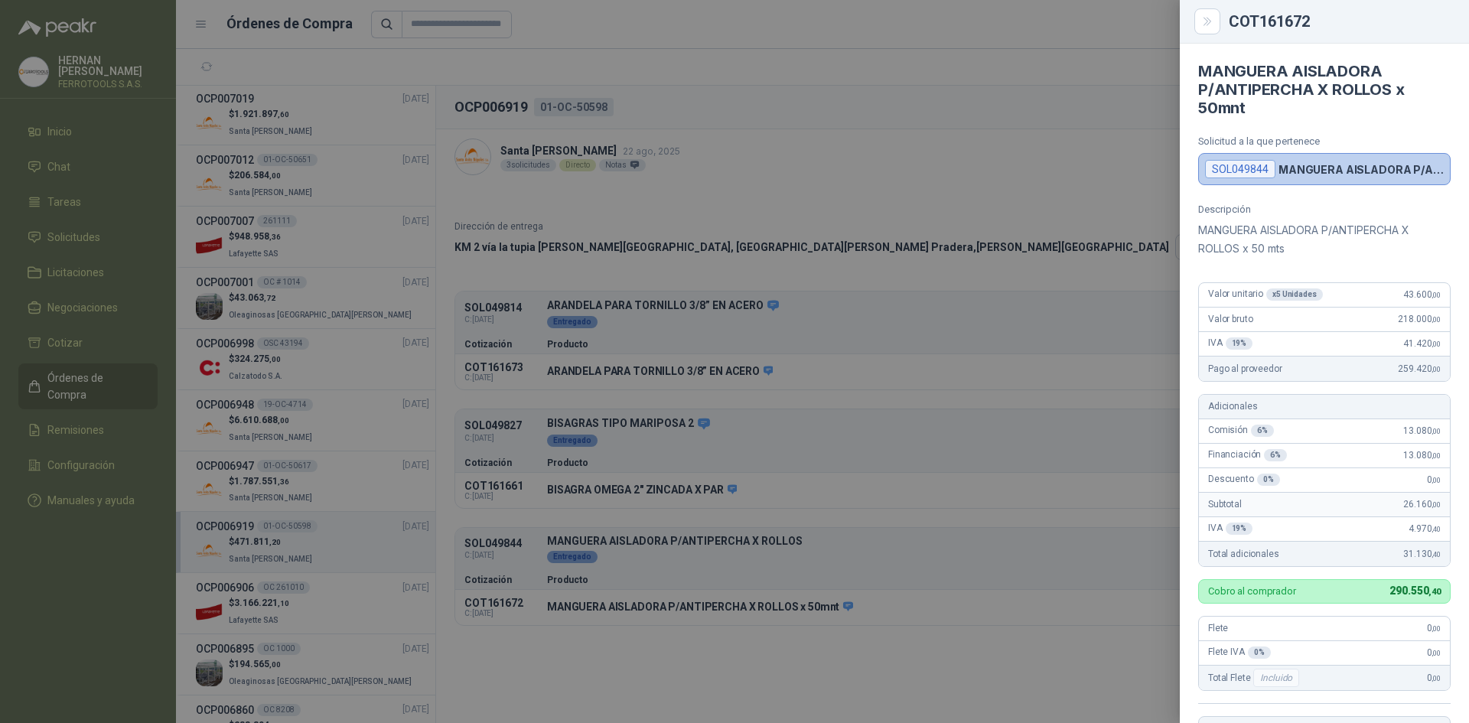
click at [1112, 367] on div at bounding box center [734, 361] width 1469 height 723
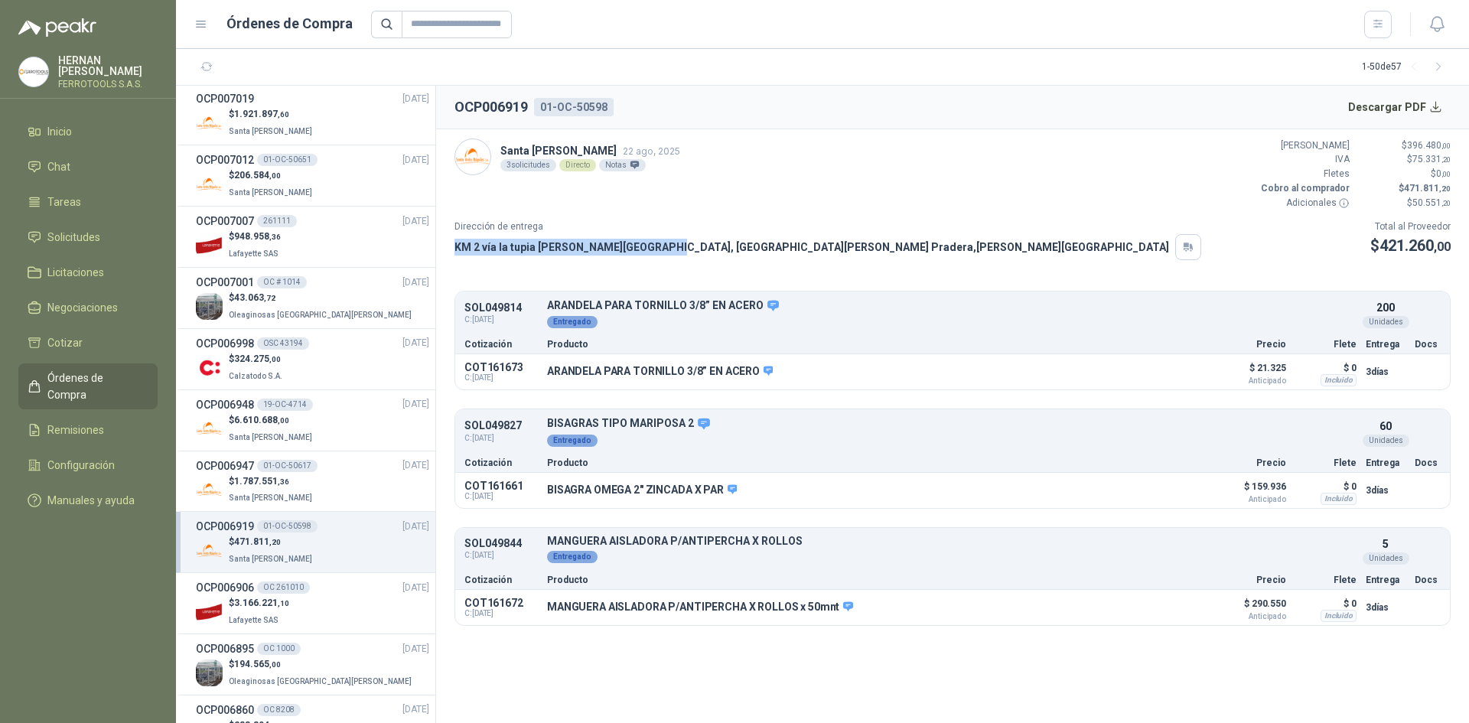
drag, startPoint x: 455, startPoint y: 246, endPoint x: 654, endPoint y: 248, distance: 198.9
click at [654, 248] on p "KM 2 vía la tupia [PERSON_NAME][GEOGRAPHIC_DATA], [GEOGRAPHIC_DATA][PERSON_NAME…" at bounding box center [811, 247] width 715 height 17
copy p "KM 2 vía la tupia [PERSON_NAME][GEOGRAPHIC_DATA]"
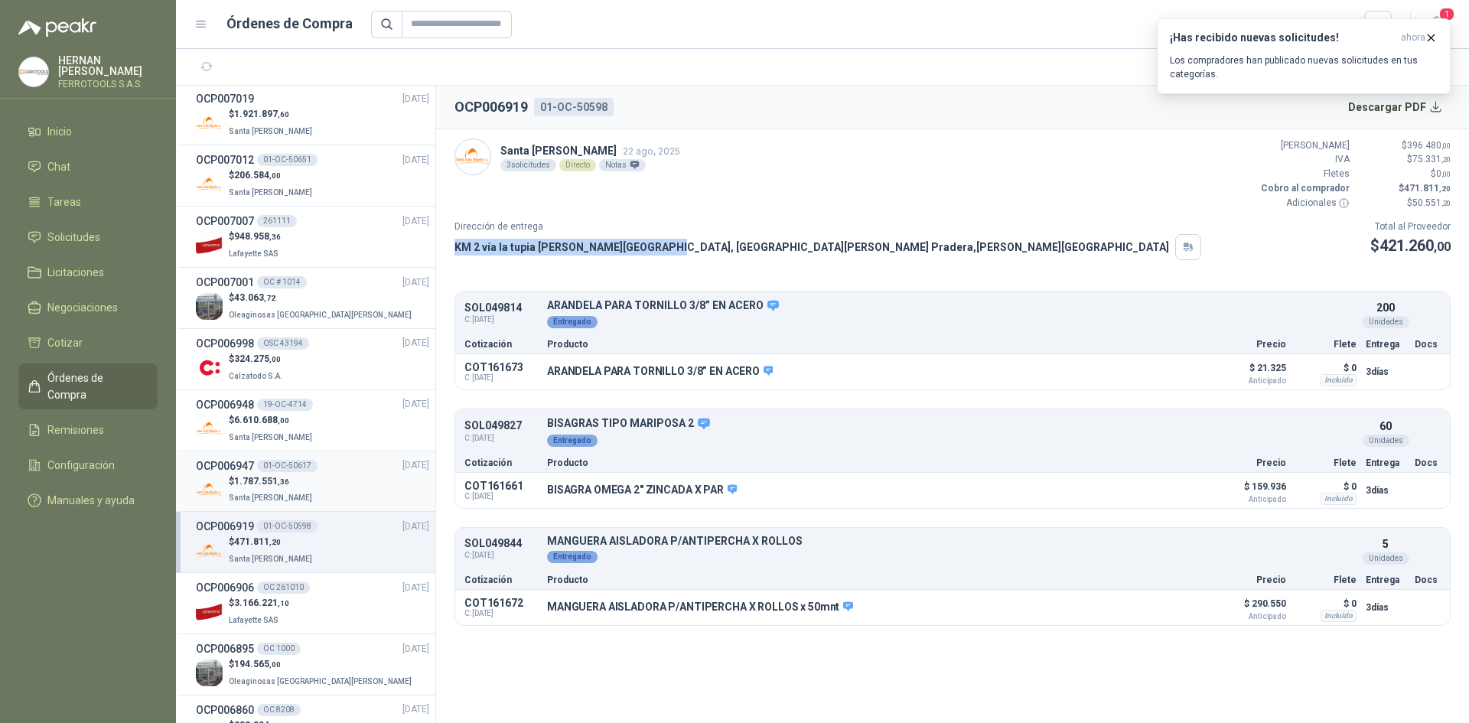
click at [342, 472] on div "OCP006947 01-OC-50617 [DATE]" at bounding box center [312, 466] width 233 height 17
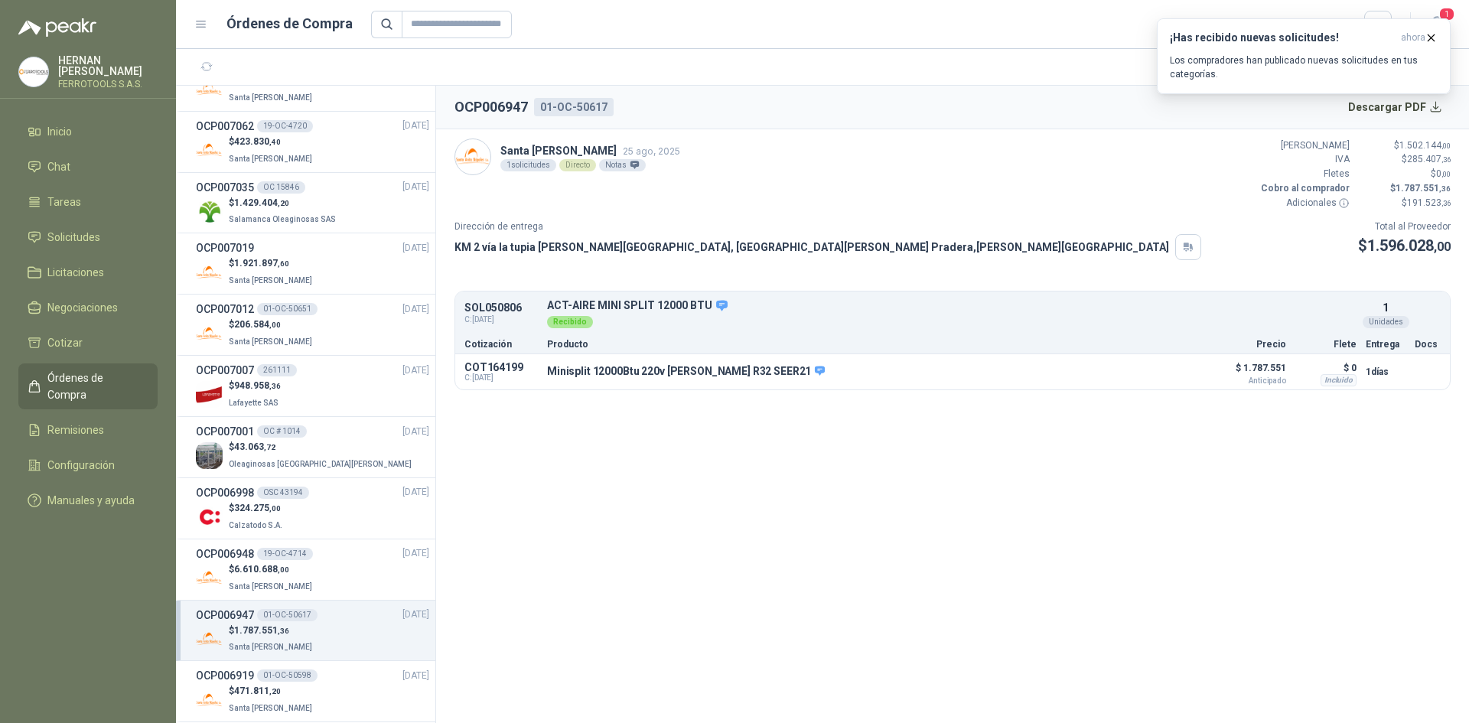
scroll to position [459, 0]
click at [310, 337] on div "$ 206.584 ,00 Santa [PERSON_NAME]" at bounding box center [312, 336] width 233 height 31
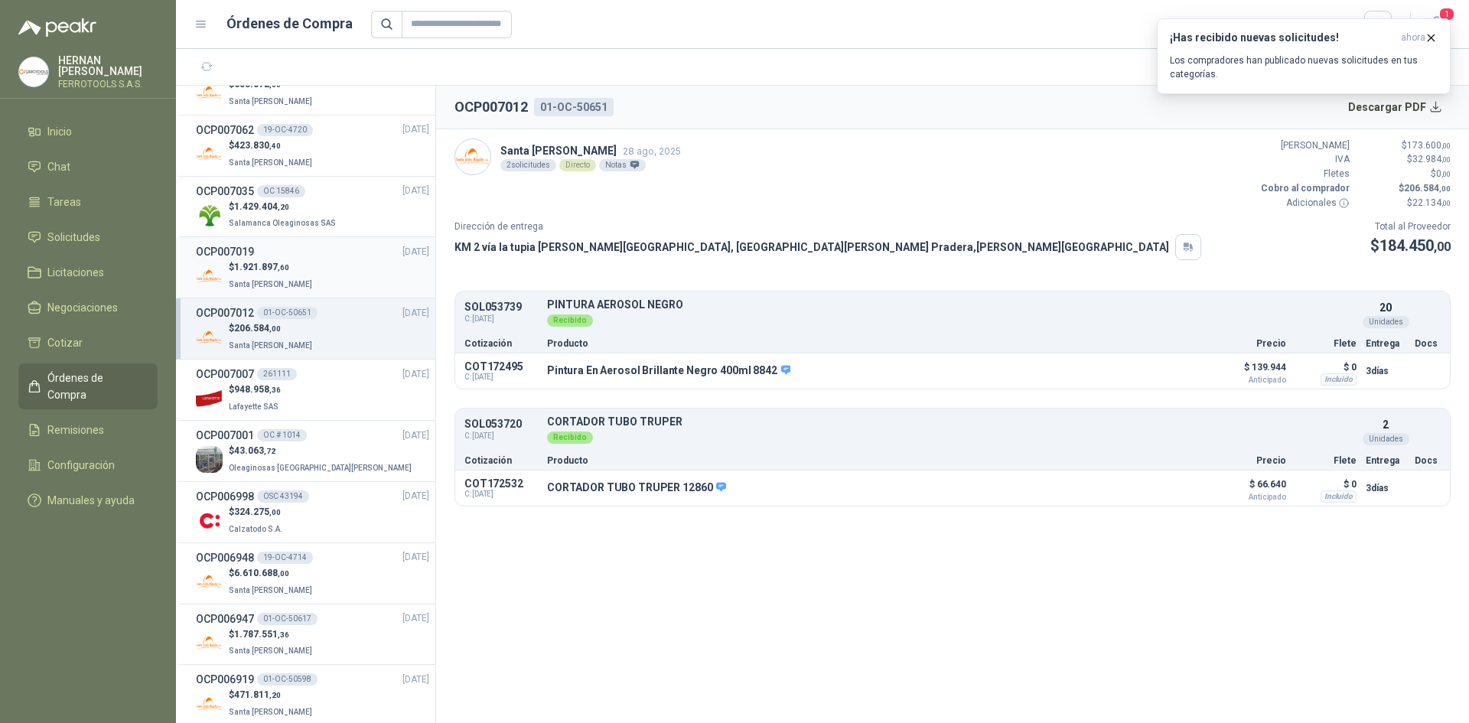
click at [318, 274] on div "$ 1.921.897 ,60 Santa [PERSON_NAME]" at bounding box center [312, 275] width 233 height 31
